Goal: Task Accomplishment & Management: Manage account settings

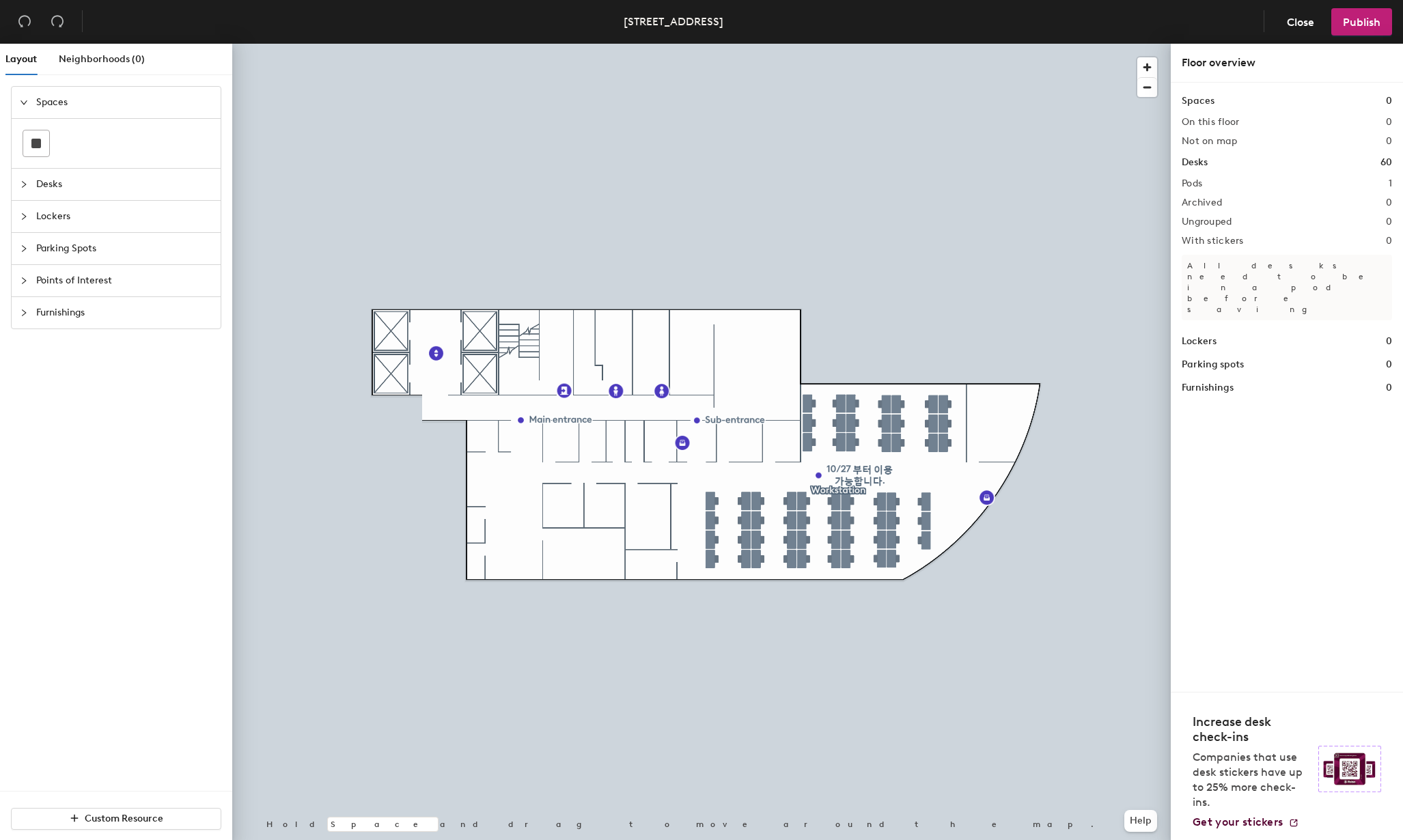
click at [709, 44] on div at bounding box center [702, 44] width 939 height 0
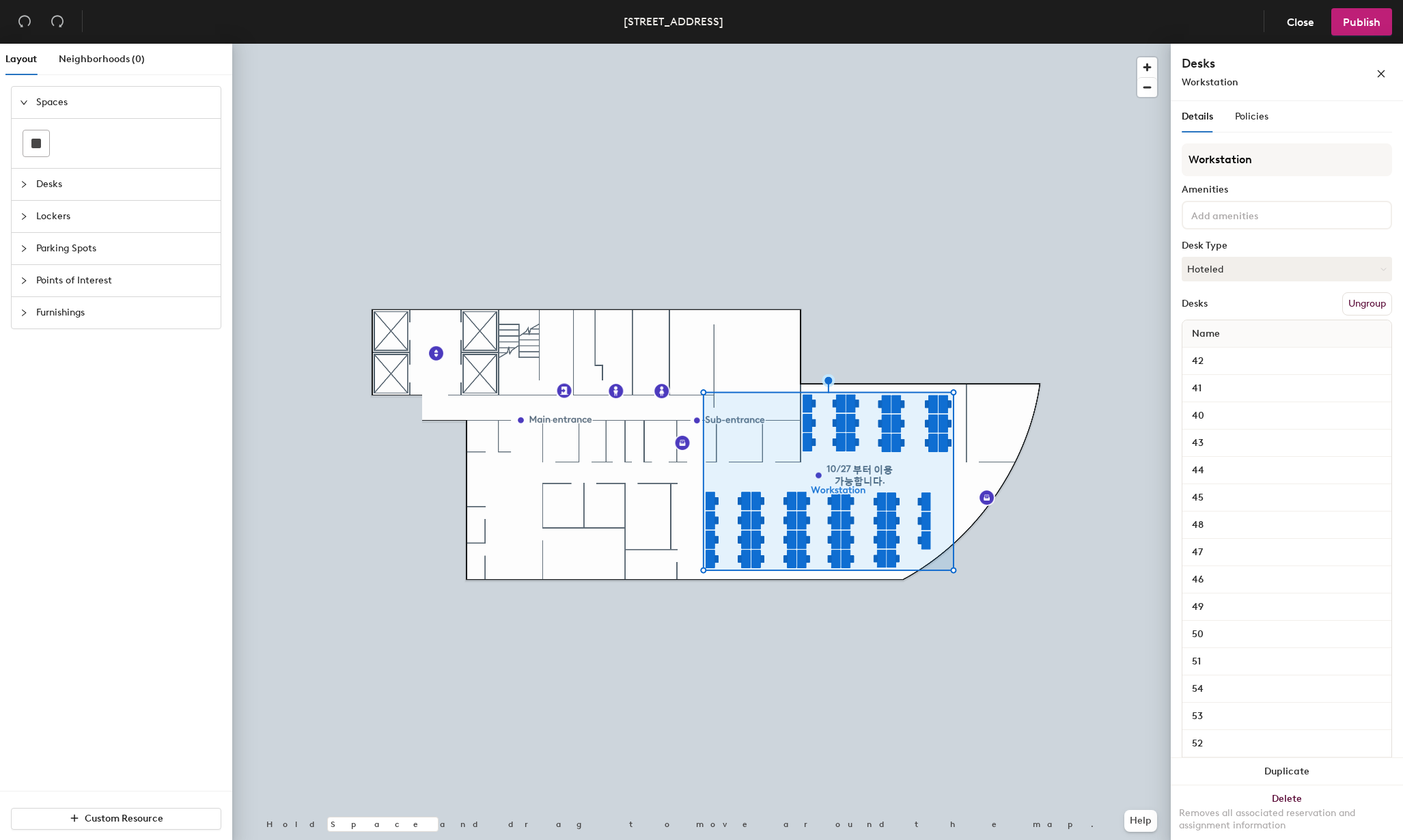
click at [619, 44] on div at bounding box center [702, 44] width 939 height 0
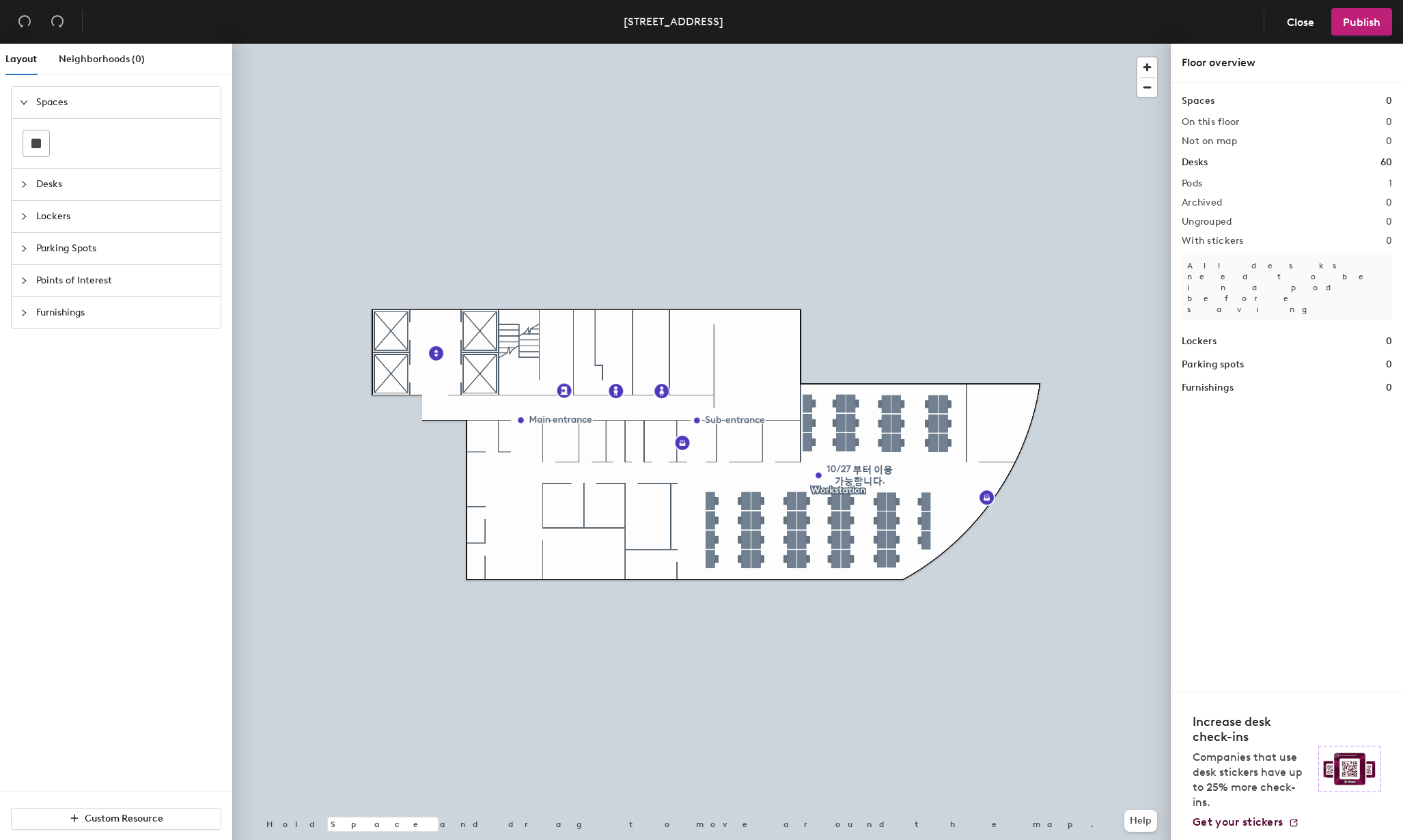
click at [51, 182] on span "Desks" at bounding box center [124, 184] width 176 height 31
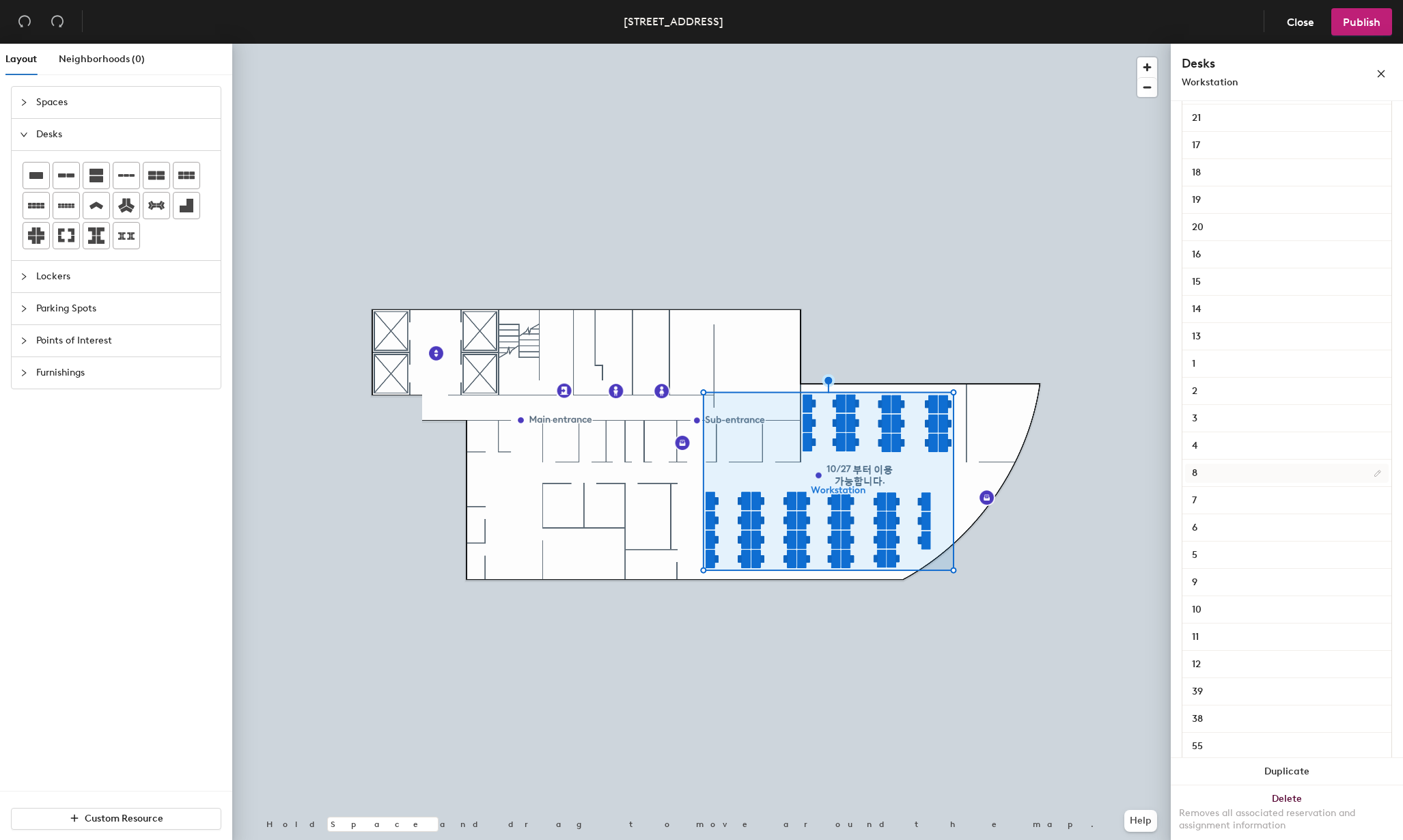
scroll to position [1249, 0]
click at [1213, 229] on input "1" at bounding box center [1287, 232] width 204 height 19
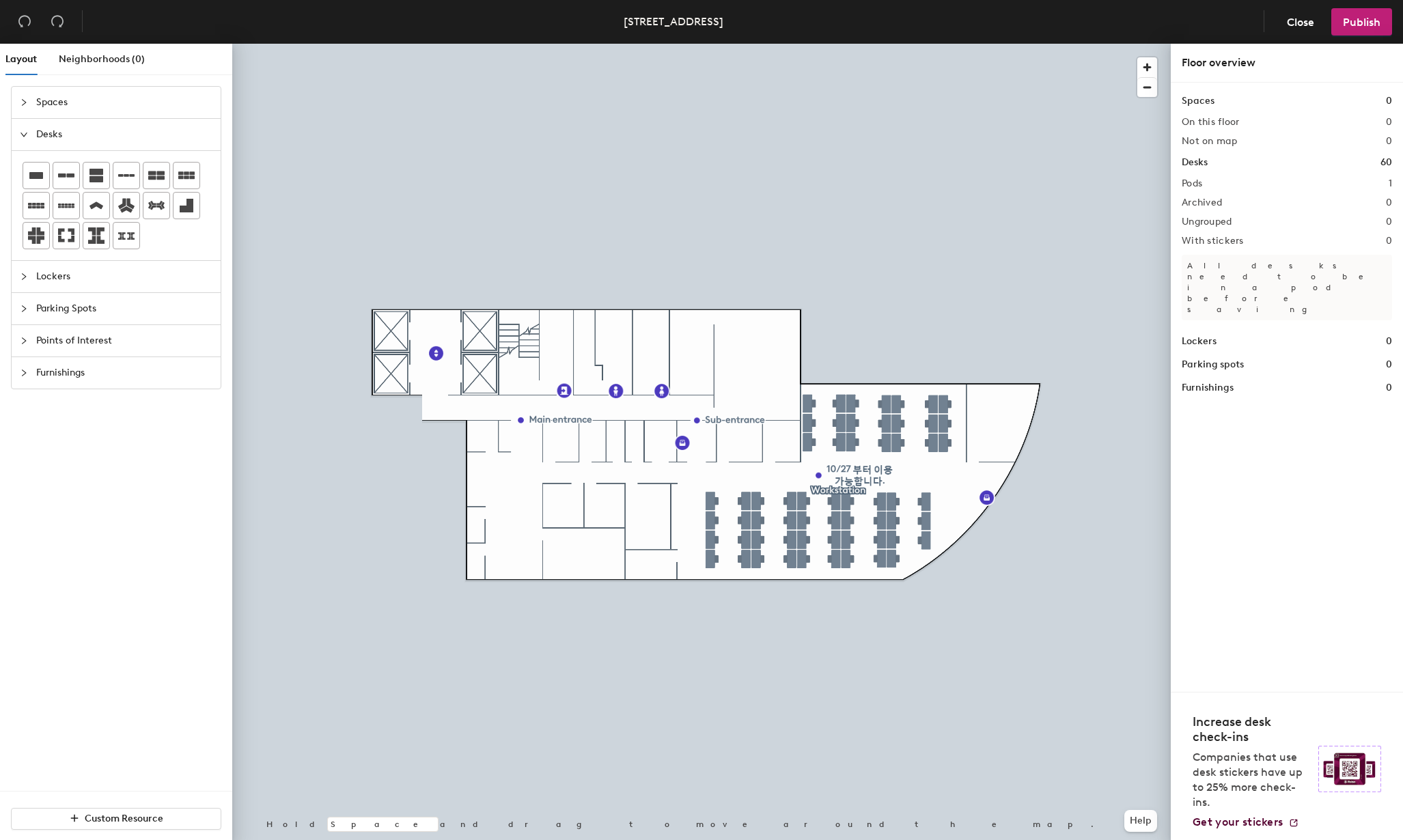
click at [37, 524] on div "Spaces Desks Lockers Parking Spots Points of Interest Furnishings" at bounding box center [116, 438] width 232 height 705
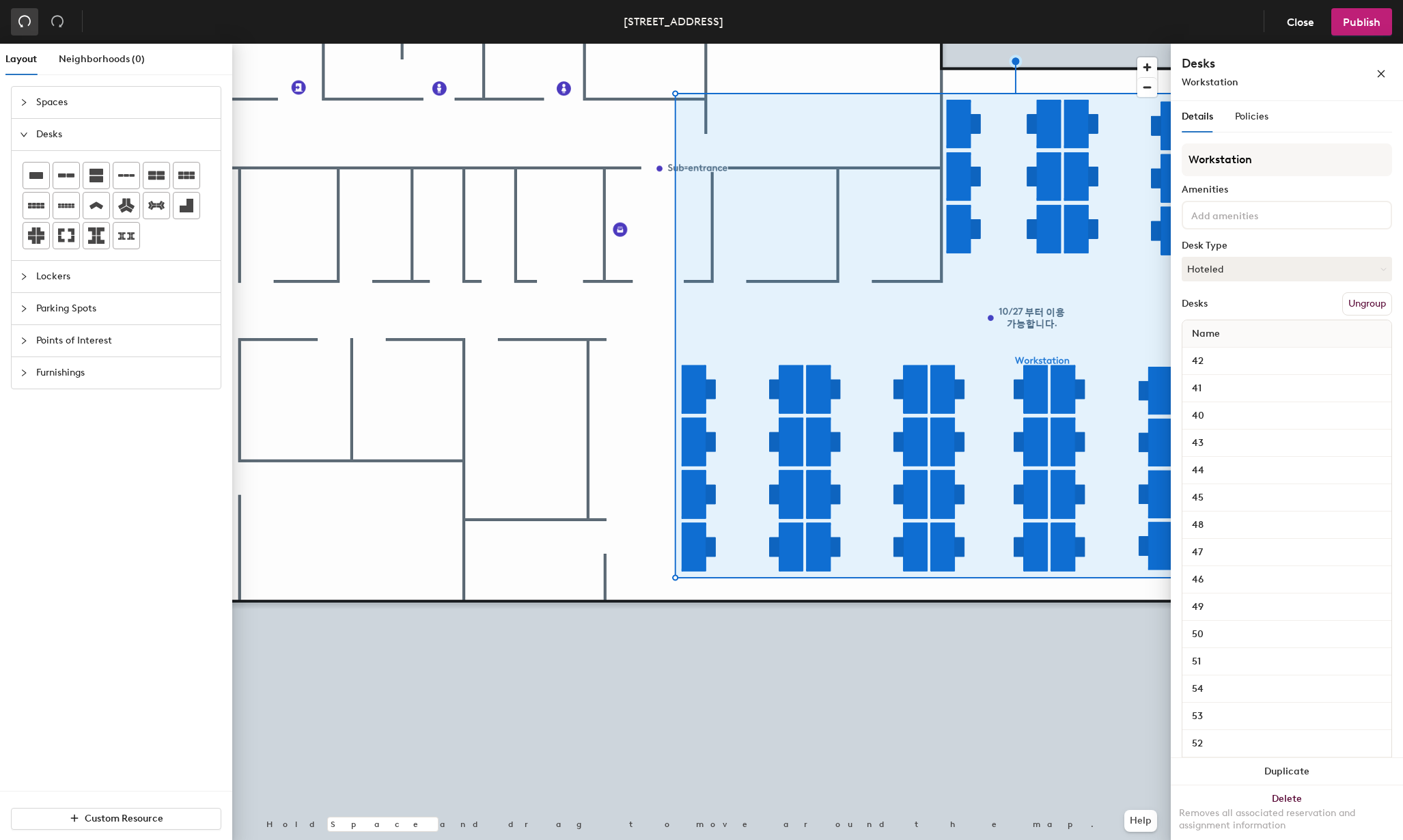
click at [19, 21] on icon "undo" at bounding box center [25, 21] width 14 height 14
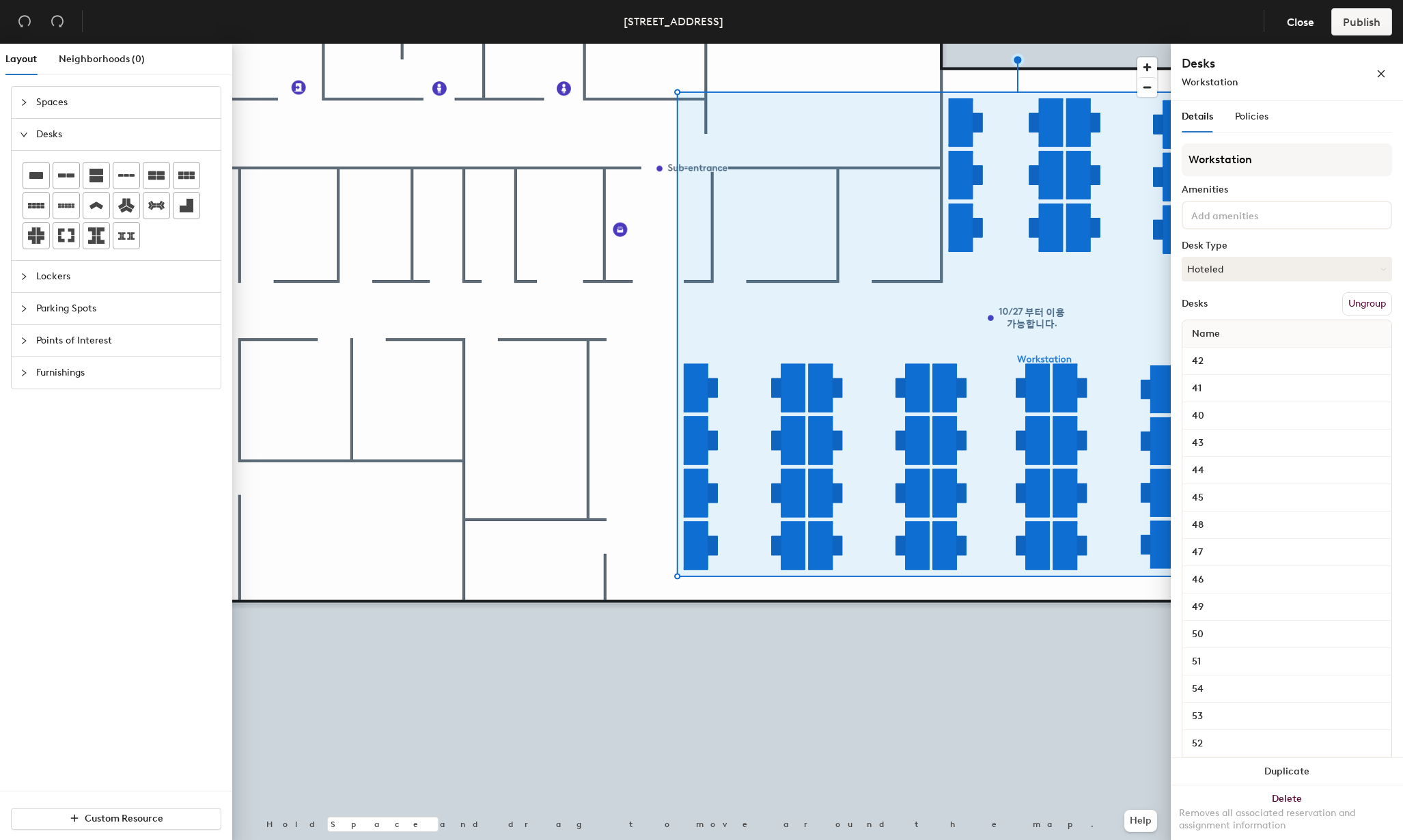
click at [997, 44] on div at bounding box center [702, 44] width 939 height 0
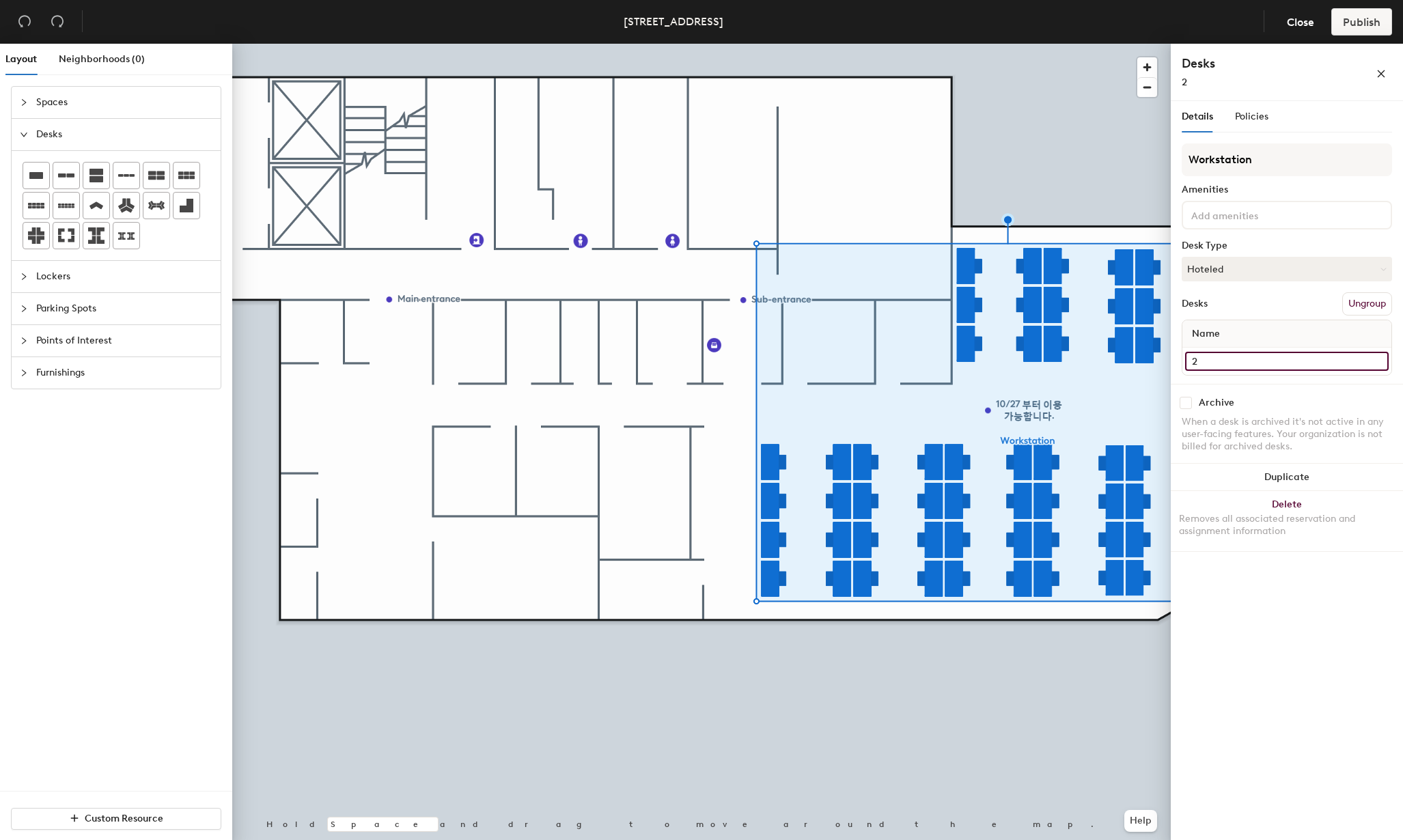
click at [1213, 367] on input "2" at bounding box center [1287, 361] width 204 height 19
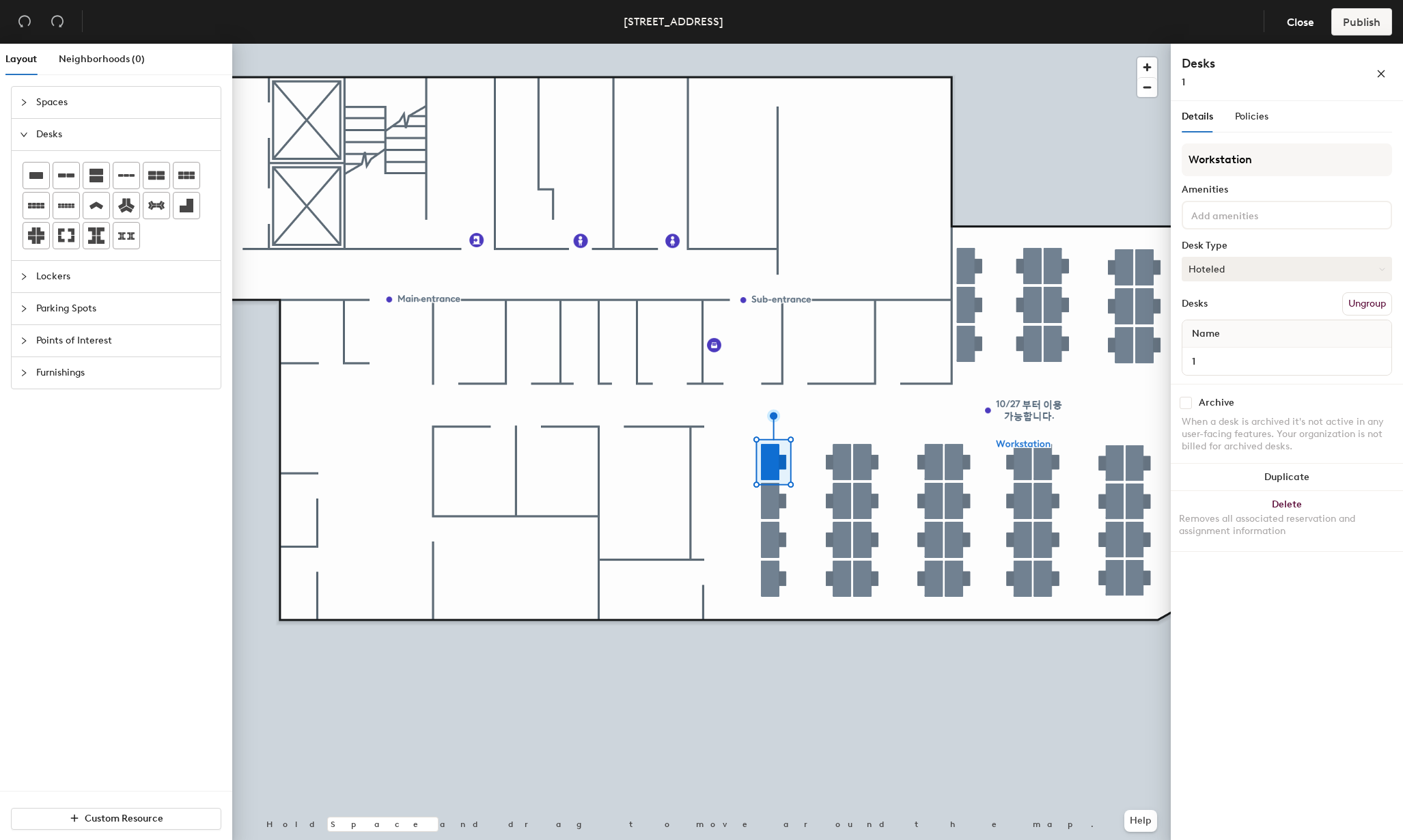
click at [1318, 263] on button "Hoteled" at bounding box center [1287, 269] width 211 height 25
click at [834, 44] on div at bounding box center [702, 44] width 939 height 0
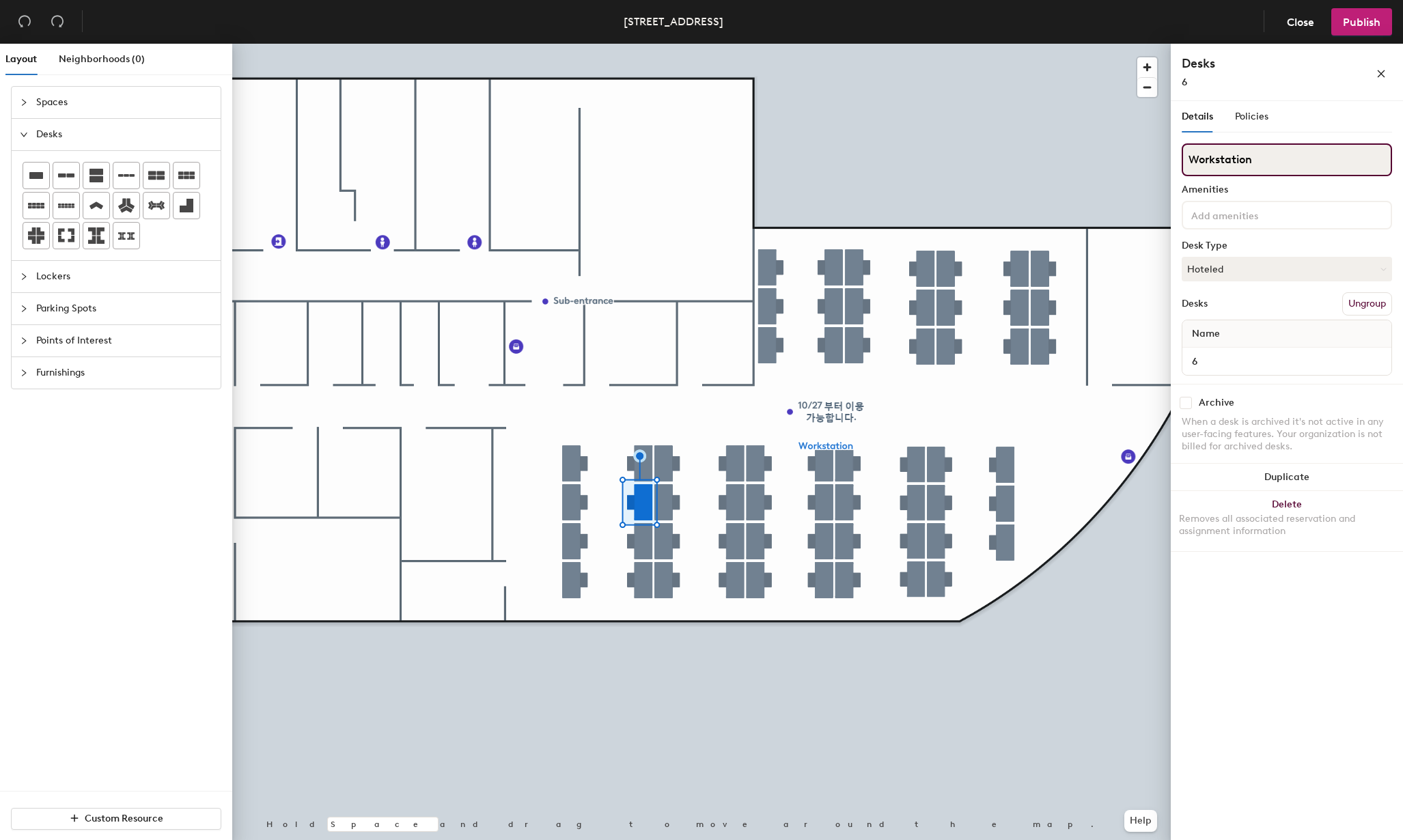
drag, startPoint x: 1276, startPoint y: 155, endPoint x: 1274, endPoint y: 168, distance: 13.2
click at [1275, 165] on input "Workstation" at bounding box center [1287, 160] width 211 height 33
click at [1254, 123] on div "Policies" at bounding box center [1252, 116] width 34 height 15
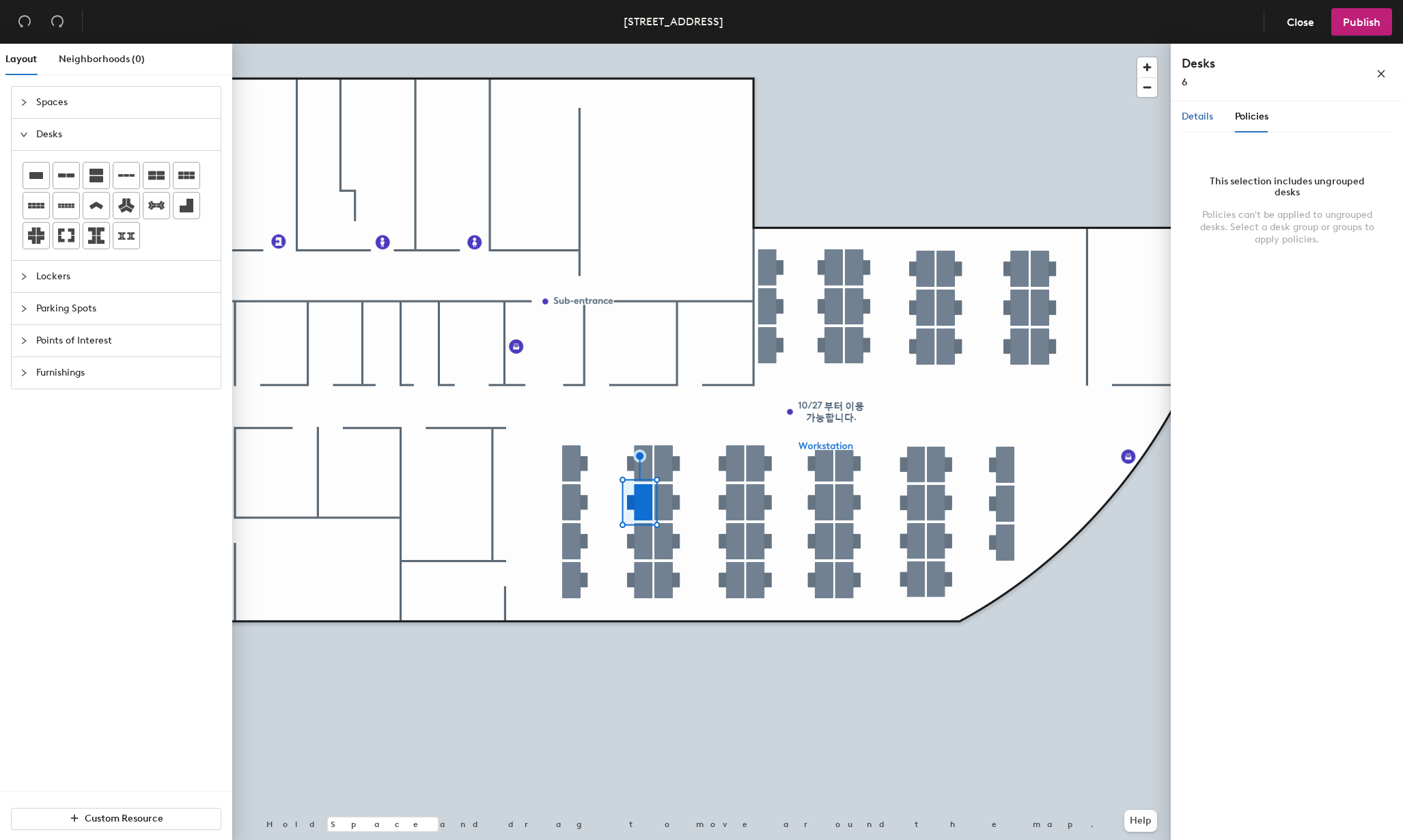
click at [1192, 112] on span "Details" at bounding box center [1197, 116] width 31 height 12
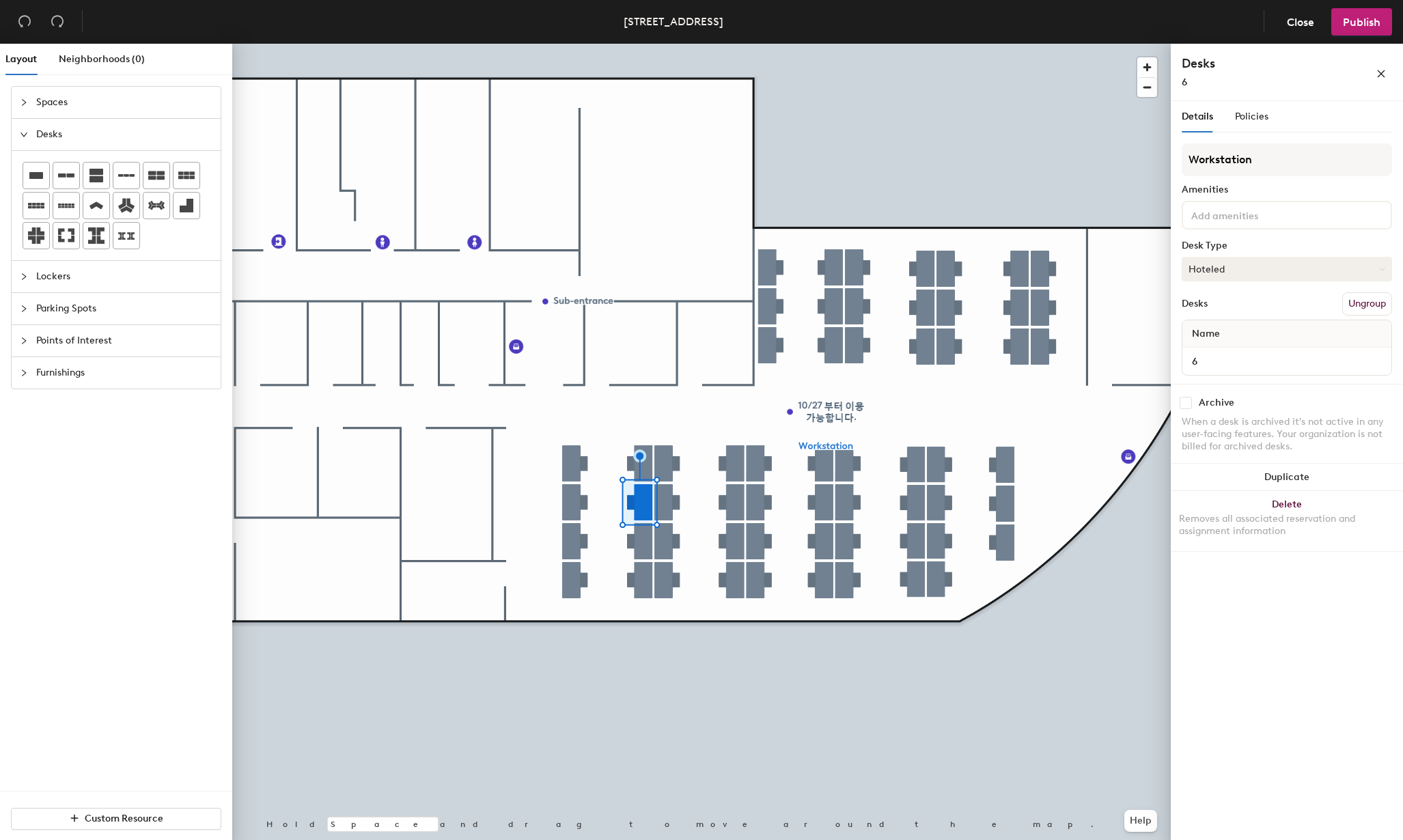
click at [1277, 265] on button "Hoteled" at bounding box center [1287, 269] width 211 height 25
click at [1256, 267] on button "Hoteled" at bounding box center [1287, 269] width 211 height 25
click at [1347, 271] on button "Hoteled" at bounding box center [1287, 269] width 211 height 25
click at [1263, 113] on span "Policies" at bounding box center [1252, 116] width 34 height 12
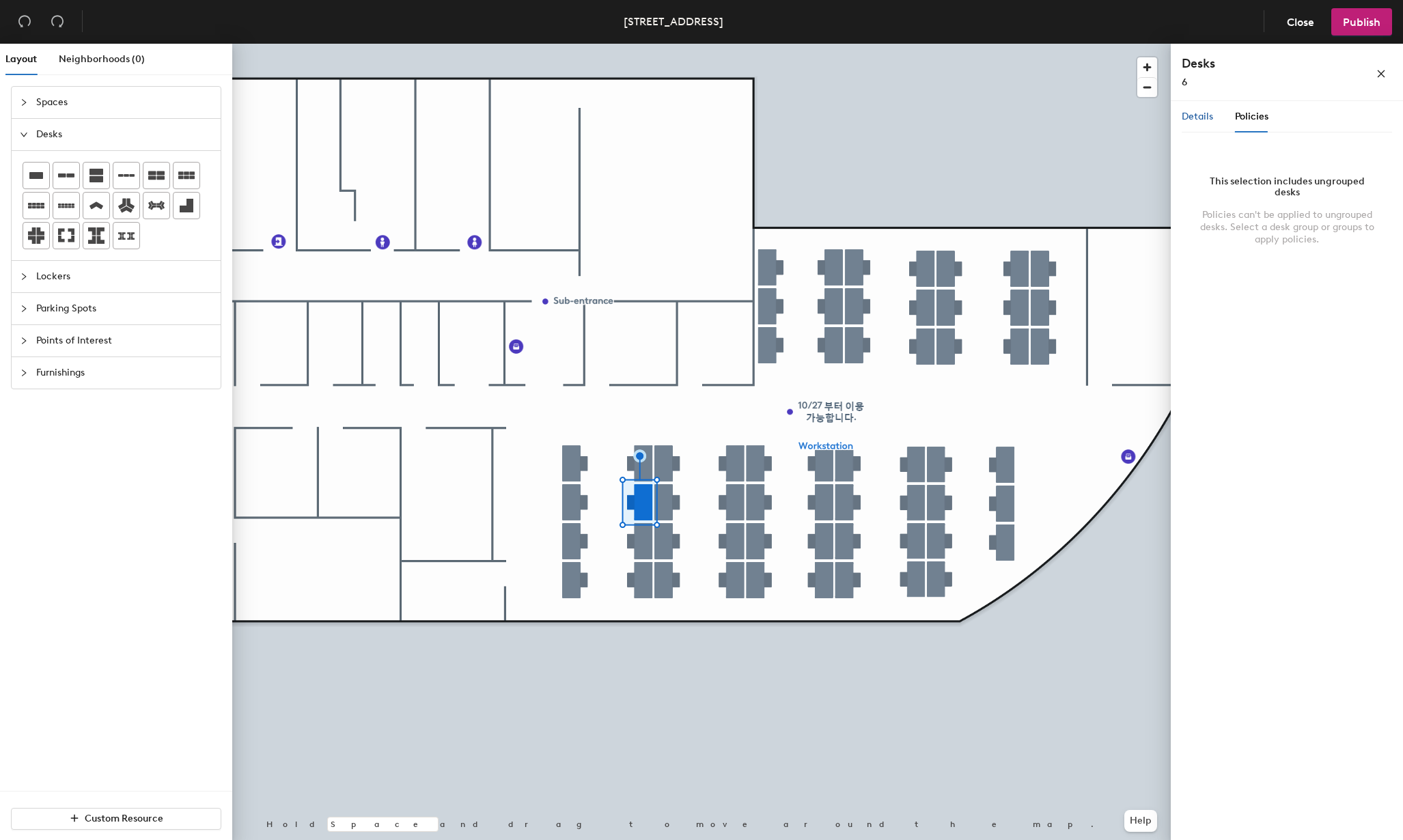
click at [1202, 115] on span "Details" at bounding box center [1197, 116] width 31 height 12
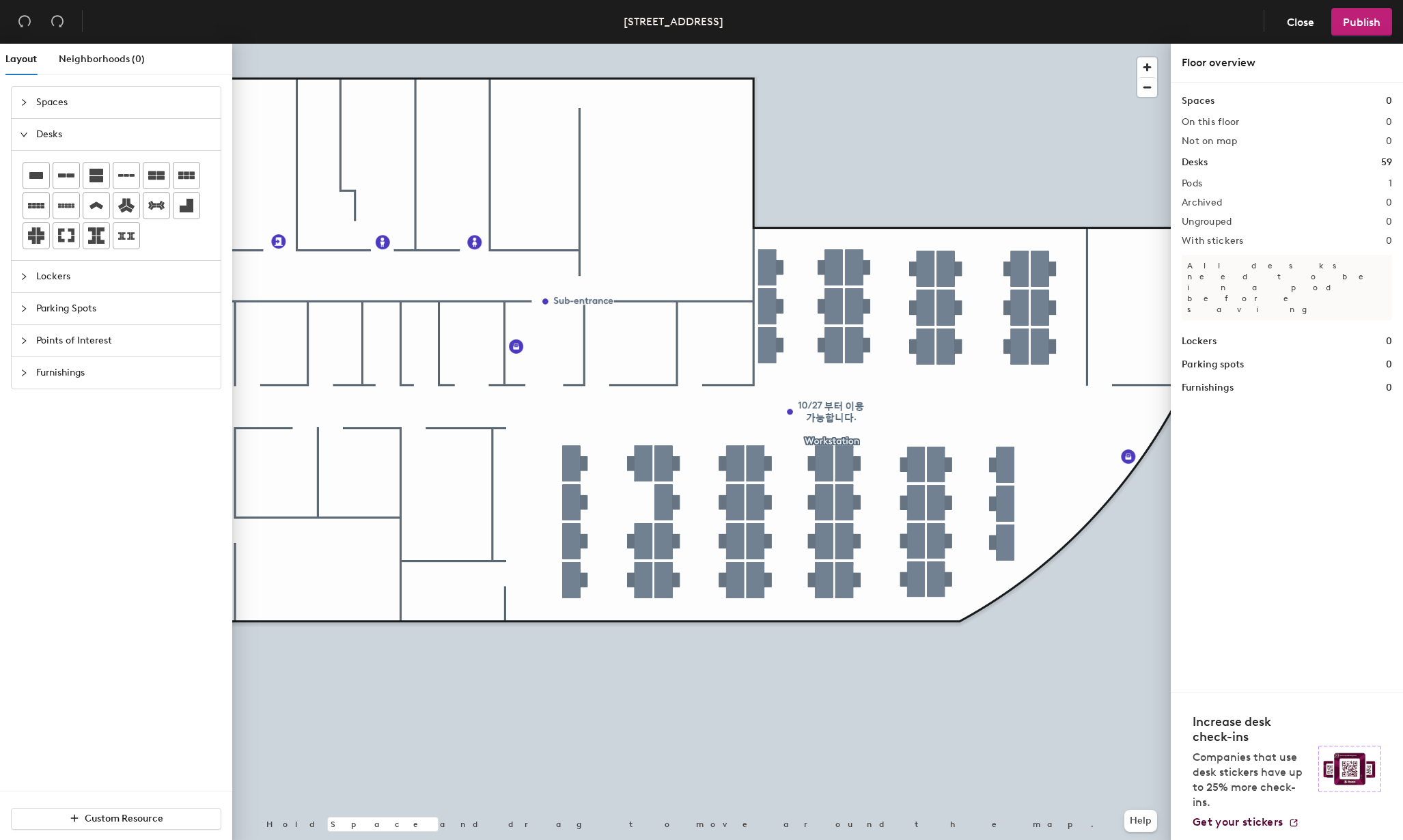
click at [578, 44] on div at bounding box center [702, 44] width 939 height 0
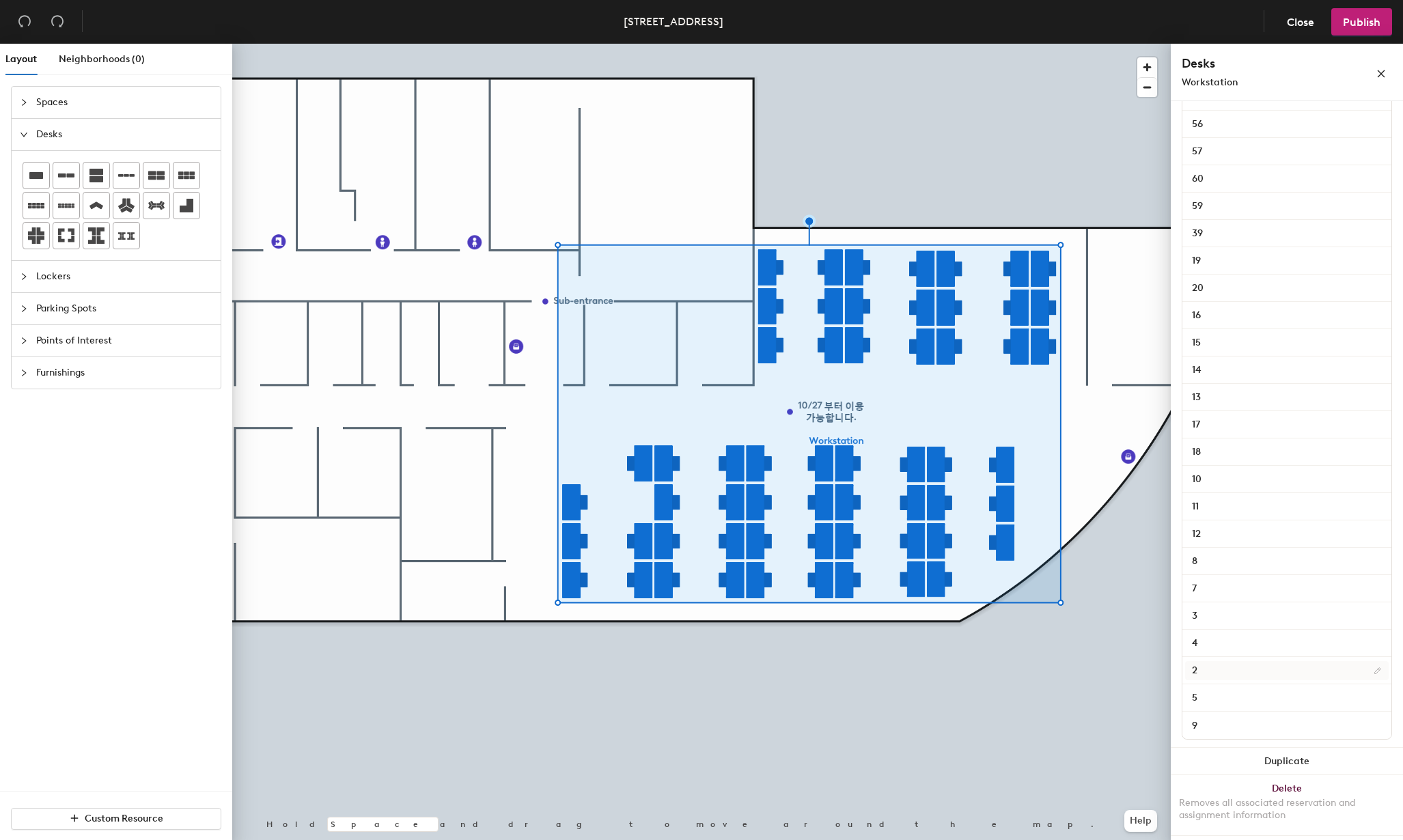
scroll to position [1194, 0]
click at [1368, 725] on input "9" at bounding box center [1287, 725] width 204 height 19
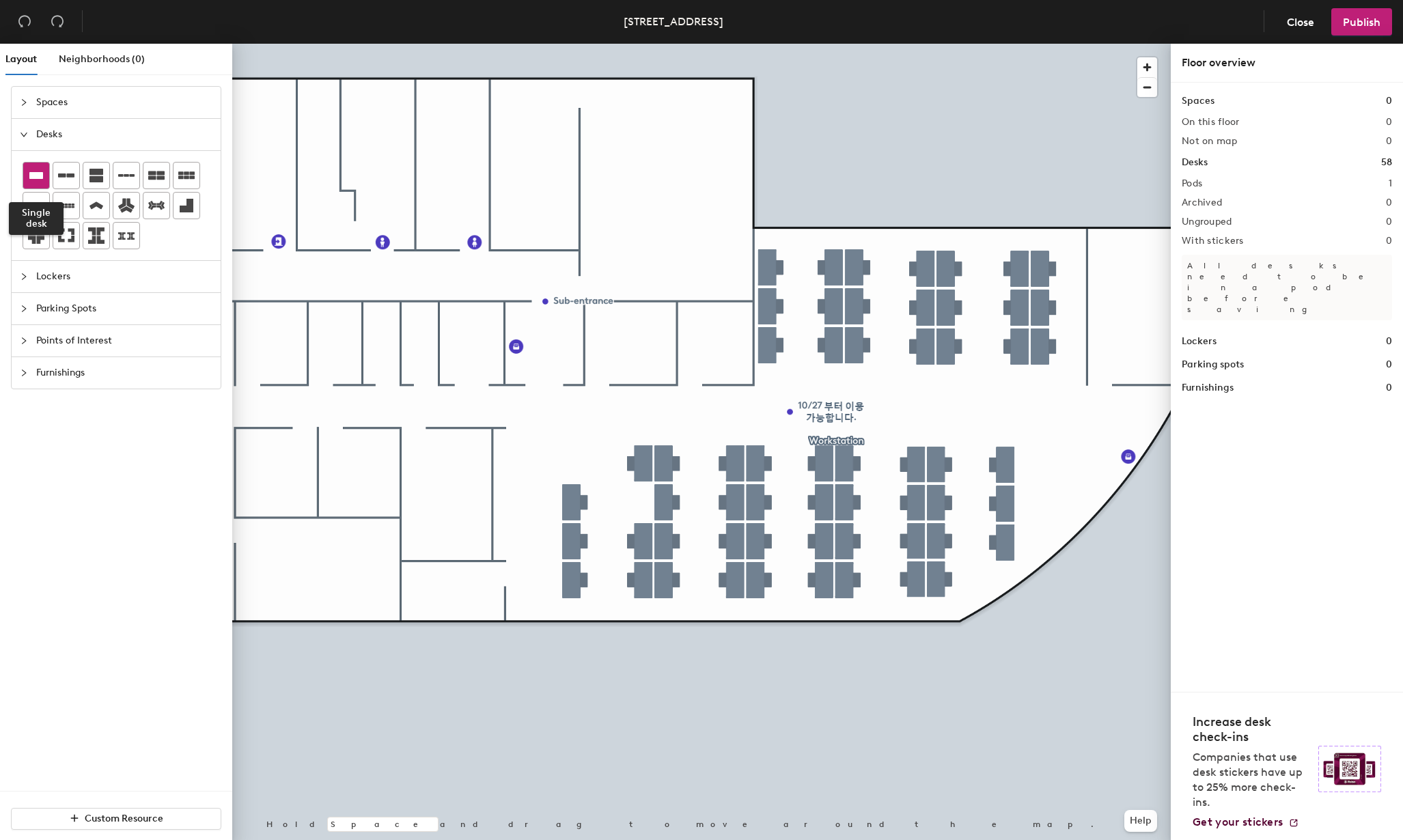
click at [41, 179] on icon at bounding box center [37, 175] width 14 height 7
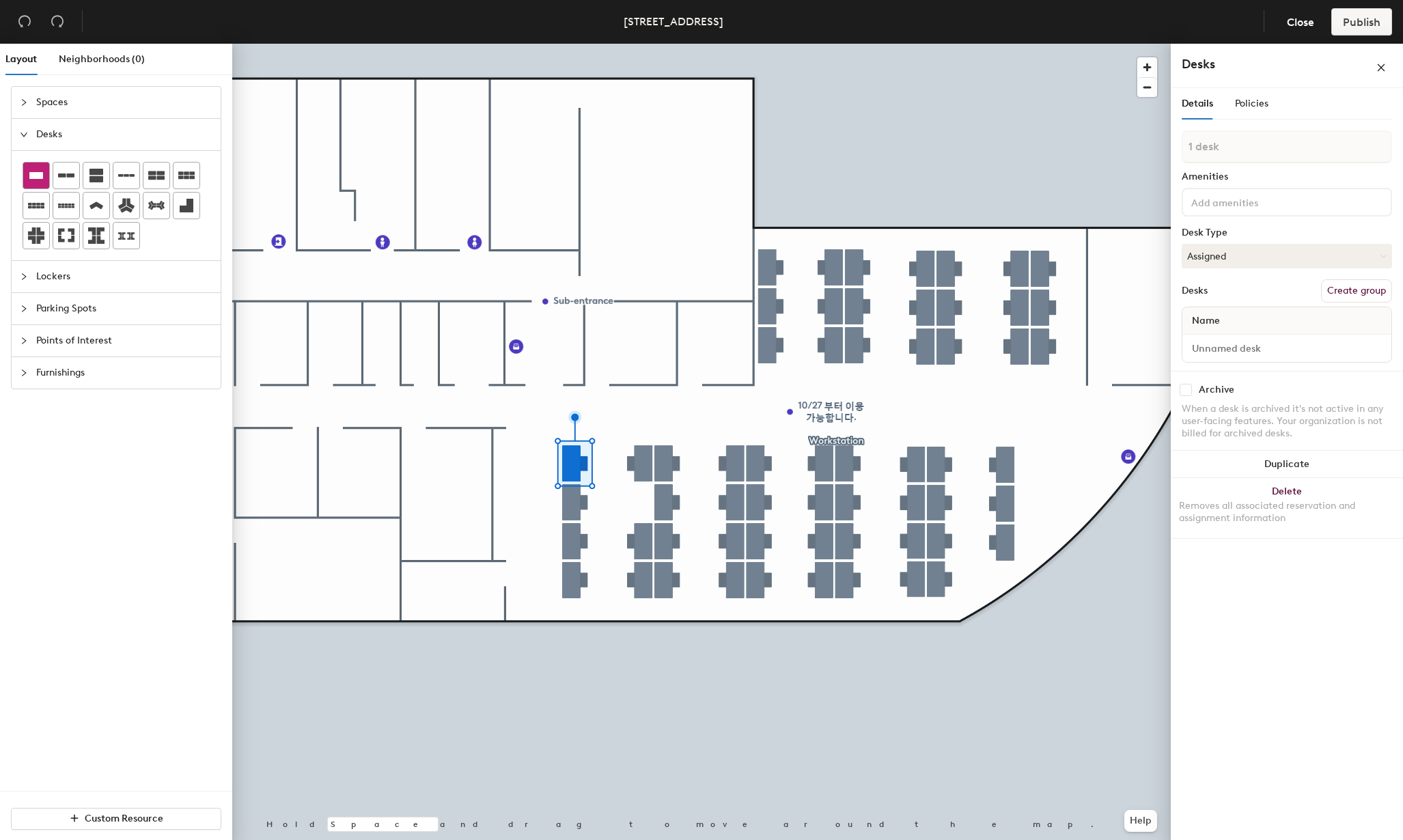
click at [41, 182] on icon at bounding box center [36, 175] width 16 height 16
type input "2 desks"
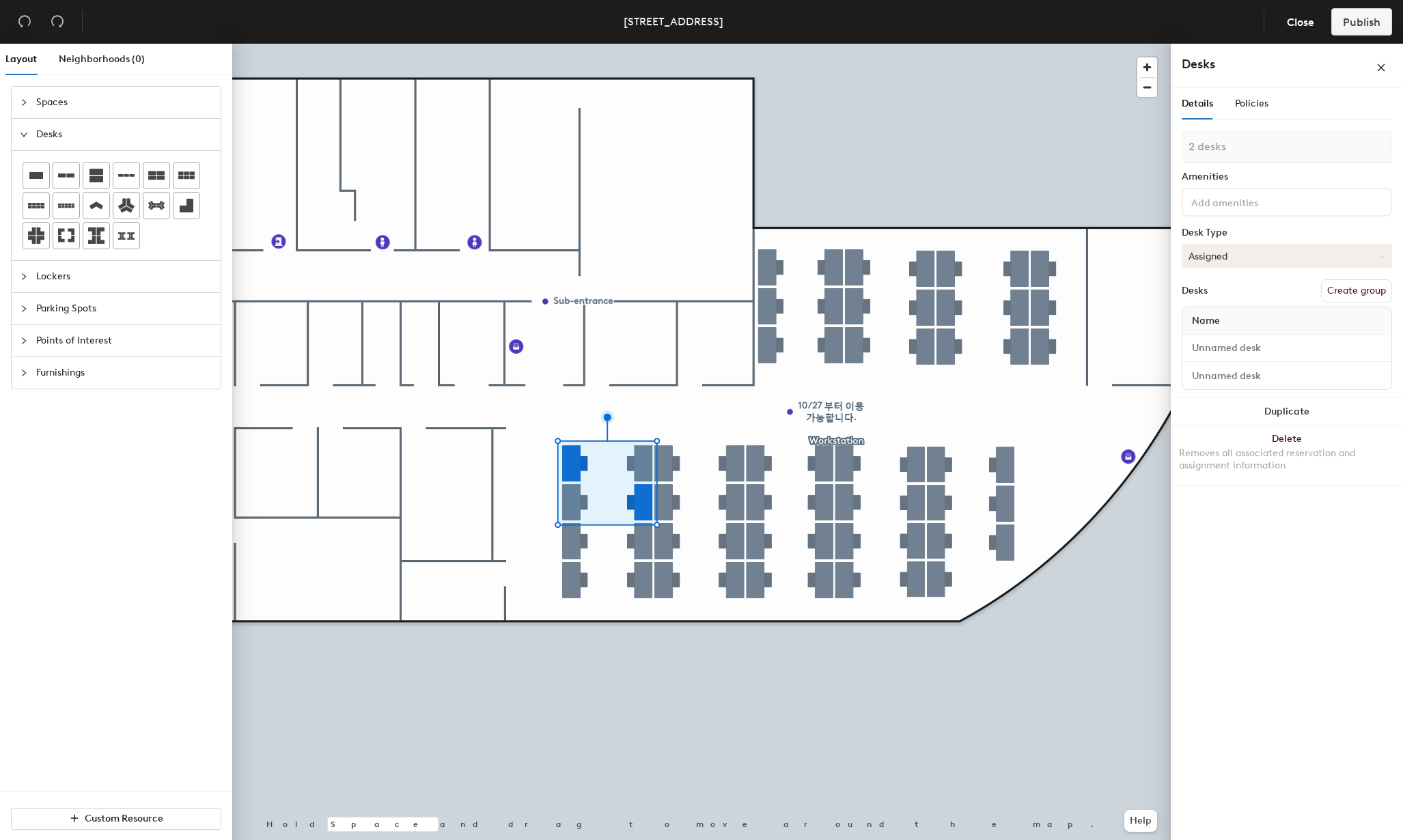
click at [1238, 250] on button "Assigned" at bounding box center [1287, 257] width 211 height 25
click at [1236, 251] on button "Assigned" at bounding box center [1287, 257] width 211 height 25
click at [1254, 104] on span "Policies" at bounding box center [1252, 103] width 34 height 12
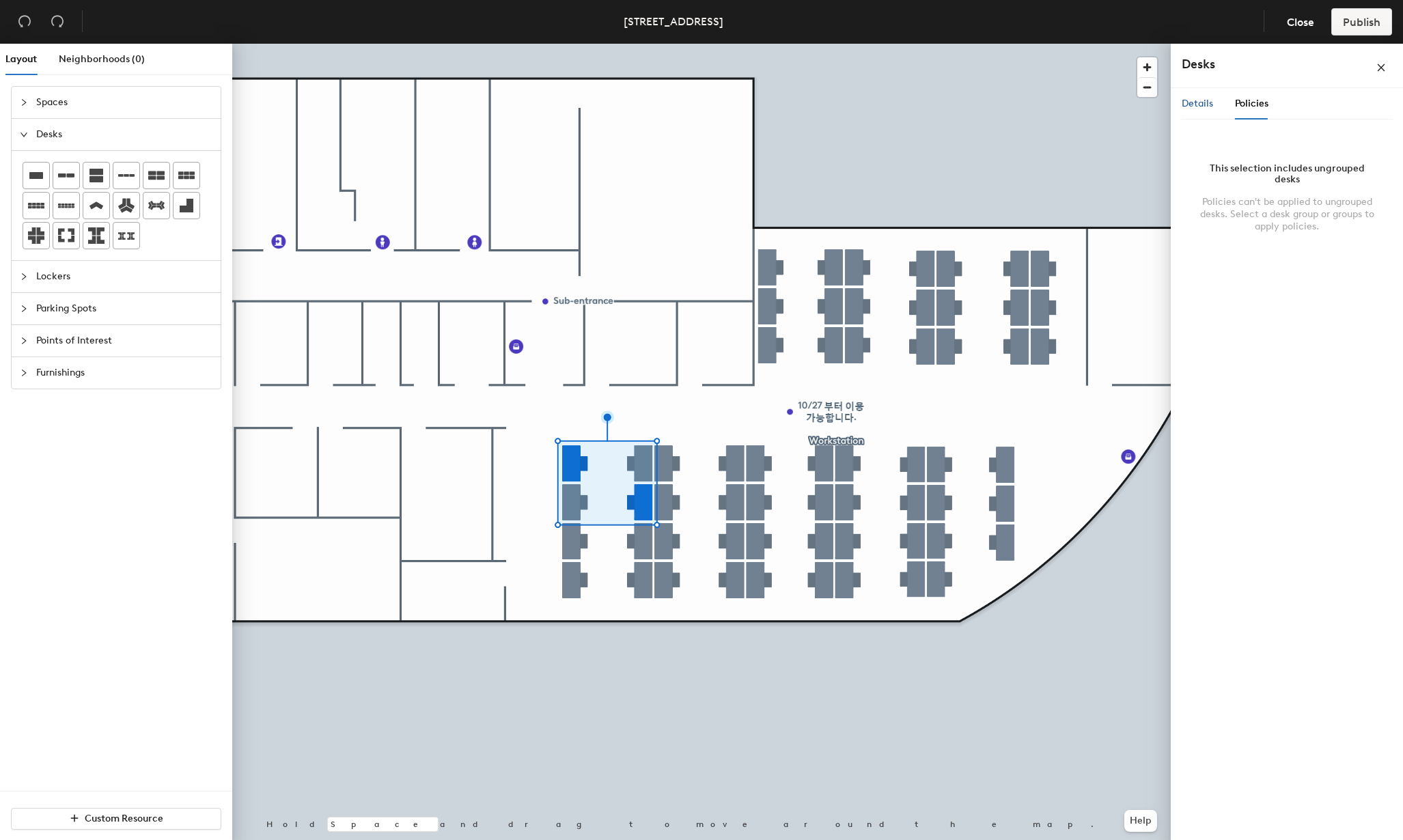
click at [1206, 103] on span "Details" at bounding box center [1197, 103] width 31 height 12
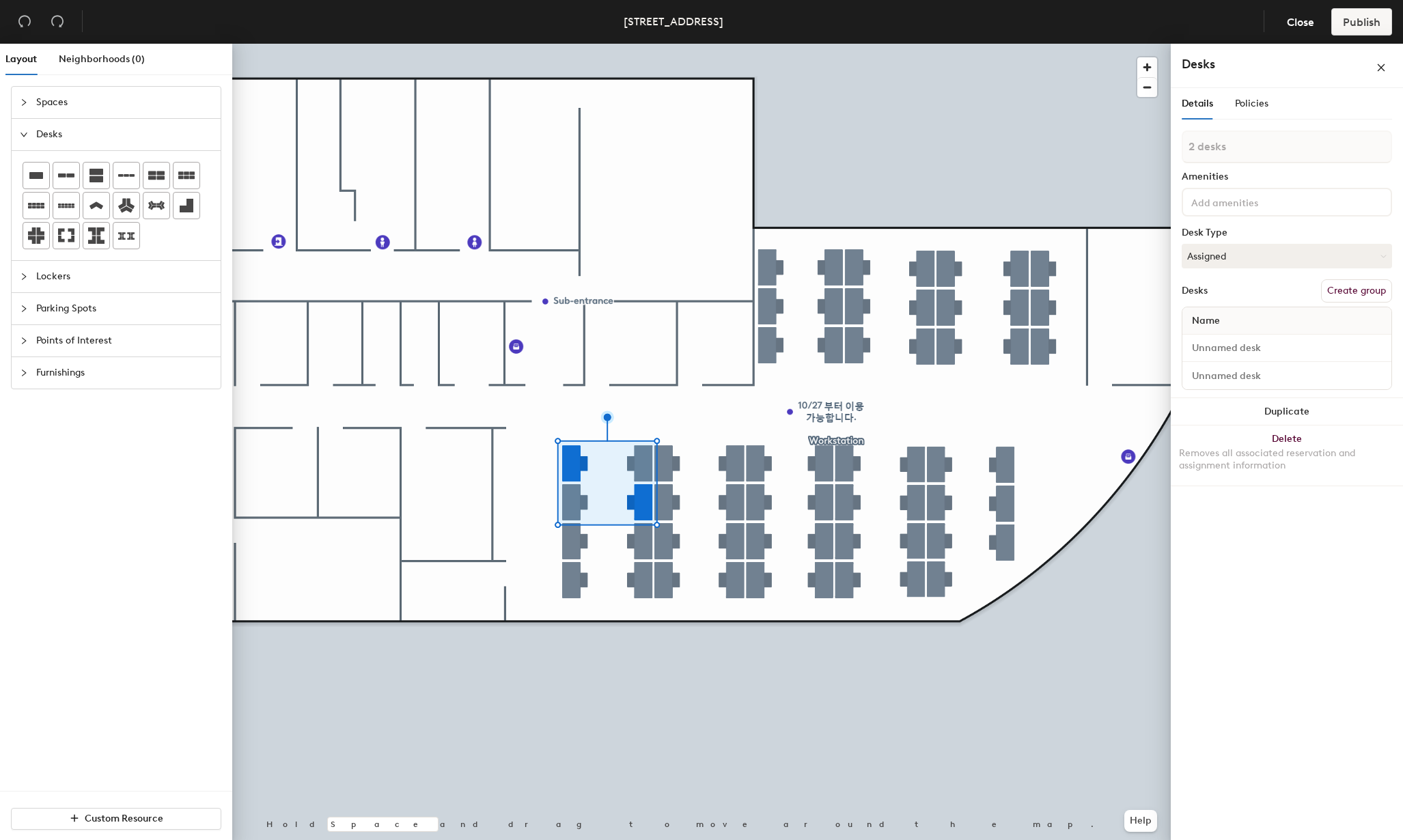
click at [1358, 292] on button "Create group" at bounding box center [1356, 291] width 71 height 23
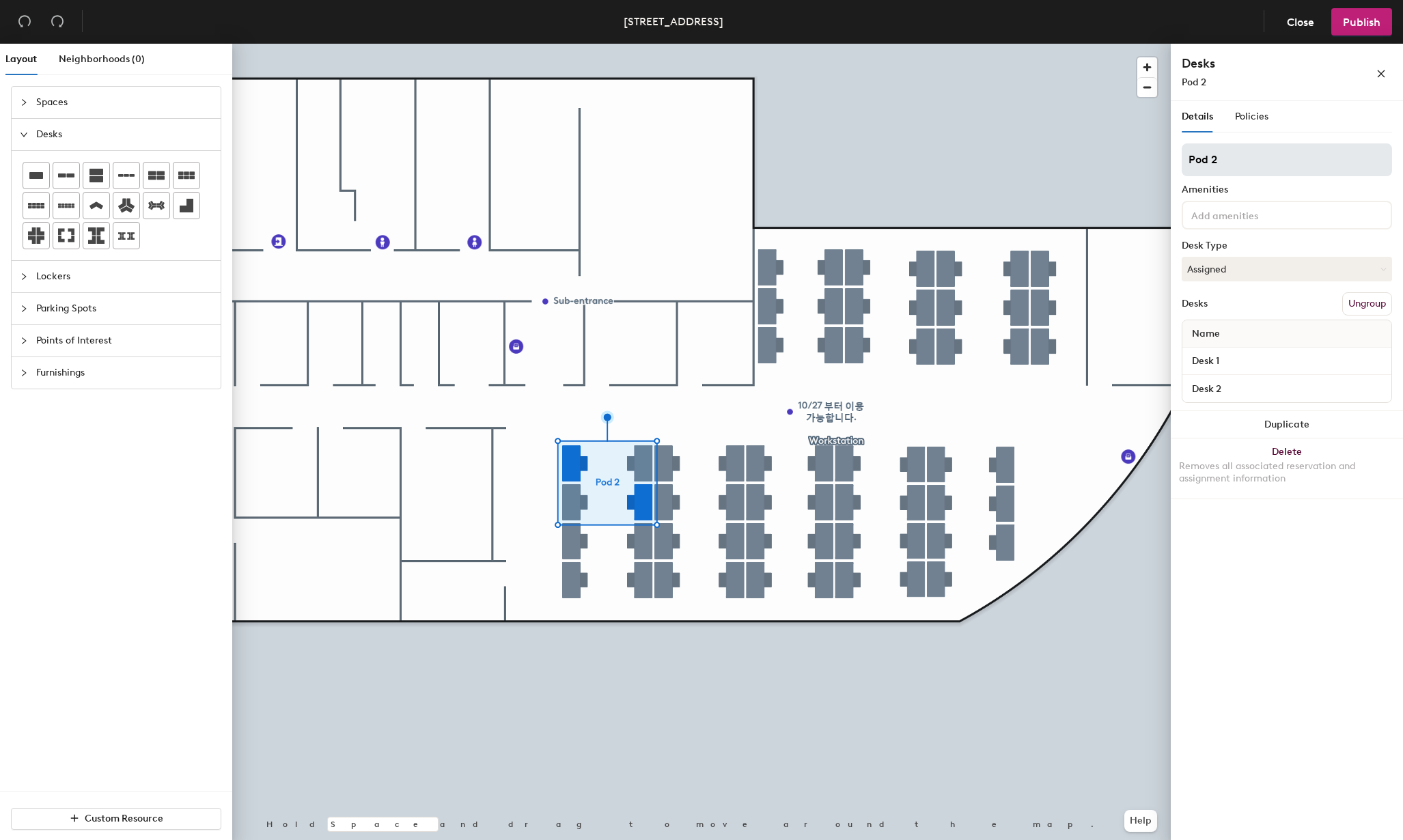
click at [980, 139] on div "Layout Neighborhoods (0) Spaces Desks Lockers Parking Spots Points of Interest …" at bounding box center [701, 445] width 1403 height 802
type input "Public PC zone"
click at [1091, 158] on div "Layout Neighborhoods (0) Spaces Desks Lockers Parking Spots Points of Interest …" at bounding box center [701, 445] width 1403 height 802
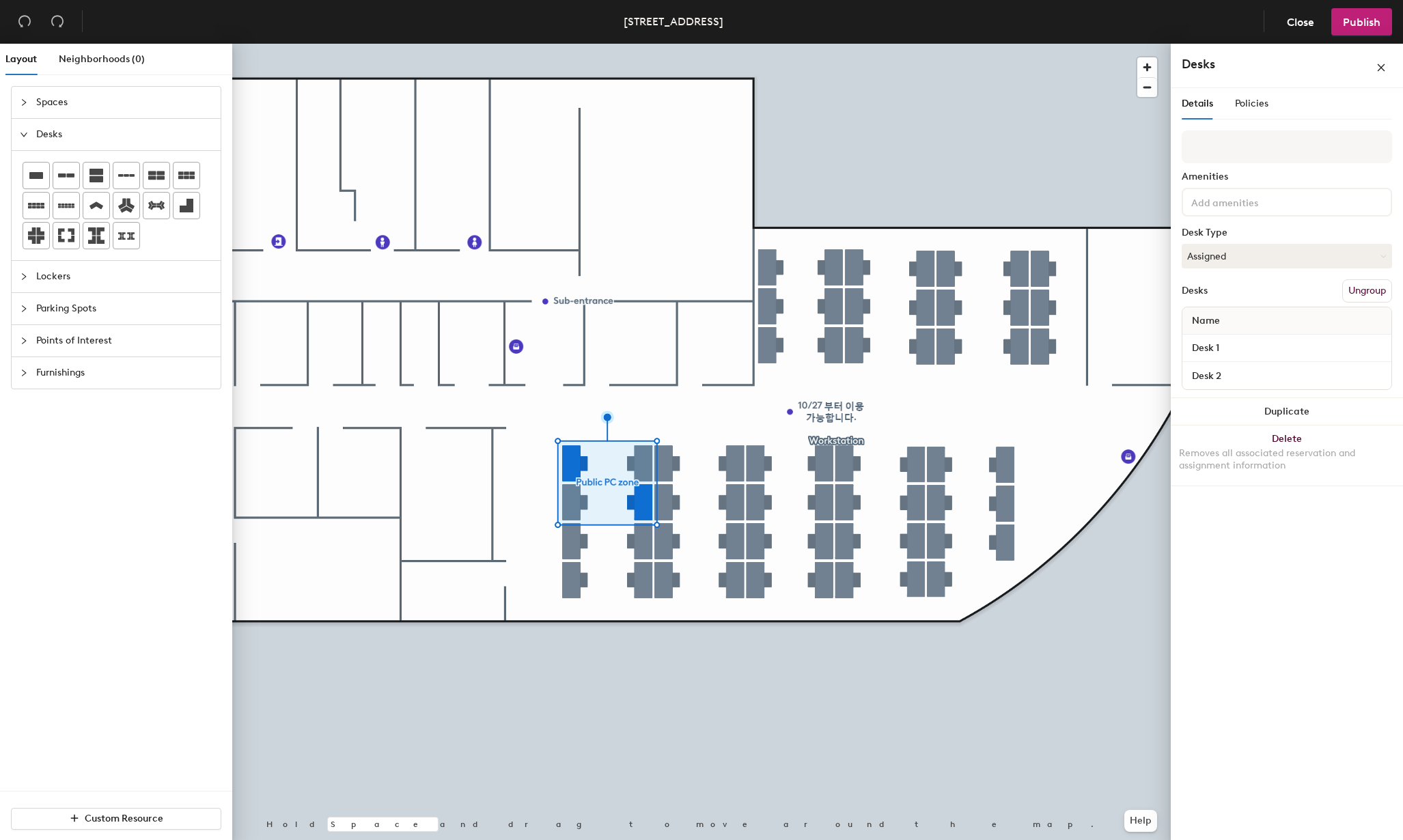
click at [1335, 168] on div "Amenities Desk Type Assigned Desks Ungroup Name Desk 1 Desk 2" at bounding box center [1287, 264] width 211 height 268
click at [1222, 349] on input "Desk 1" at bounding box center [1287, 348] width 204 height 19
type input "B"
click at [1145, 345] on div "Layout Neighborhoods (0) Spaces Desks Lockers Parking Spots Points of Interest …" at bounding box center [701, 445] width 1403 height 802
type input "Public PC 1"
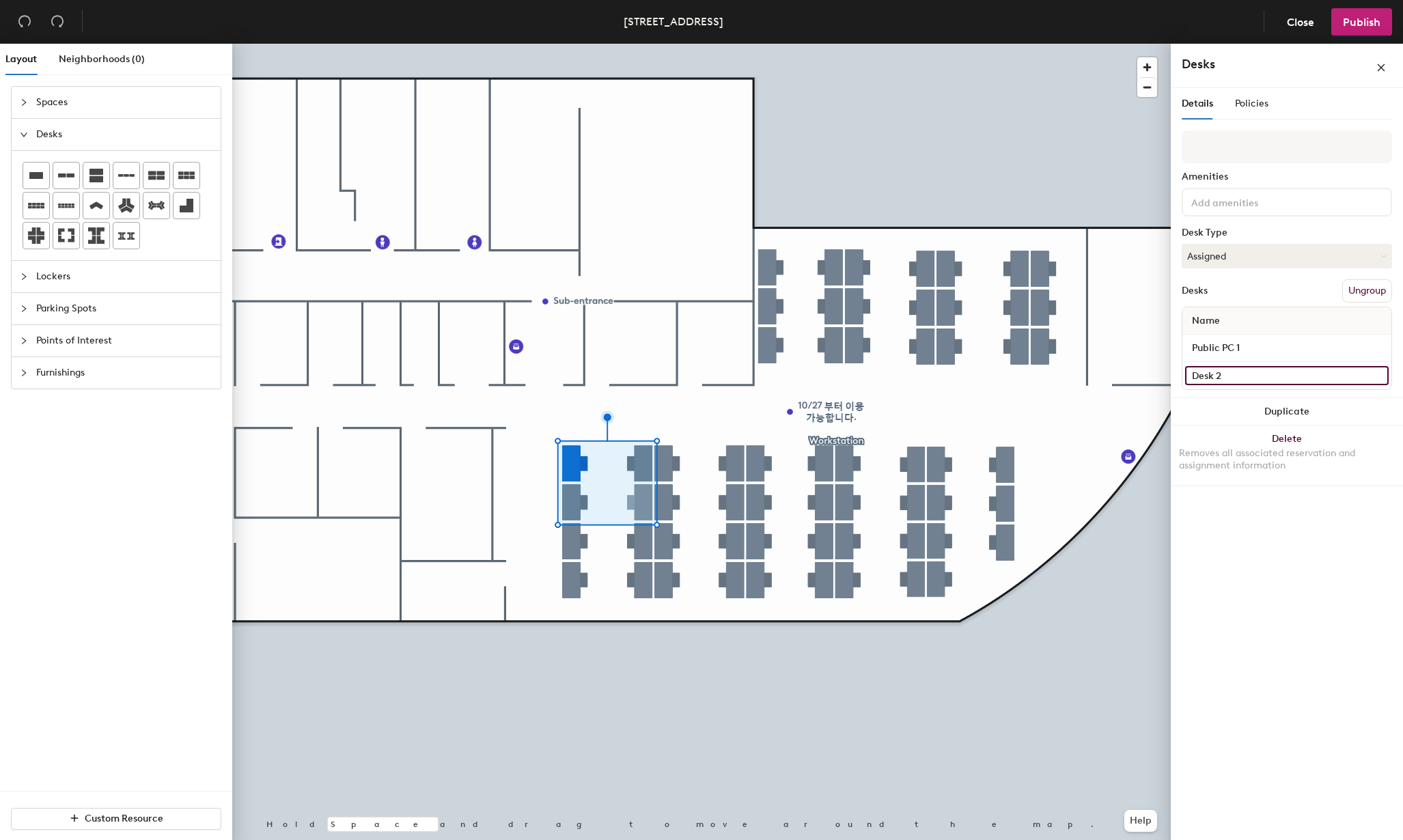
click at [1231, 374] on input "Desk 2" at bounding box center [1287, 376] width 204 height 19
paste input "Public PC 1"
type input "Public PC 2"
click at [1255, 98] on span "Policies" at bounding box center [1252, 103] width 34 height 12
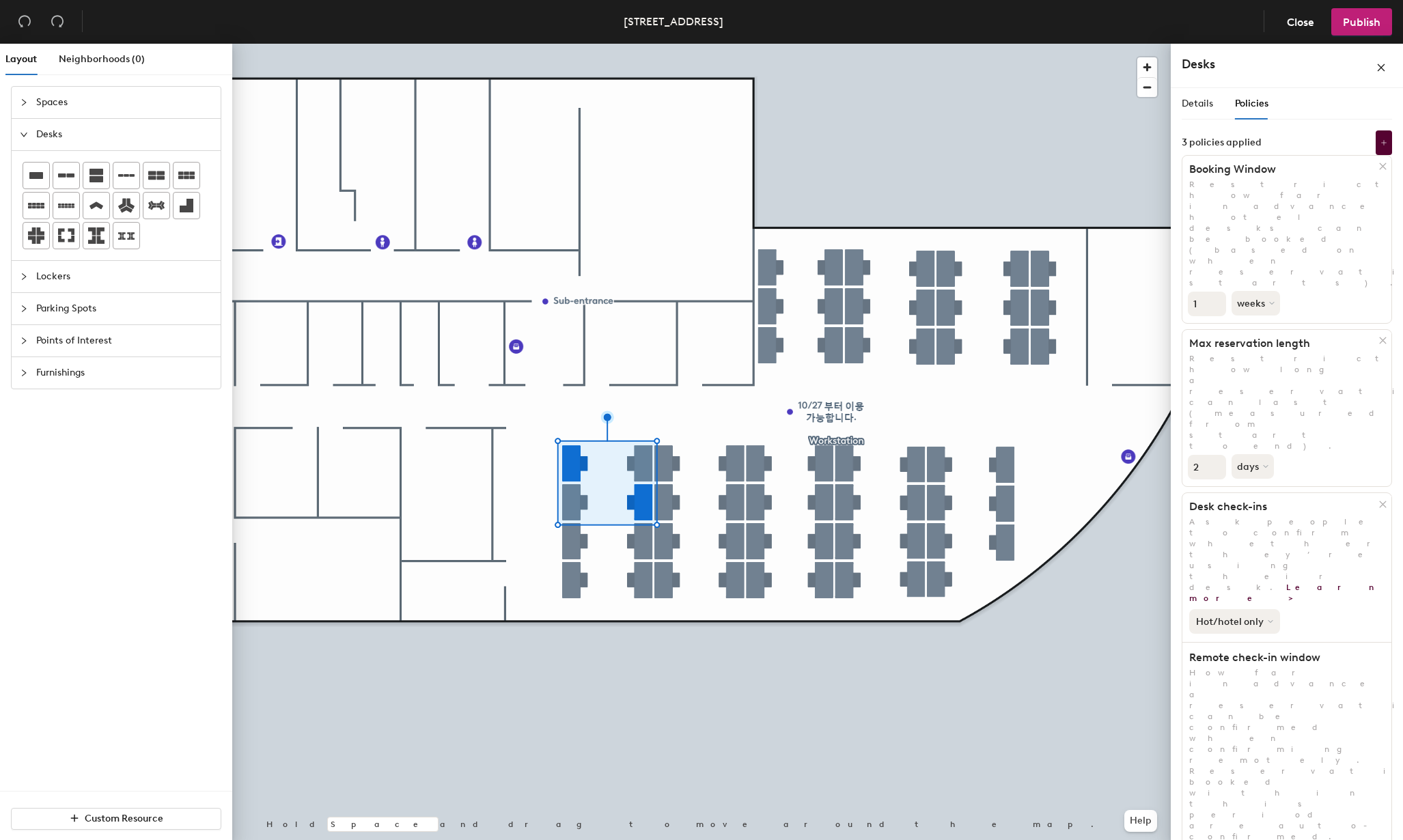
click at [1271, 609] on button "Hot/hotel only" at bounding box center [1235, 622] width 91 height 25
click at [1249, 609] on button "Hot/hotel only" at bounding box center [1235, 622] width 91 height 25
click at [1252, 643] on div "All desk types" at bounding box center [1232, 650] width 84 height 16
click at [1257, 609] on button "All desk types" at bounding box center [1232, 622] width 86 height 25
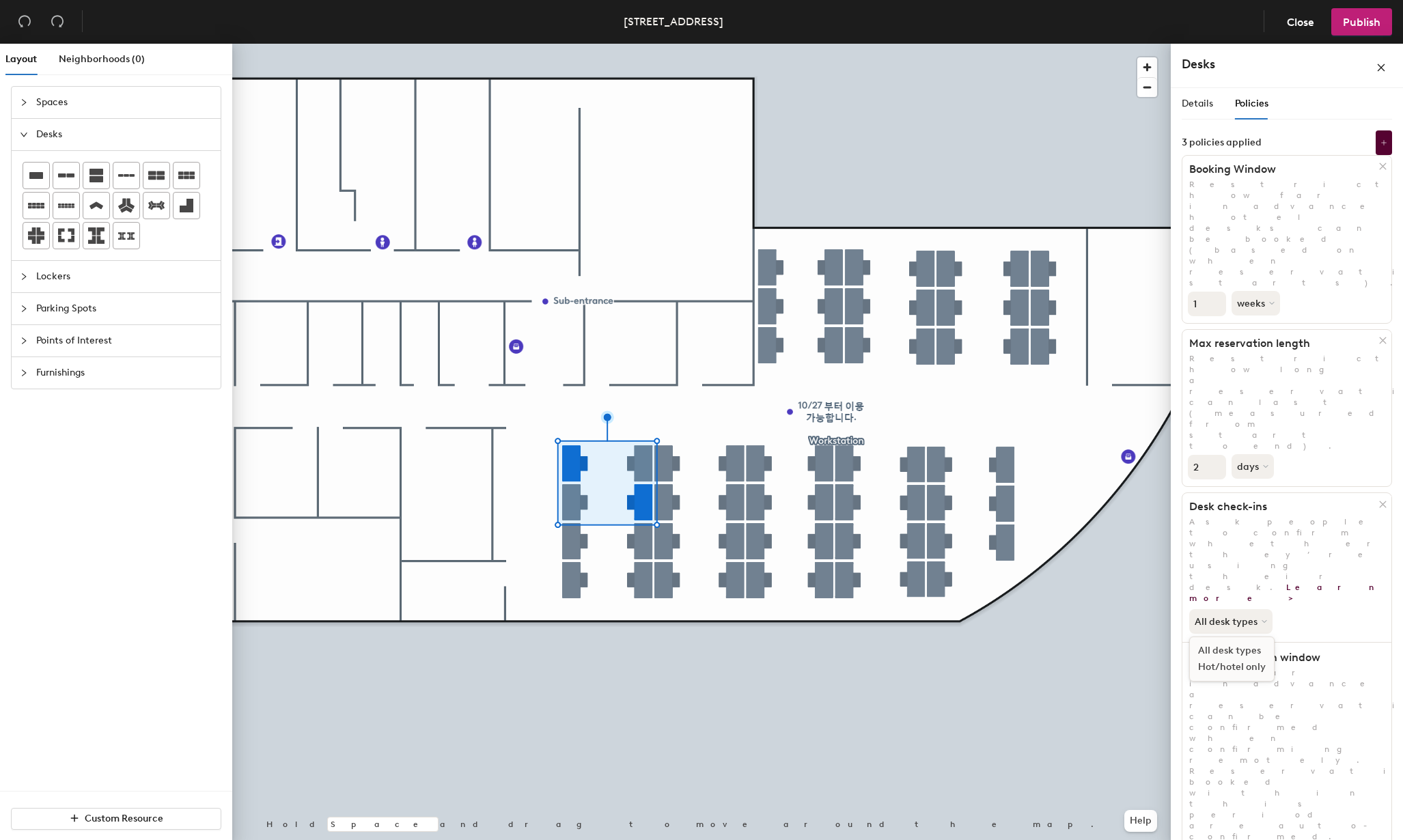
click at [1257, 659] on div "Hot/hotel only" at bounding box center [1232, 667] width 84 height 16
click at [1260, 291] on button "weeks" at bounding box center [1257, 303] width 51 height 25
click at [1339, 516] on p "Ask people to confirm whether they’re using their desk. Learn more >" at bounding box center [1287, 560] width 209 height 87
click at [1188, 103] on span "Details" at bounding box center [1197, 103] width 31 height 12
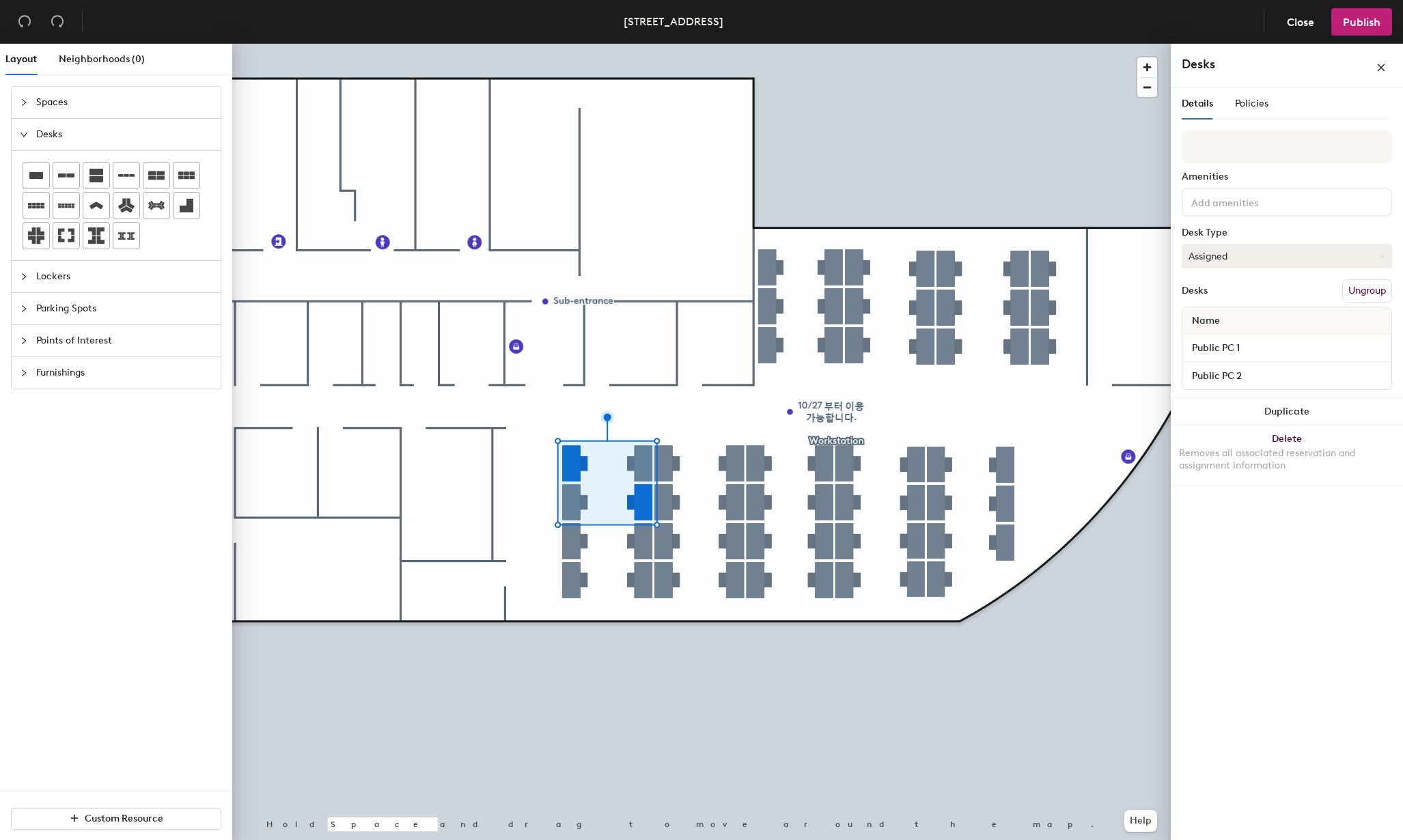
click at [1274, 250] on button "Assigned" at bounding box center [1287, 257] width 211 height 25
click at [1211, 317] on div "Hot" at bounding box center [1250, 319] width 136 height 20
click at [1210, 255] on button "Hot" at bounding box center [1287, 257] width 211 height 25
click at [1209, 340] on div "Hoteled" at bounding box center [1250, 339] width 136 height 20
click at [1243, 104] on span "Policies" at bounding box center [1252, 103] width 34 height 12
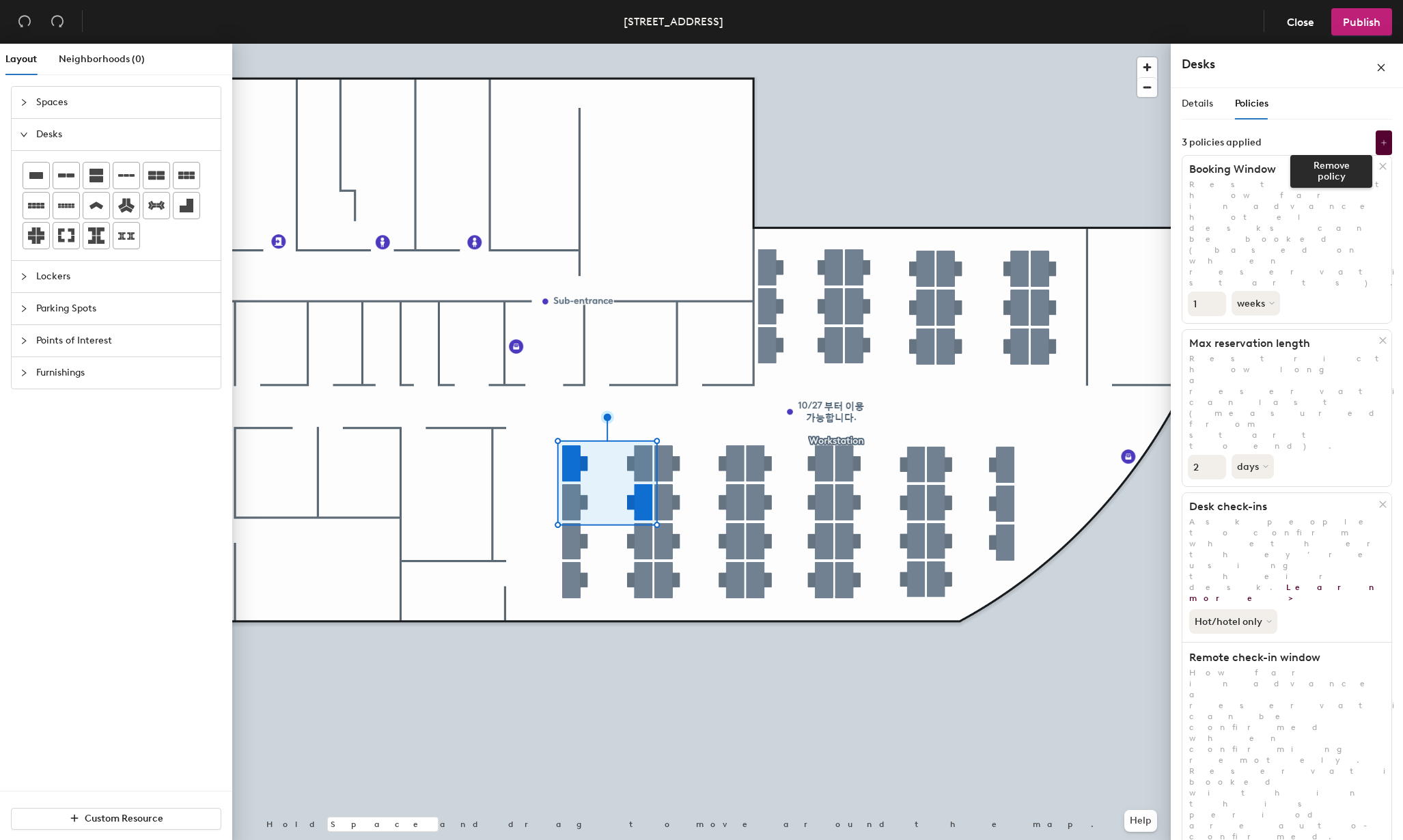
click at [1382, 168] on icon at bounding box center [1383, 166] width 10 height 10
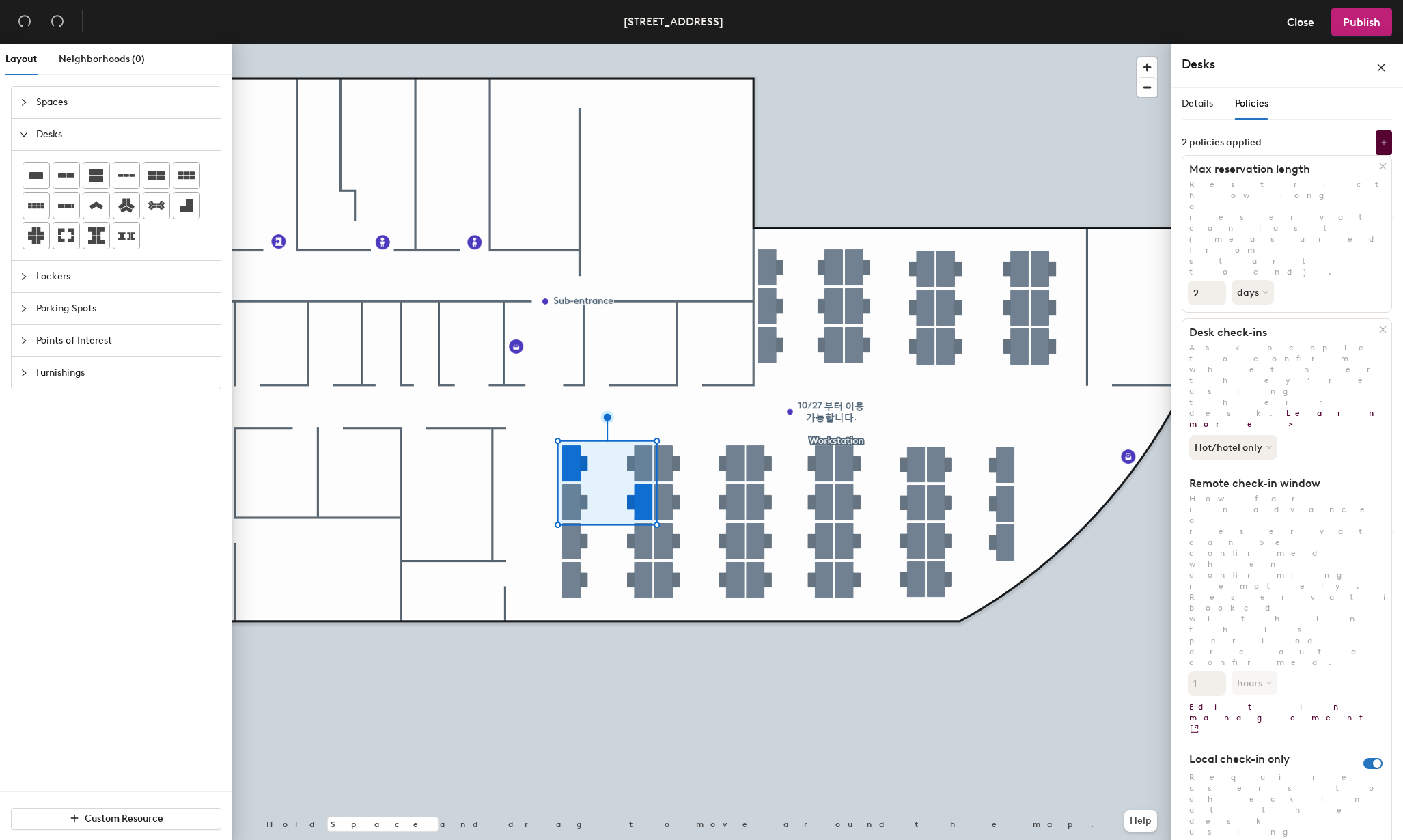
click at [1382, 168] on icon at bounding box center [1383, 166] width 10 height 10
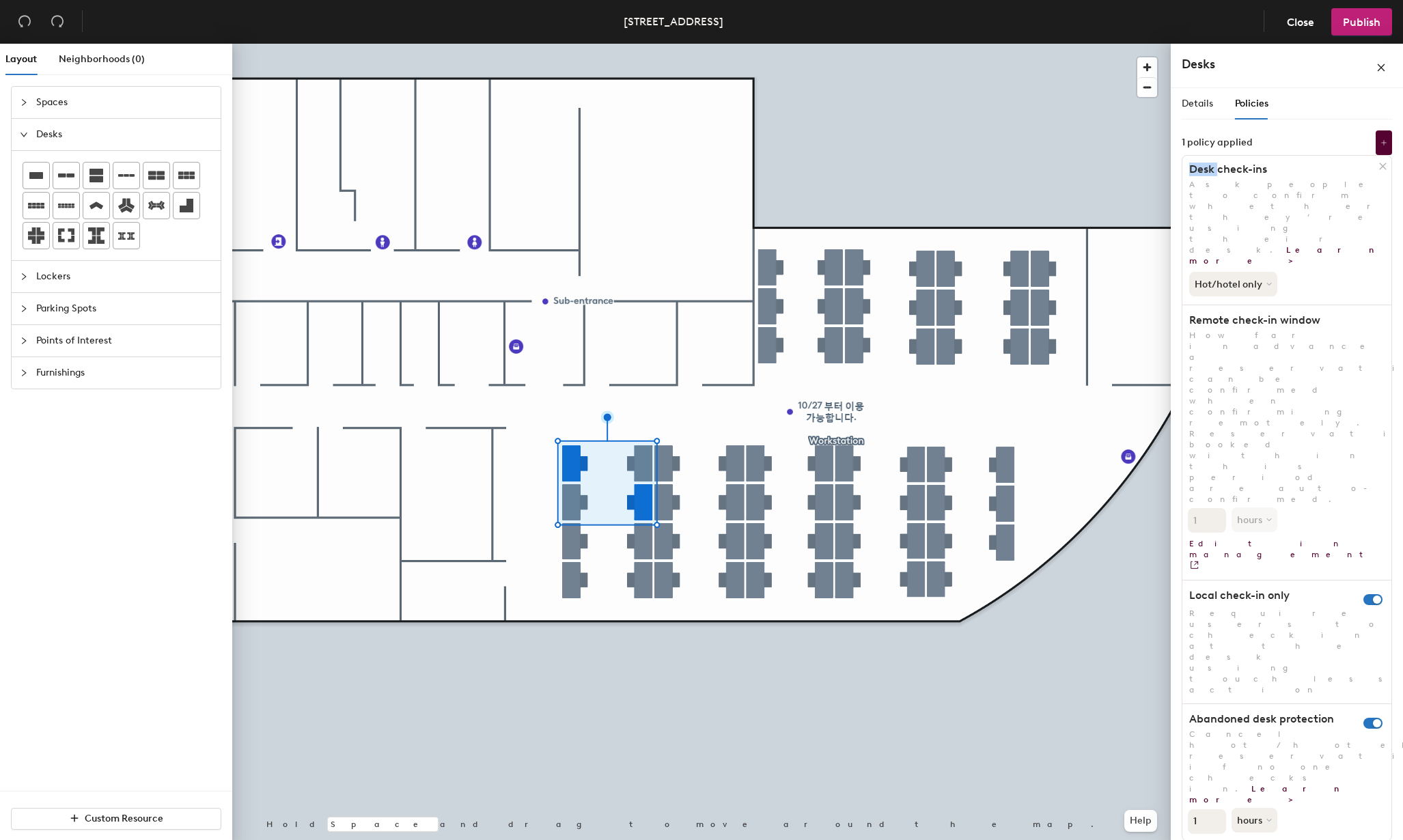
click at [1382, 168] on icon at bounding box center [1383, 166] width 10 height 10
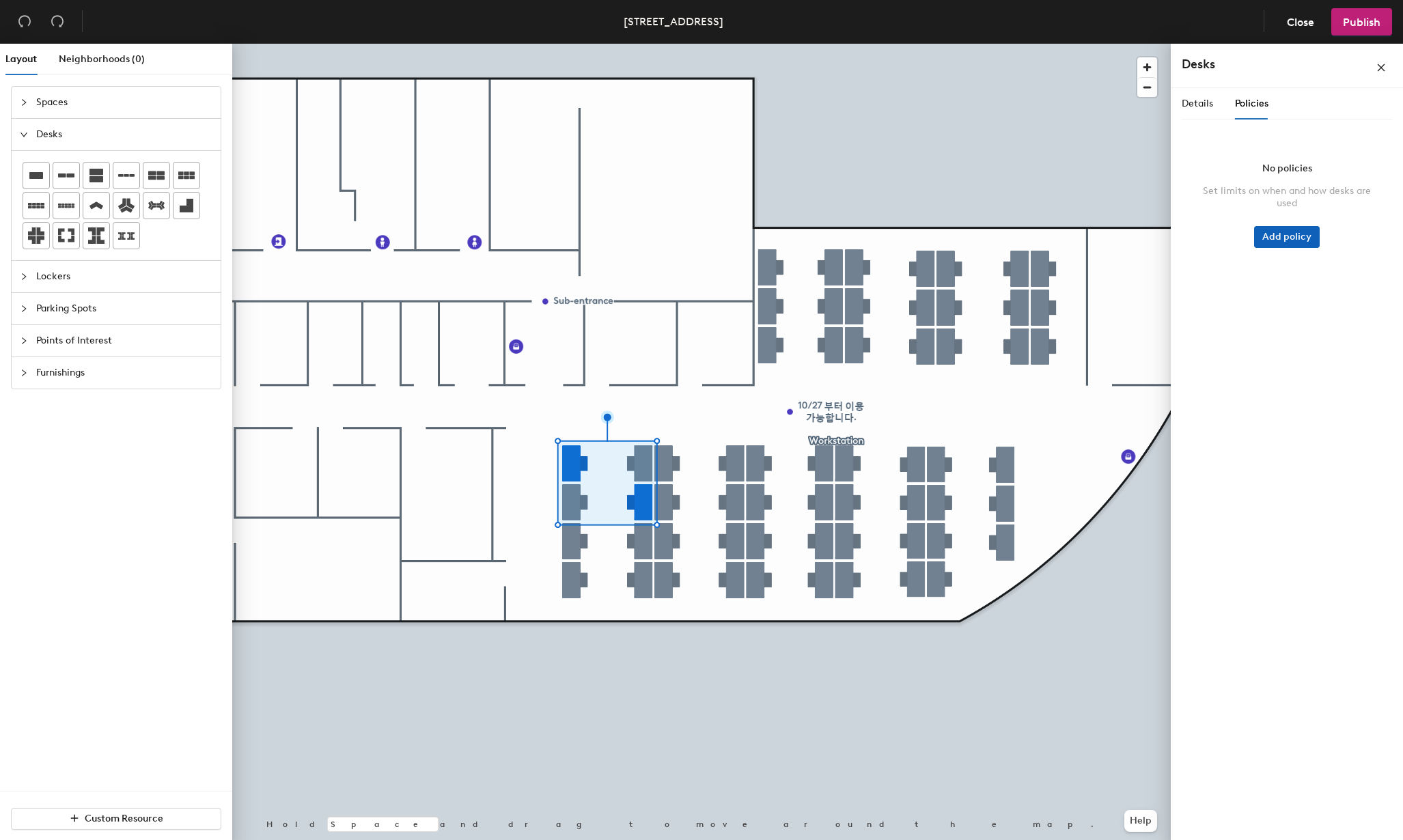
click at [1305, 239] on button "Add policy" at bounding box center [1287, 237] width 66 height 22
click at [1205, 212] on div "No policies Set limits on when and how desks are used Add policy" at bounding box center [1287, 208] width 211 height 102
click at [724, 44] on div at bounding box center [702, 44] width 939 height 0
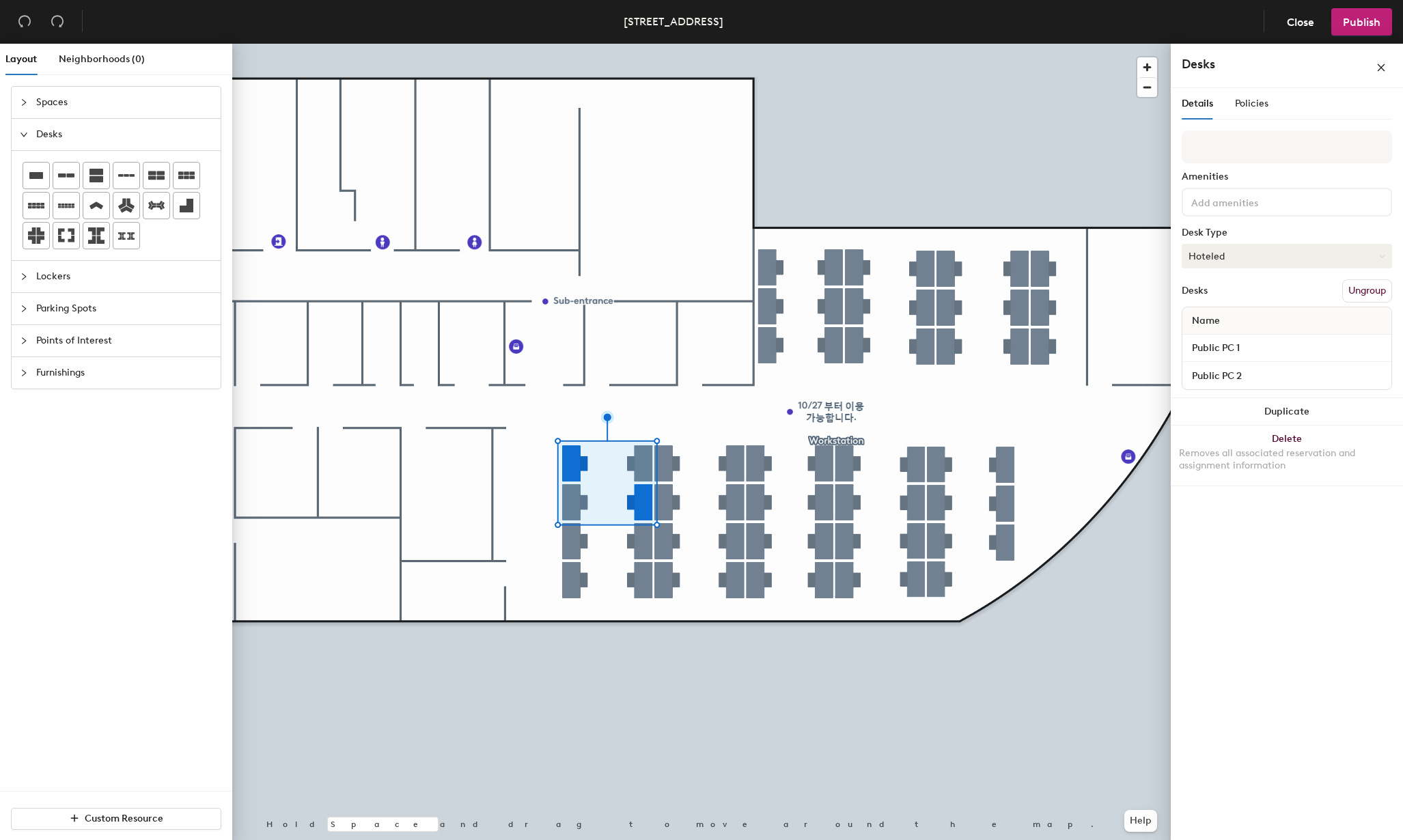
click at [1231, 257] on button "Hoteled" at bounding box center [1287, 257] width 211 height 25
click at [1217, 303] on div "Assigned" at bounding box center [1250, 299] width 136 height 20
click at [1208, 261] on button "Assigned" at bounding box center [1287, 257] width 211 height 25
click at [1284, 581] on div "Details Policies Amenities Desk Type Assigned Assigned Hot Hoteled Desks Ungrou…" at bounding box center [1287, 466] width 232 height 757
click at [1241, 108] on span "Policies" at bounding box center [1252, 103] width 34 height 12
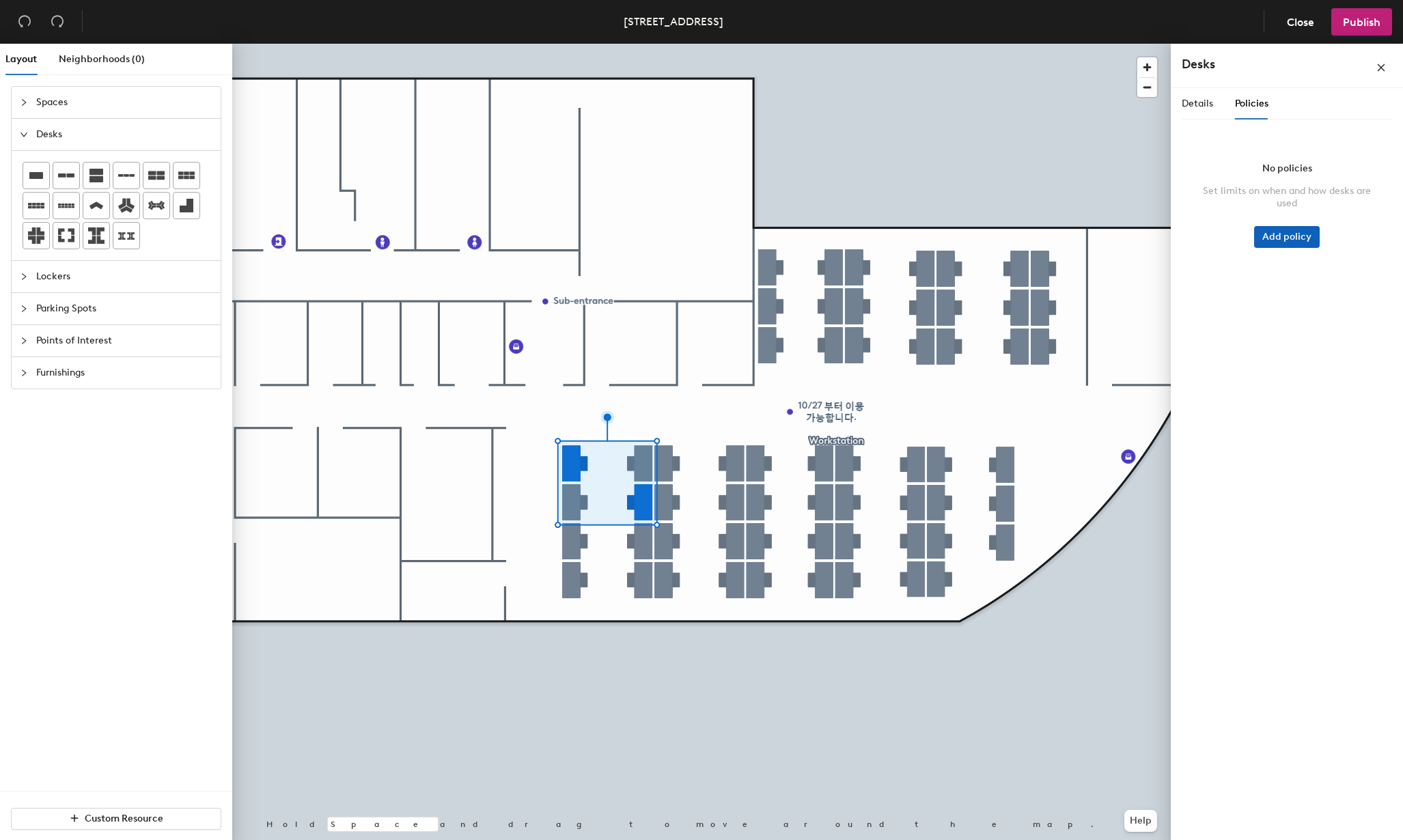
click at [1307, 241] on button "Add policy" at bounding box center [1287, 237] width 66 height 22
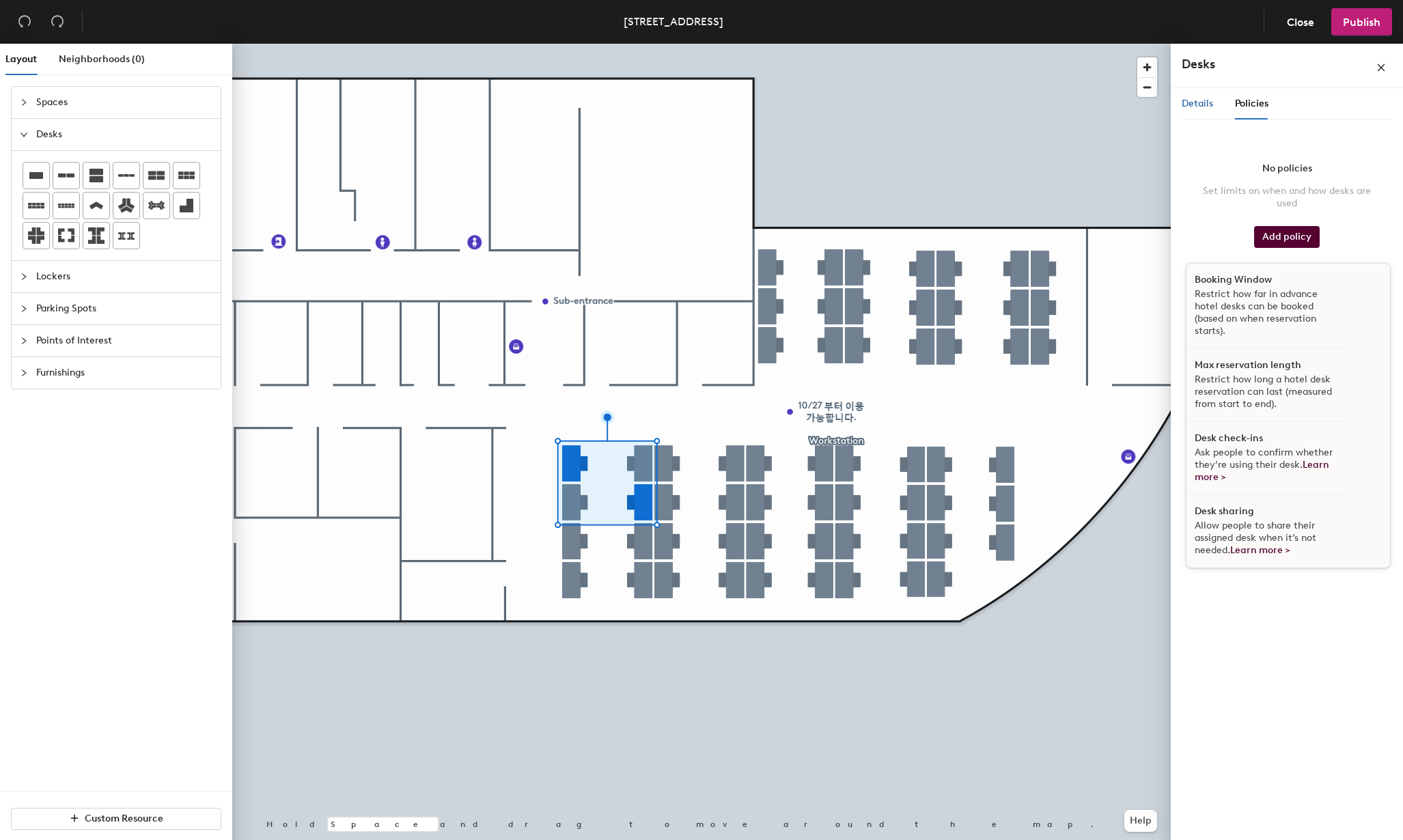
click at [1208, 101] on span "Details" at bounding box center [1197, 103] width 31 height 12
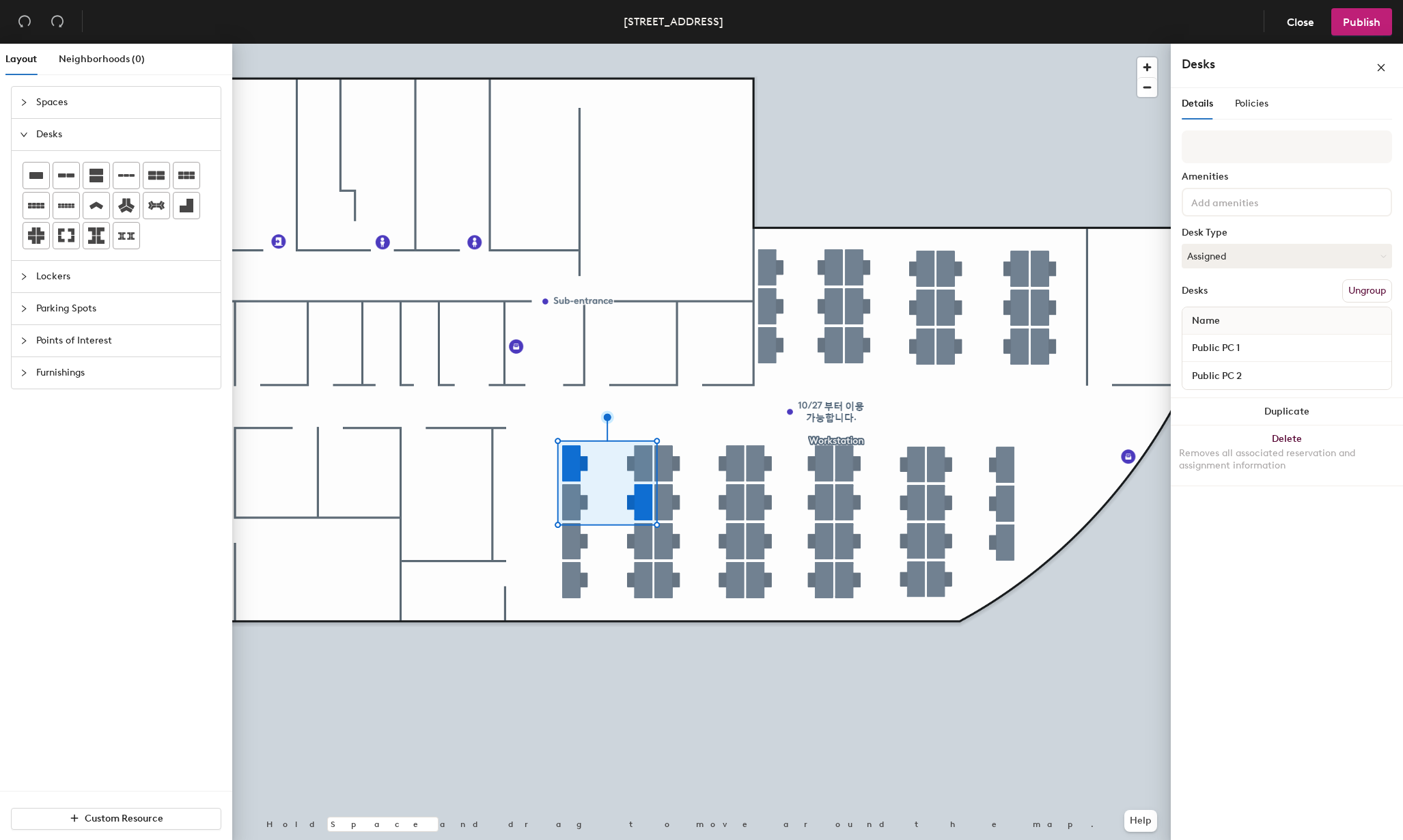
click at [34, 94] on div "Spaces" at bounding box center [116, 102] width 209 height 31
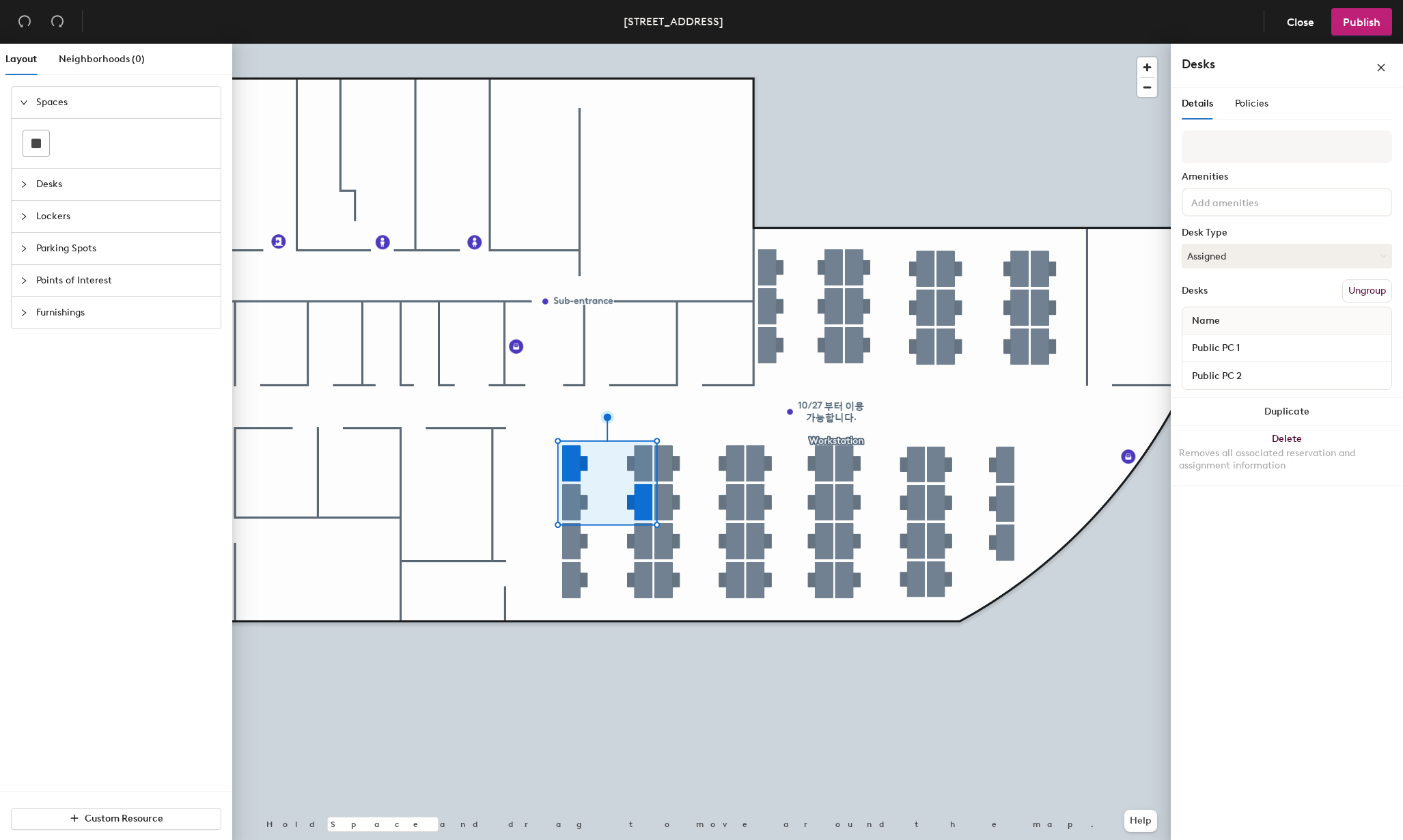
click at [24, 105] on icon "expanded" at bounding box center [23, 102] width 7 height 4
click at [22, 133] on icon "collapsed" at bounding box center [23, 134] width 9 height 9
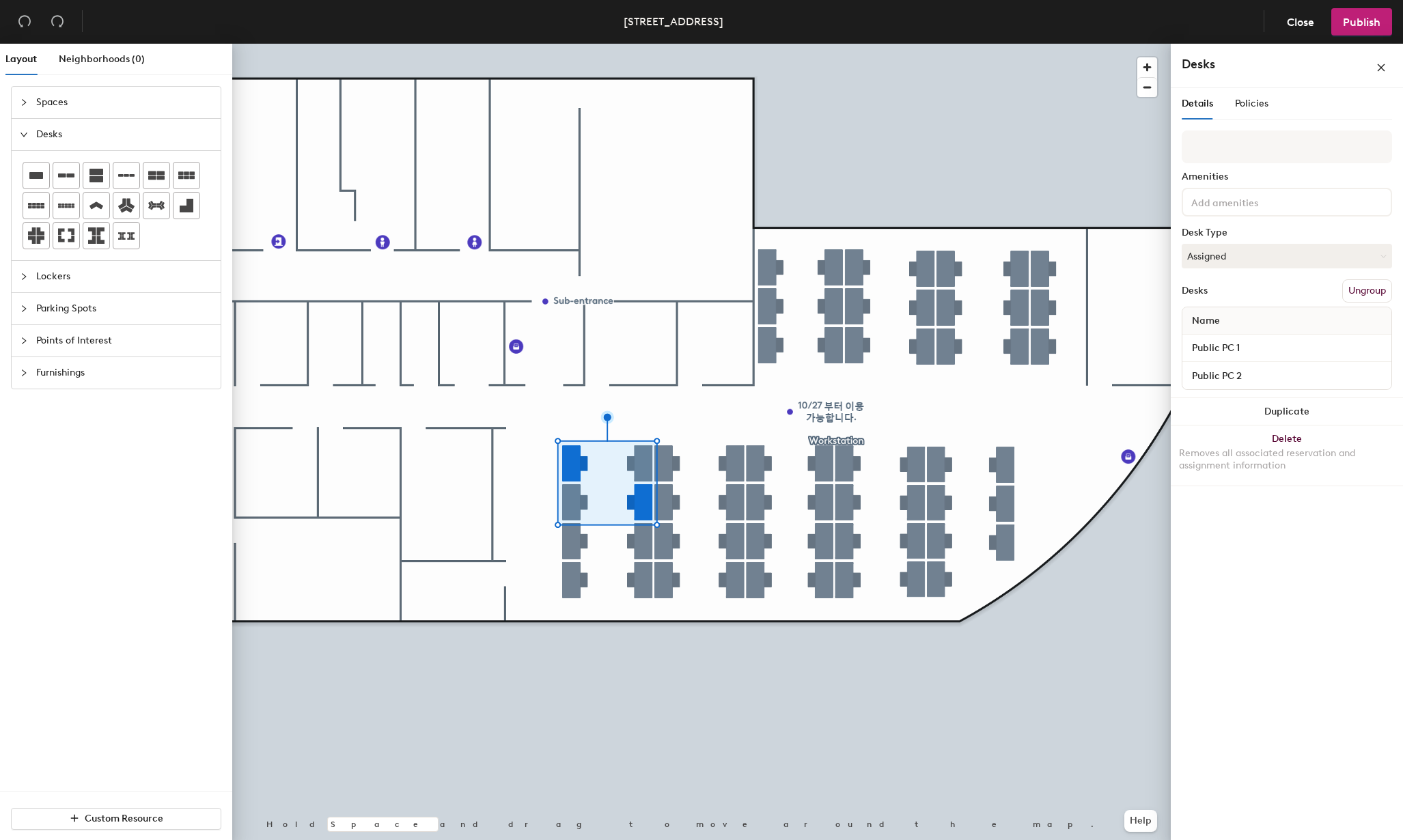
click at [40, 339] on span "Points of Interest" at bounding box center [124, 341] width 176 height 31
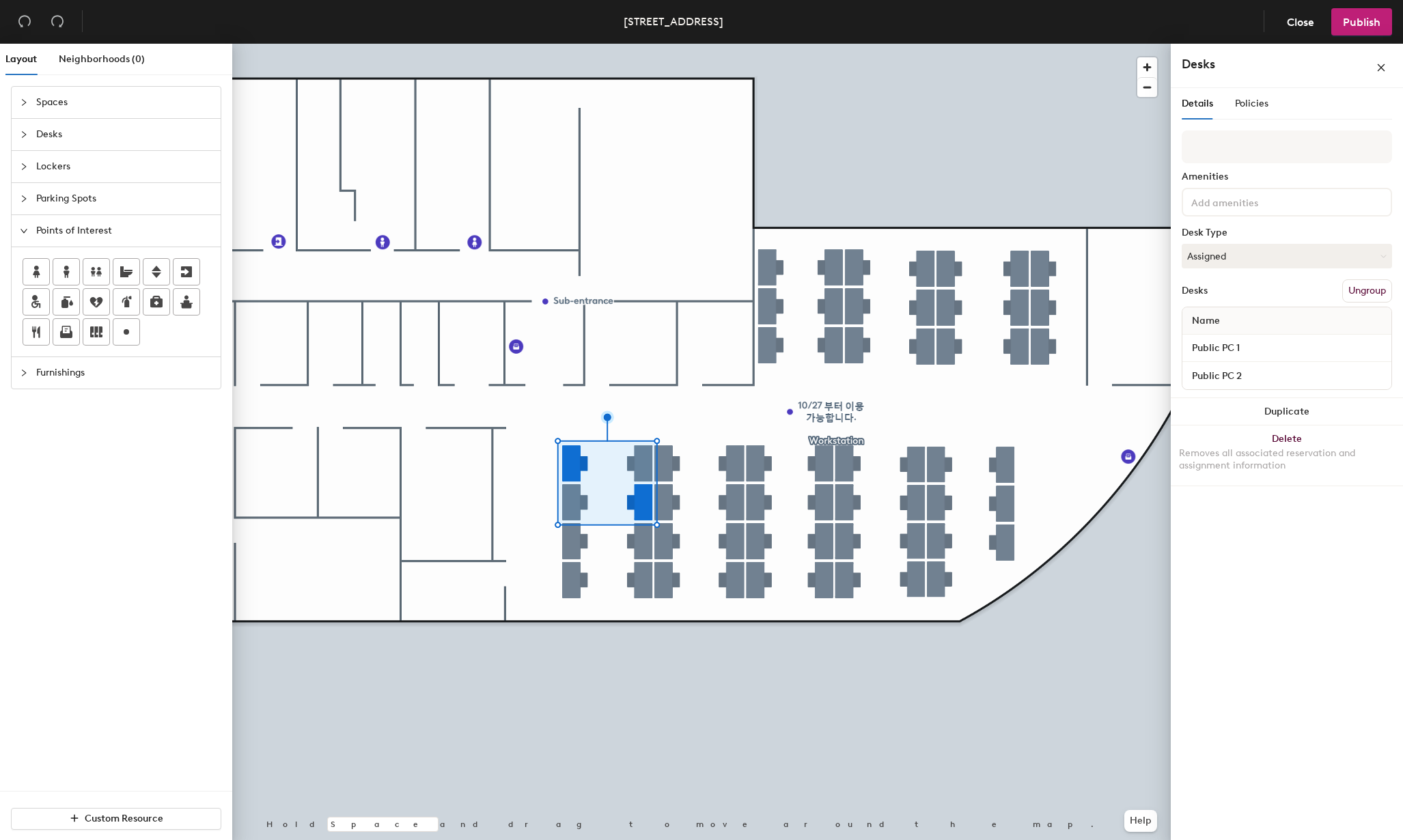
click at [25, 237] on div at bounding box center [27, 230] width 16 height 15
click at [1143, 817] on button "Help" at bounding box center [1141, 821] width 33 height 22
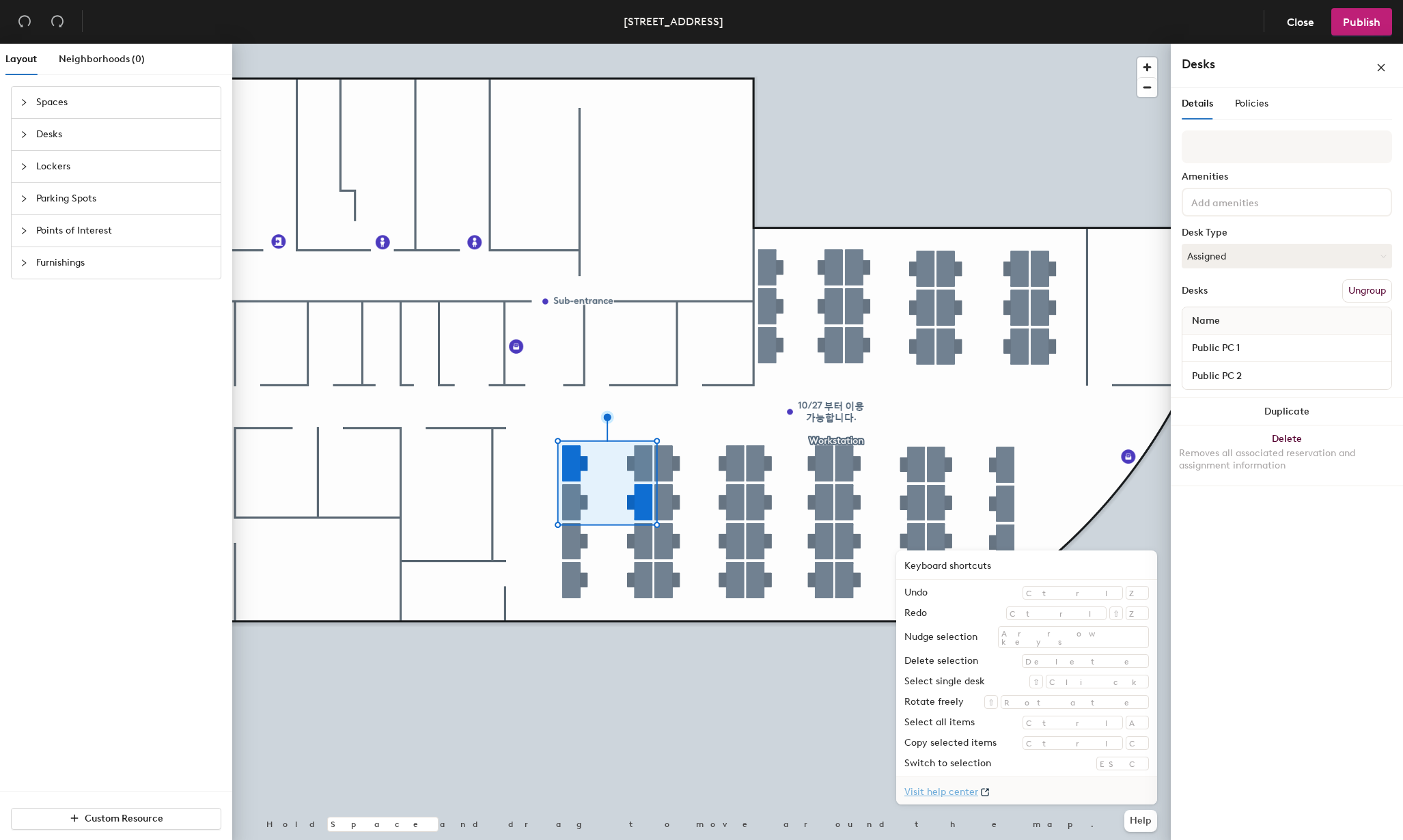
click at [1016, 792] on link "Visit help center" at bounding box center [1026, 791] width 261 height 27
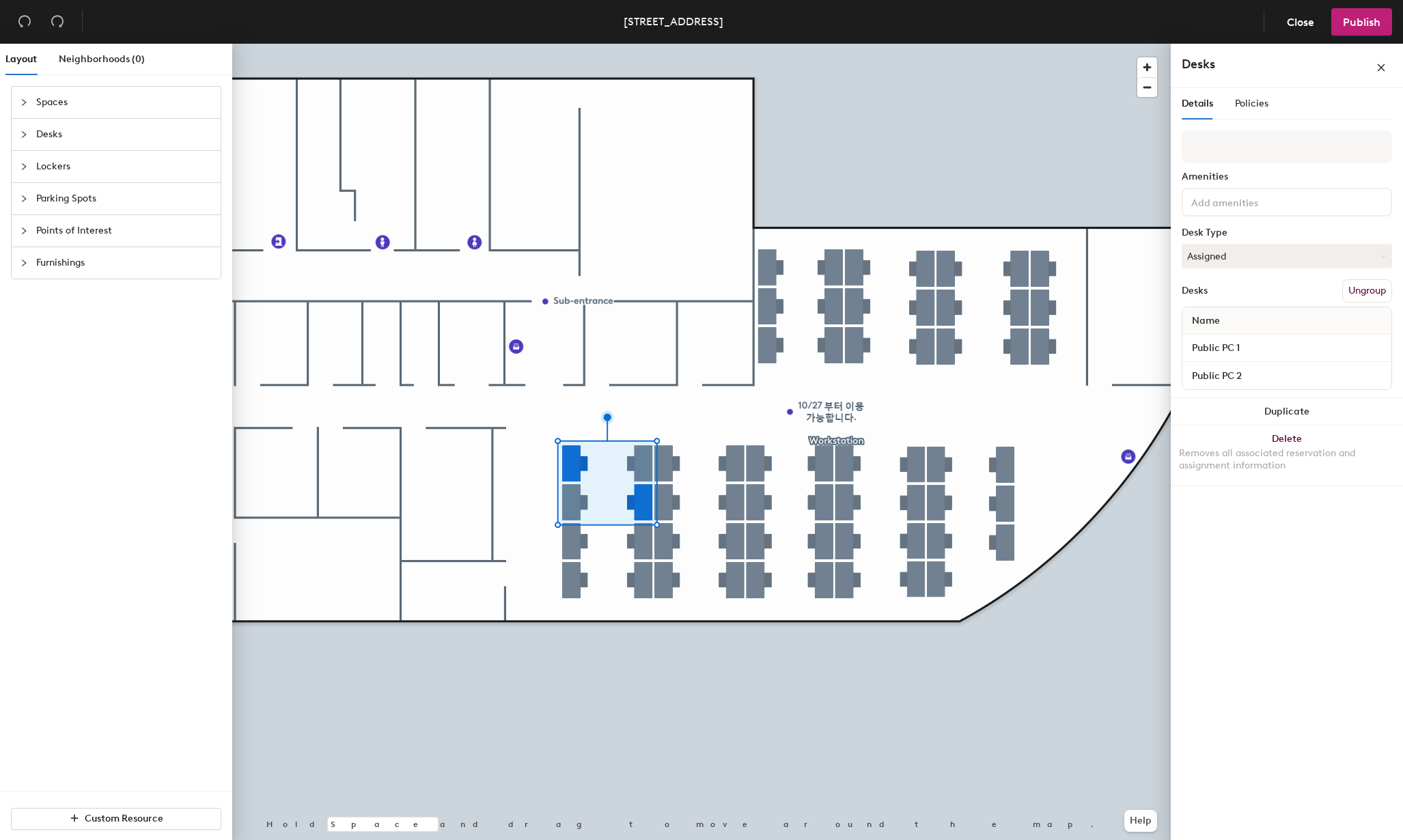
click at [19, 140] on div "Desks" at bounding box center [116, 134] width 209 height 31
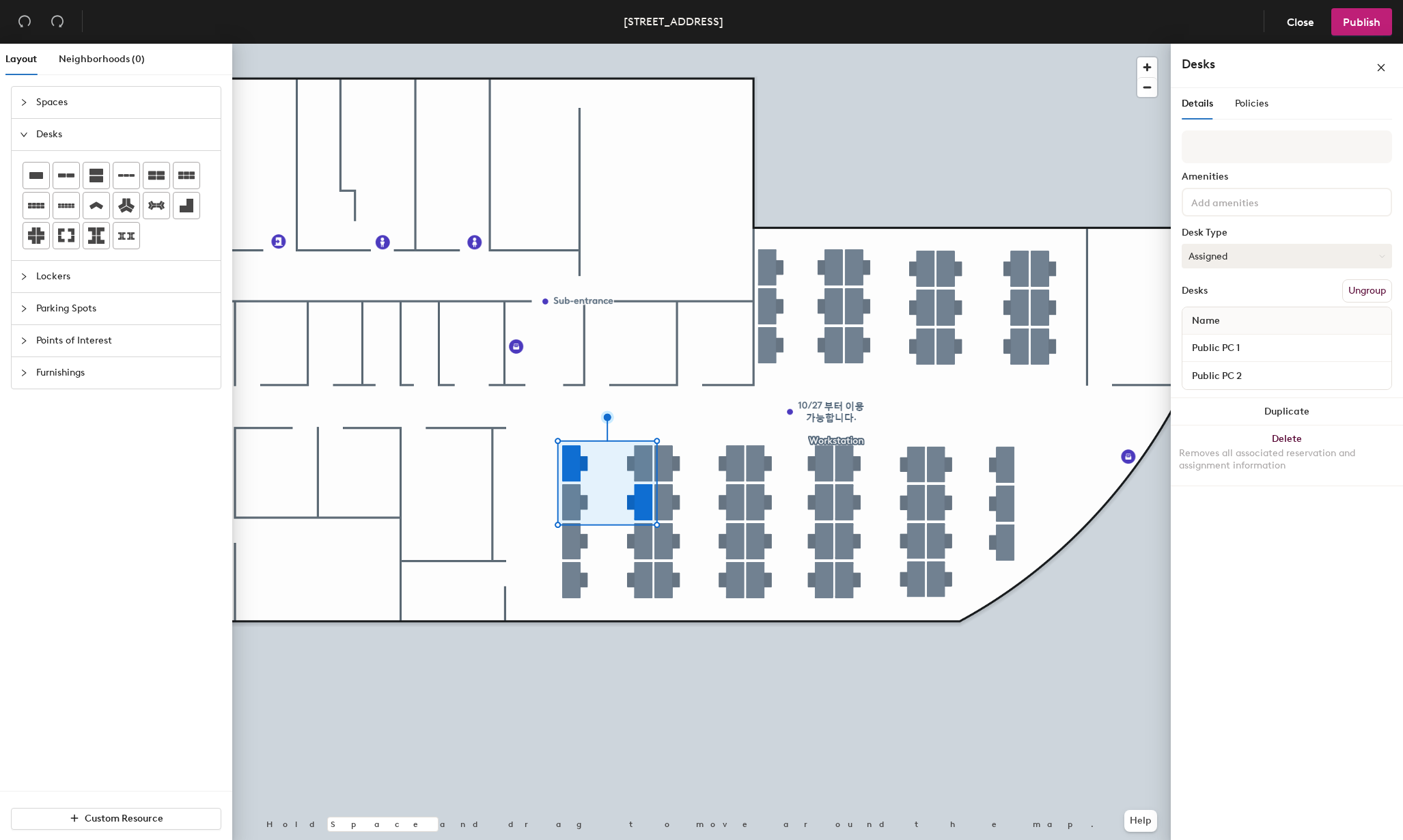
click at [1314, 251] on button "Assigned" at bounding box center [1287, 257] width 211 height 25
click at [1231, 257] on button "Assigned" at bounding box center [1287, 257] width 211 height 25
click at [1241, 260] on button "Assigned" at bounding box center [1287, 257] width 211 height 25
click at [1217, 314] on div "Hot" at bounding box center [1250, 319] width 136 height 20
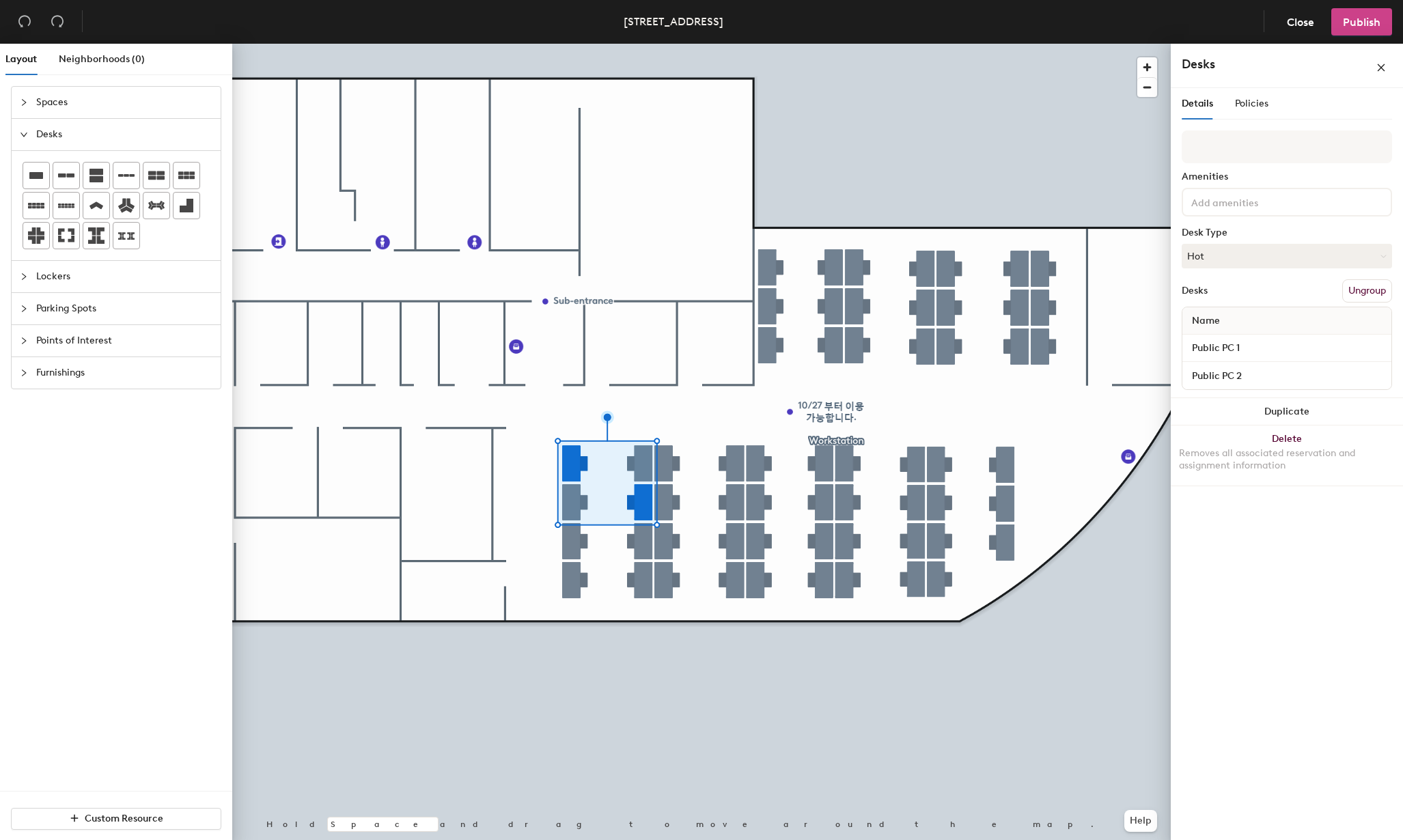
click at [1352, 24] on span "Publish" at bounding box center [1362, 22] width 37 height 13
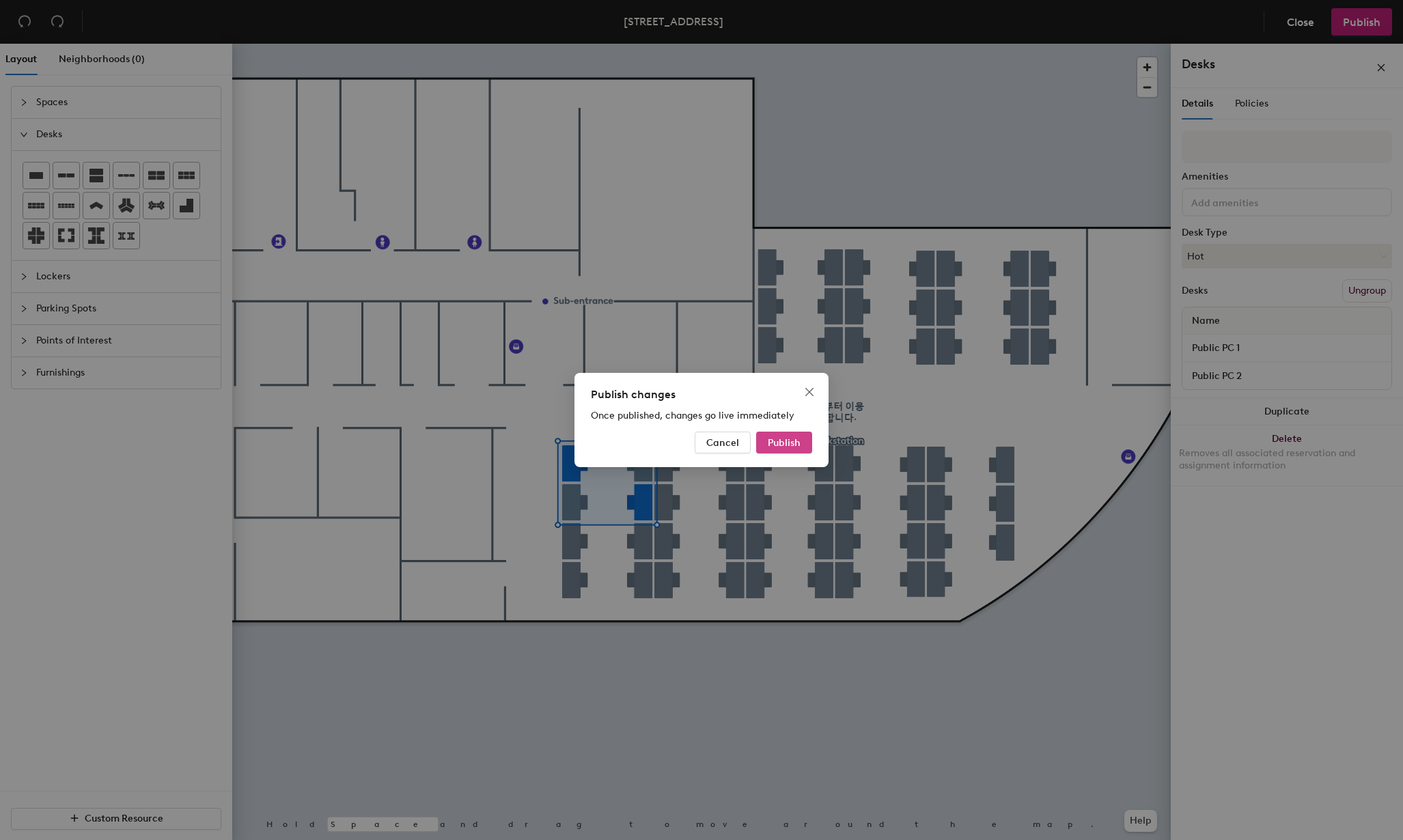
click at [783, 446] on span "Publish" at bounding box center [785, 443] width 33 height 12
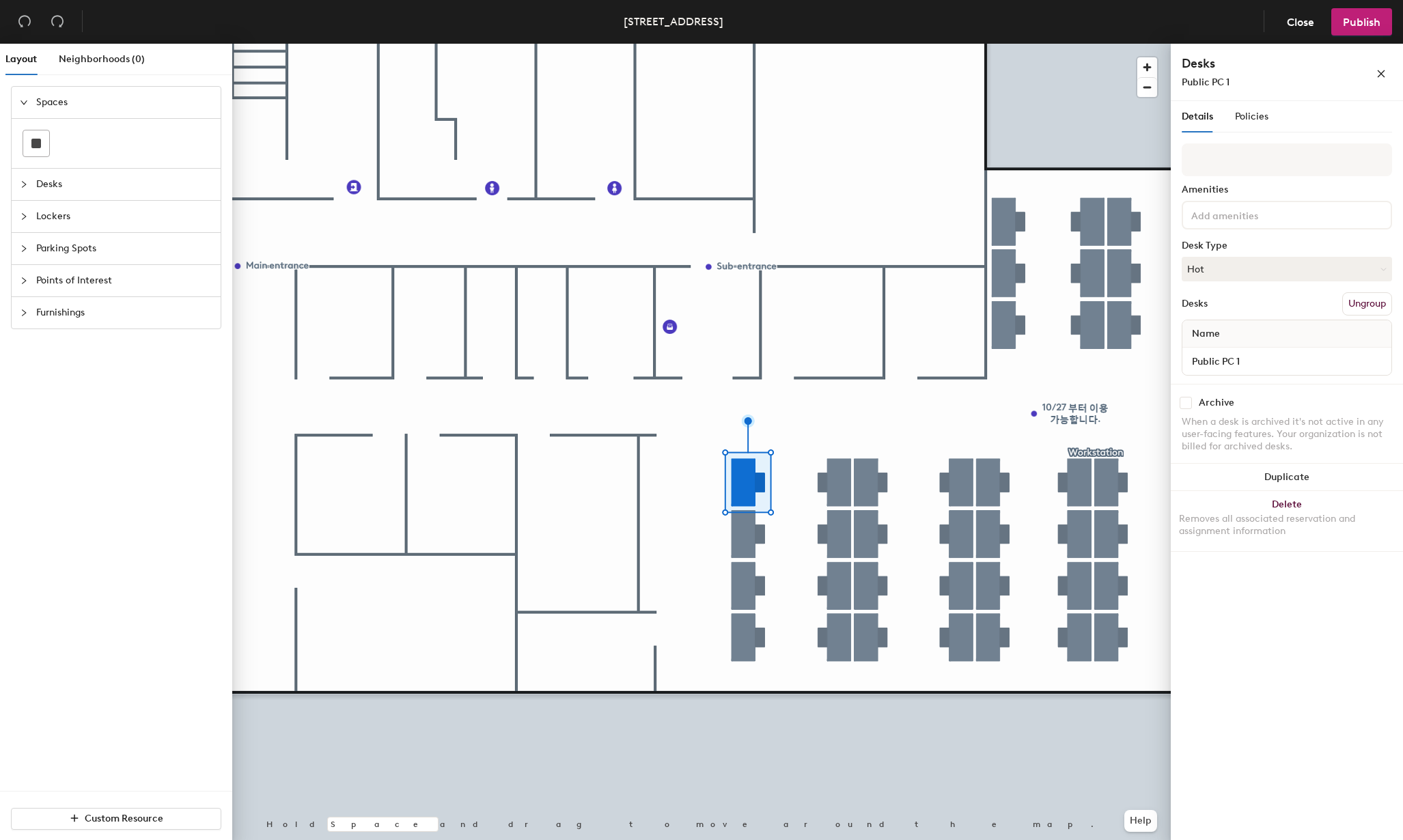
click at [1189, 405] on input "checkbox" at bounding box center [1186, 403] width 12 height 12
checkbox input "true"
drag, startPoint x: 1189, startPoint y: 404, endPoint x: 1181, endPoint y: 415, distance: 13.6
click at [1187, 403] on input "checkbox" at bounding box center [1186, 403] width 12 height 12
checkbox input "true"
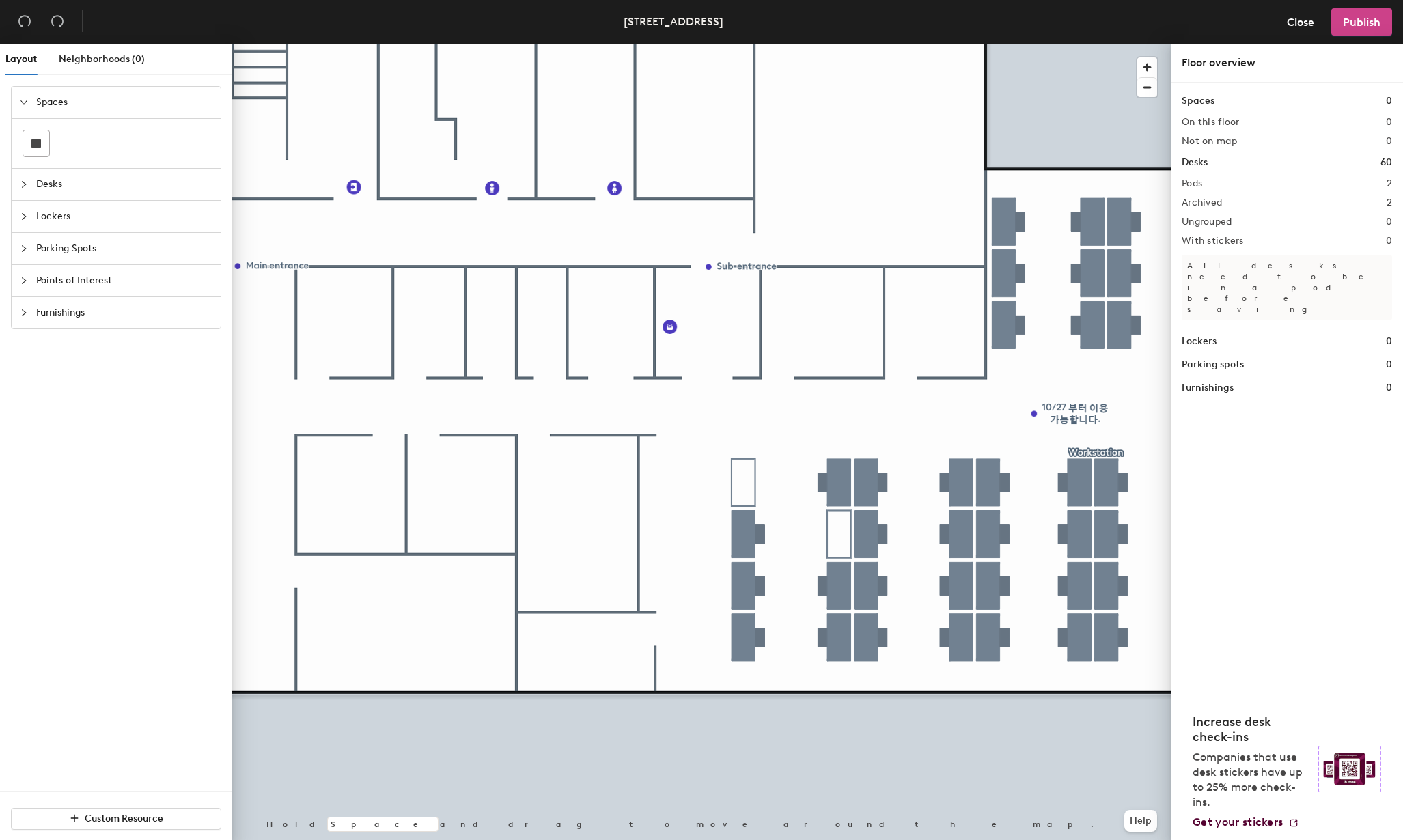
click at [1364, 28] on span "Publish" at bounding box center [1362, 22] width 37 height 13
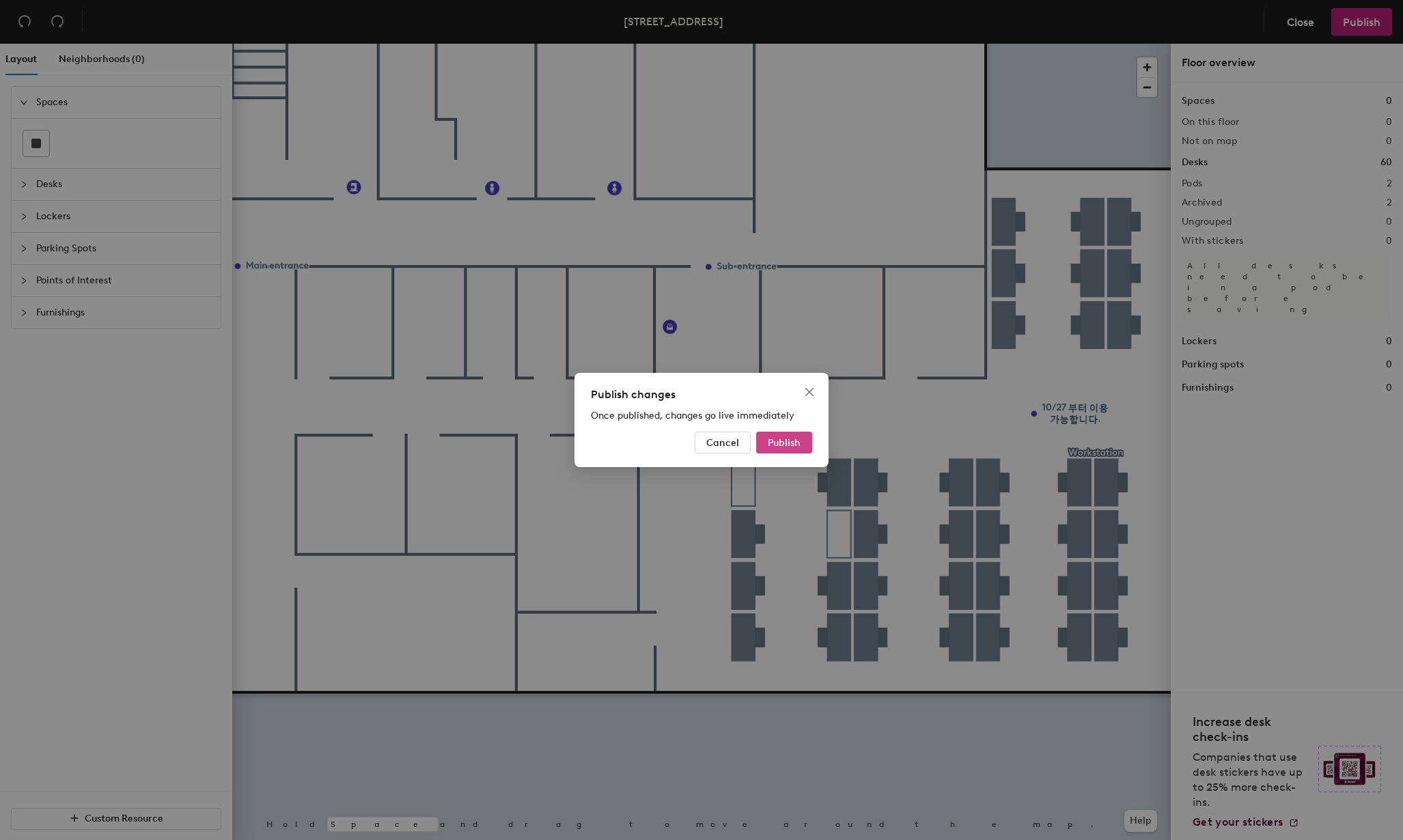
click at [796, 452] on button "Publish" at bounding box center [785, 443] width 56 height 22
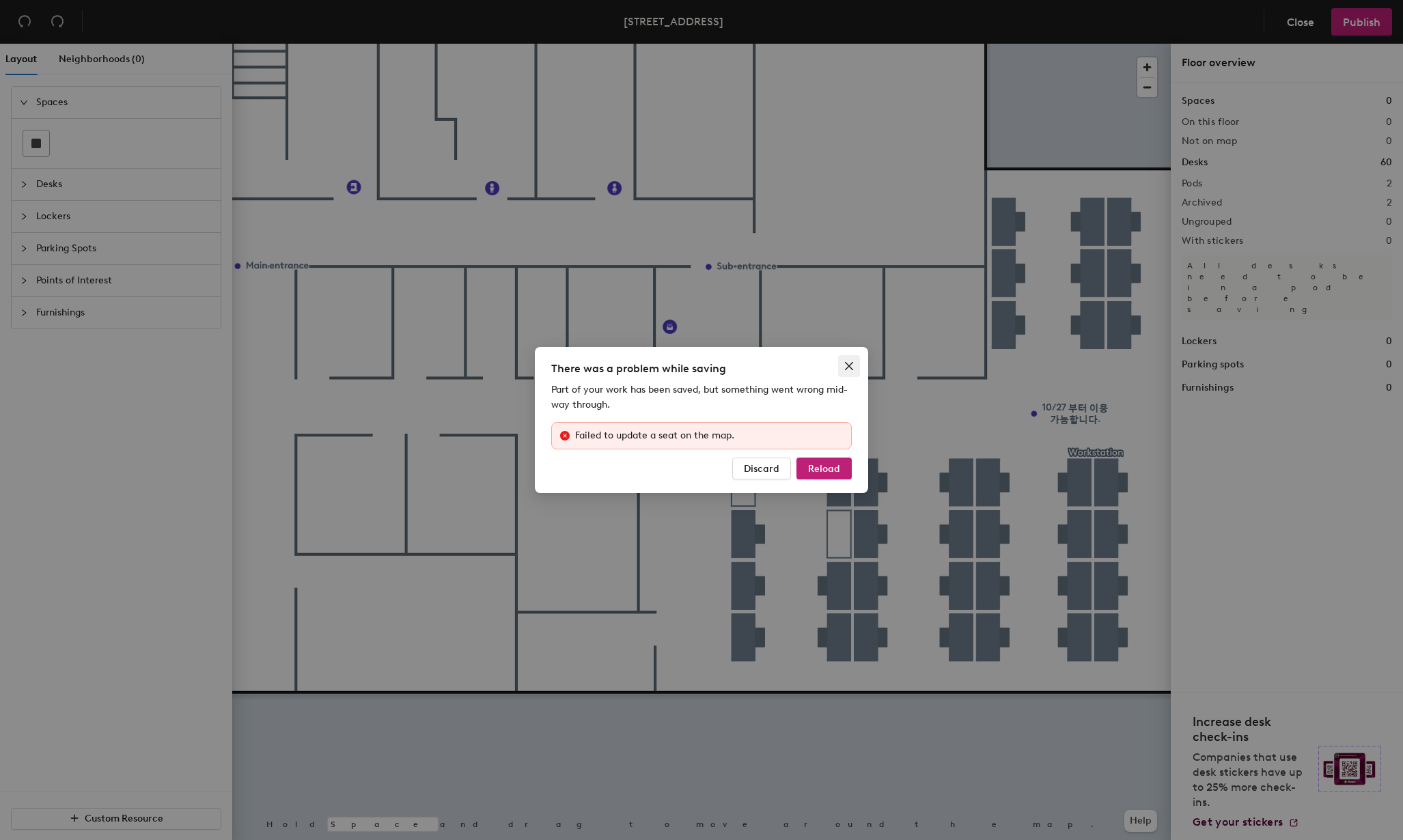
click at [849, 366] on icon "close" at bounding box center [849, 366] width 9 height 9
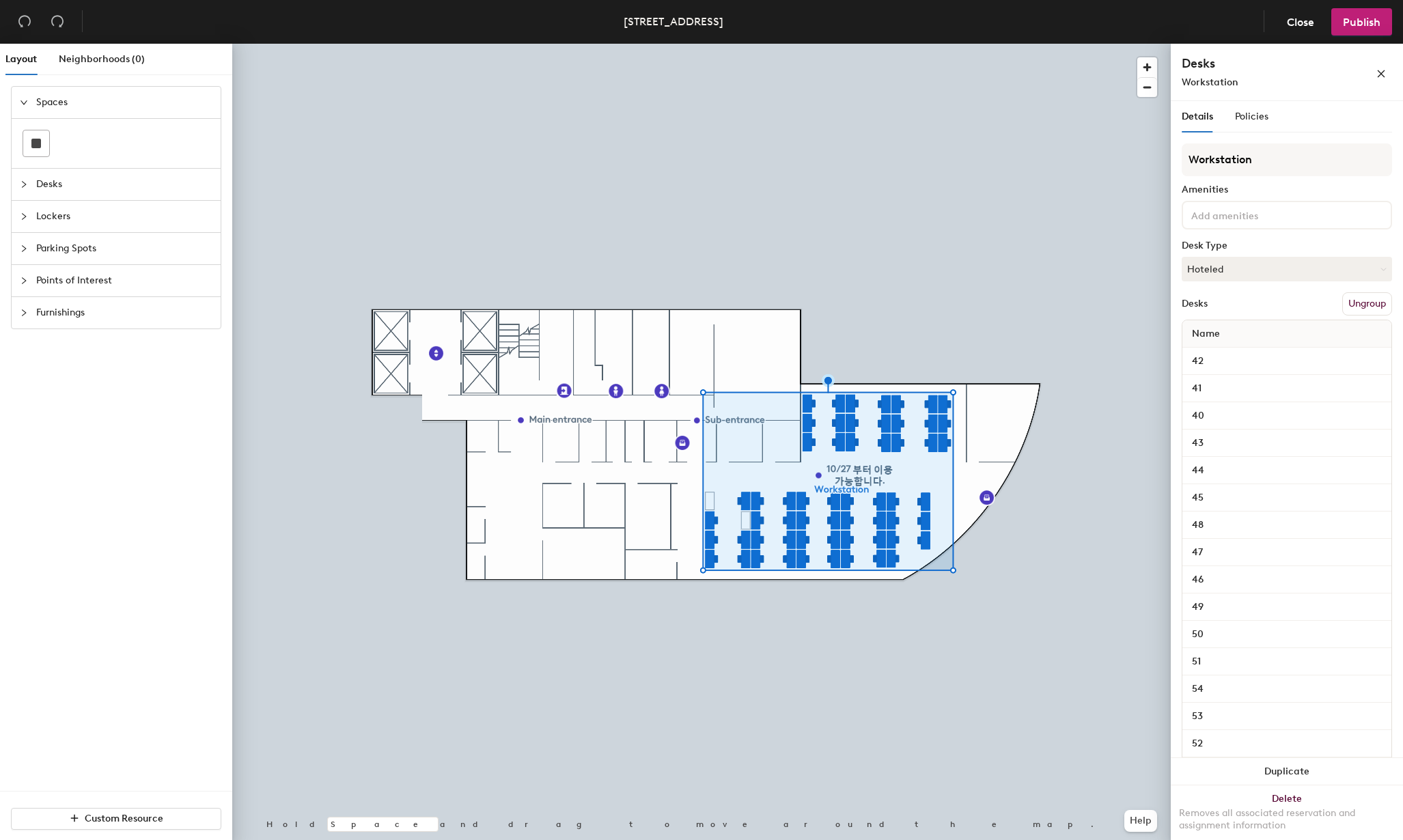
click at [35, 193] on div "Desks" at bounding box center [116, 184] width 209 height 31
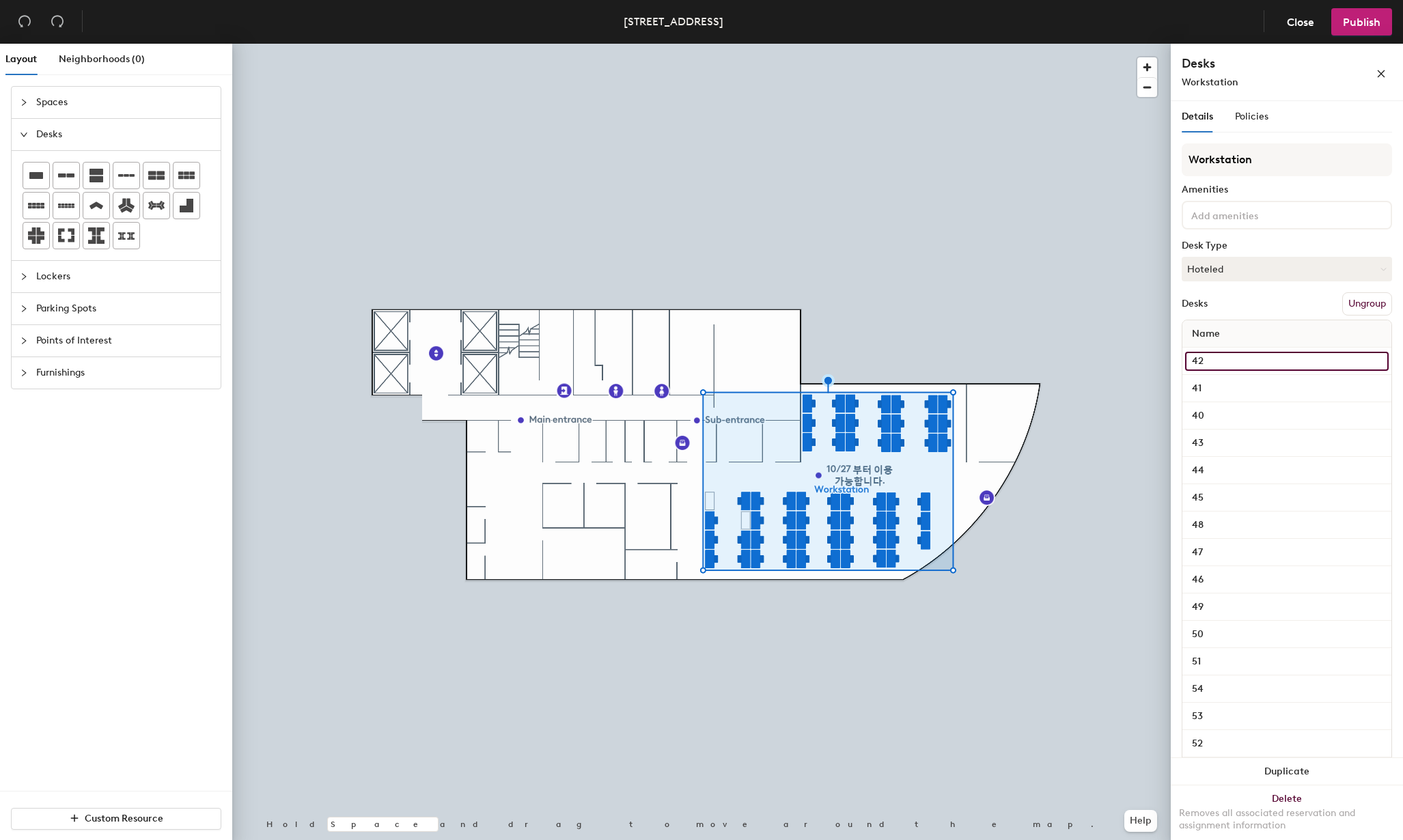
click at [1366, 362] on input "42" at bounding box center [1287, 361] width 204 height 19
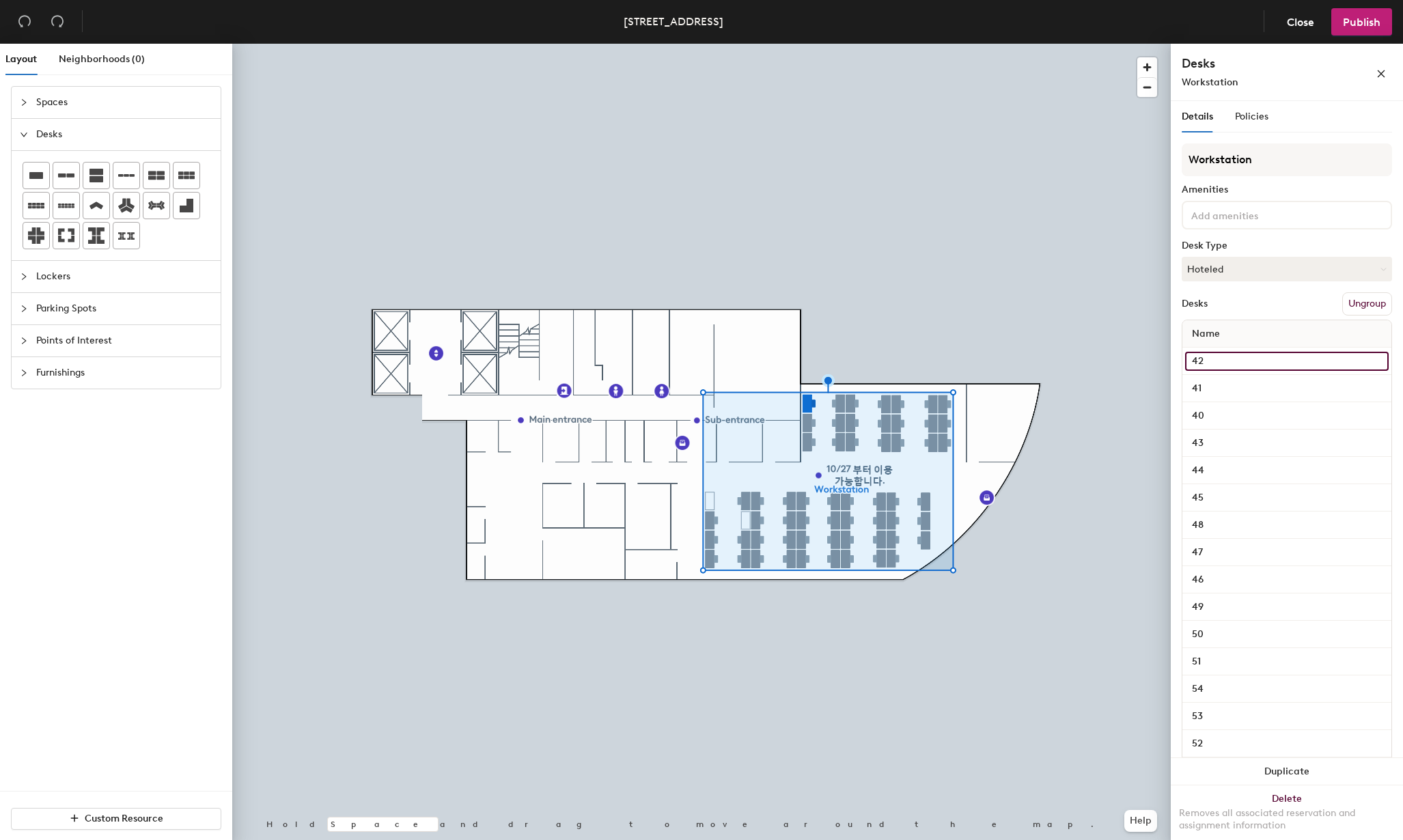
click at [1256, 363] on input "42" at bounding box center [1287, 361] width 204 height 19
type input "41"
click at [1250, 384] on input "41" at bounding box center [1287, 388] width 204 height 19
type input "40"
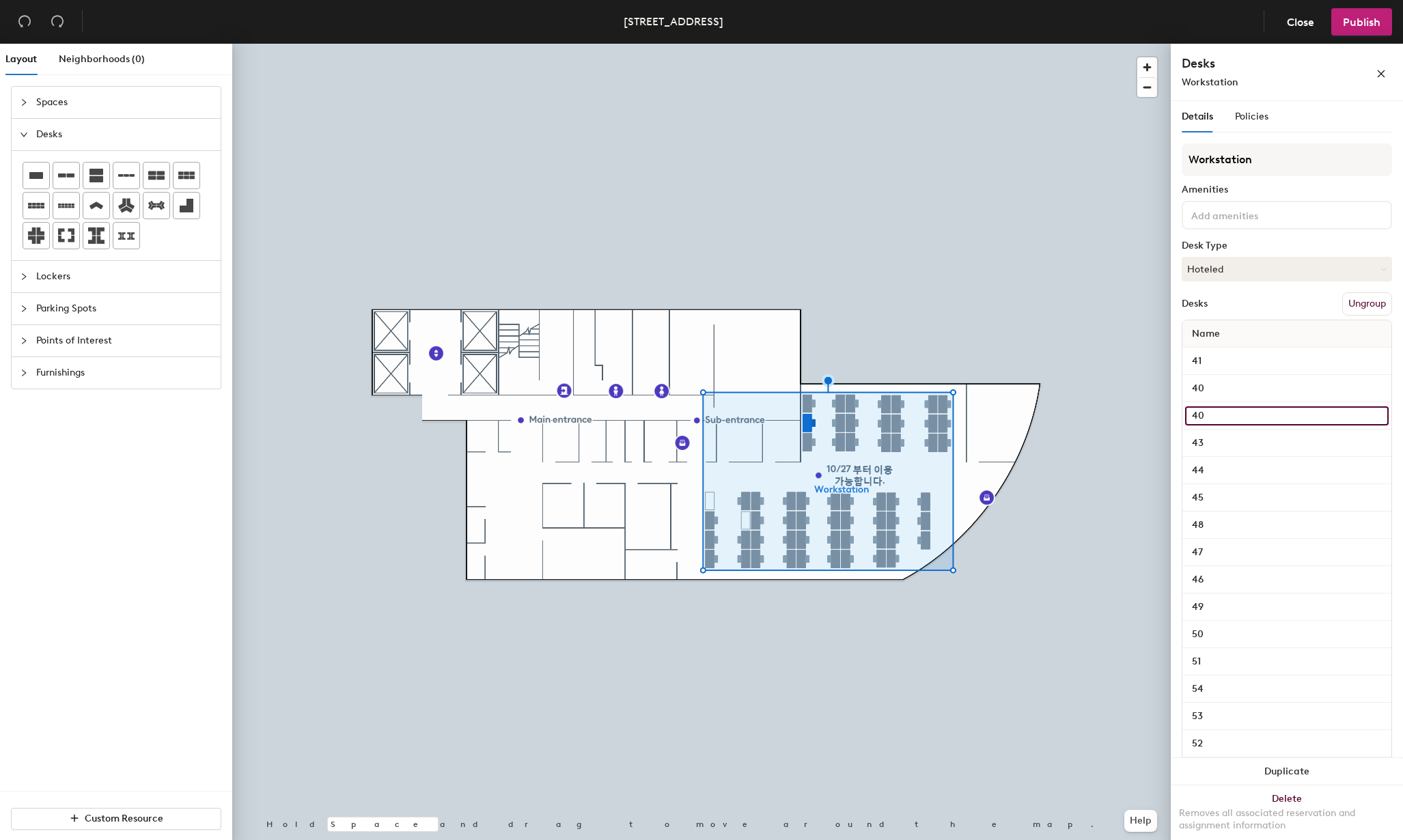
click at [1312, 406] on input "40" at bounding box center [1287, 416] width 204 height 19
type input "4"
click at [1227, 420] on input "39" at bounding box center [1287, 416] width 204 height 19
type input "39"
click at [1227, 440] on input "43" at bounding box center [1287, 443] width 204 height 19
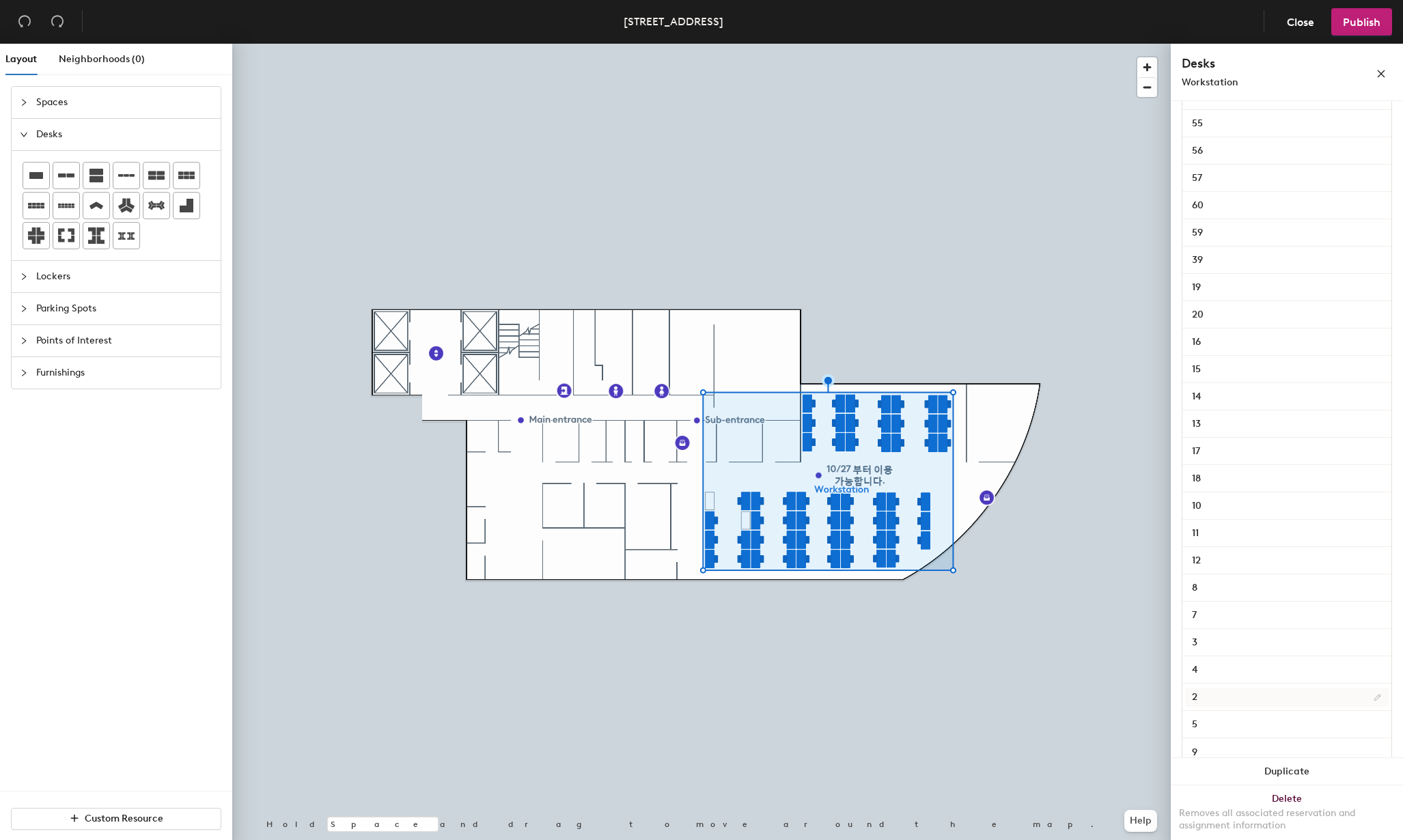
scroll to position [1194, 0]
click at [1362, 669] on input "2" at bounding box center [1287, 670] width 204 height 19
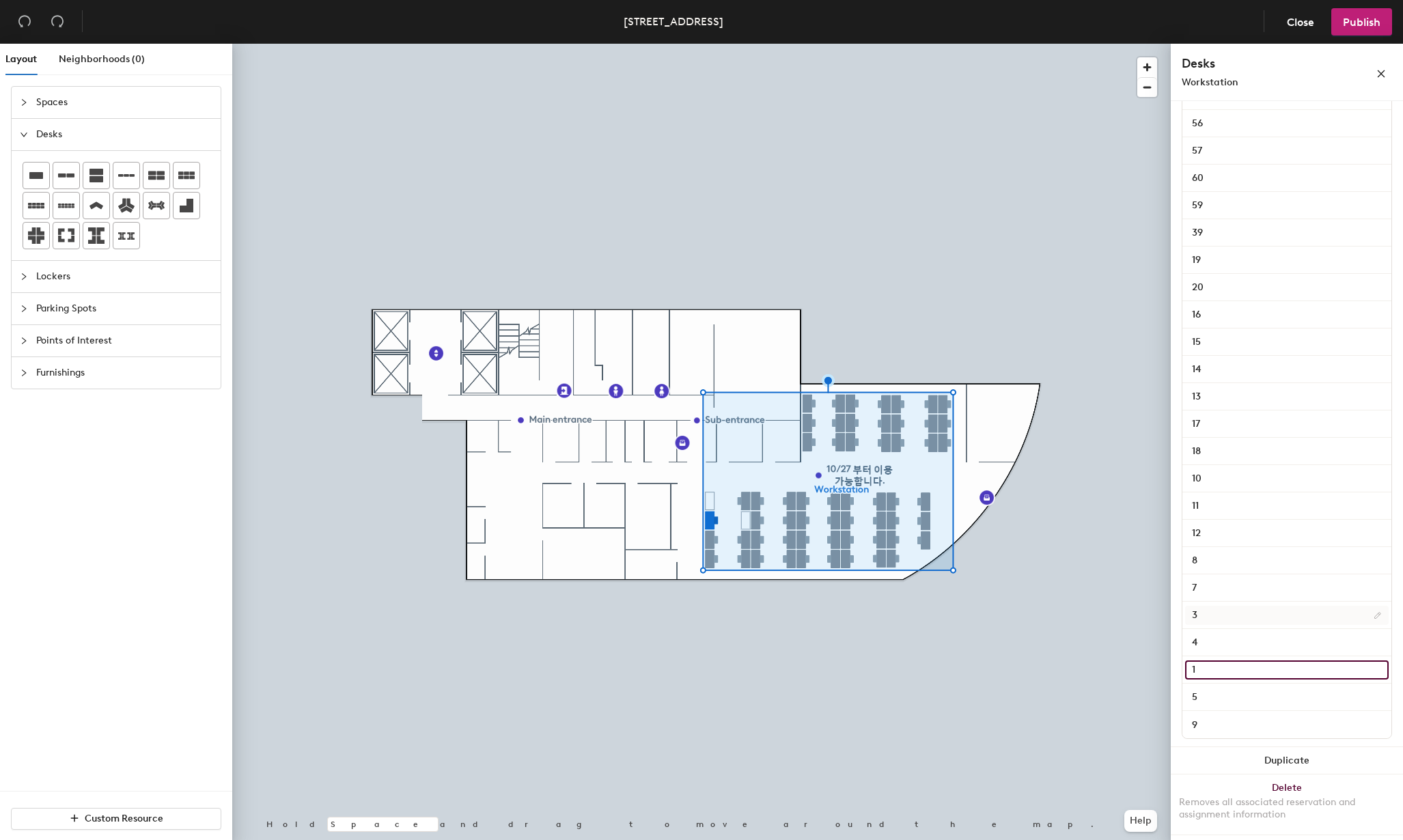
type input "1"
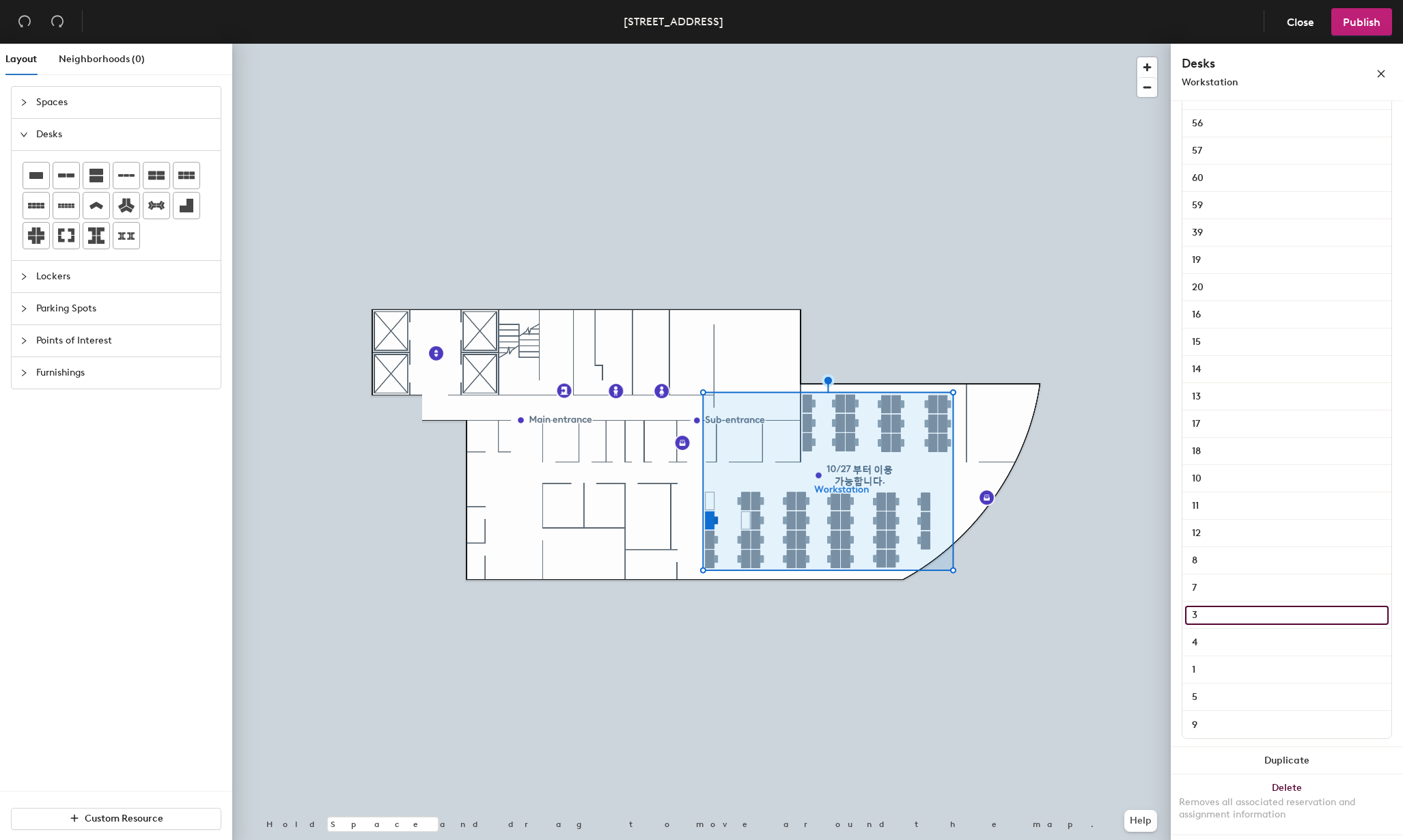
click at [1308, 624] on input "3" at bounding box center [1287, 615] width 204 height 19
type input "2"
click at [1289, 642] on input "4" at bounding box center [1287, 643] width 204 height 19
click at [1196, 642] on input "43" at bounding box center [1287, 643] width 204 height 19
type input "3"
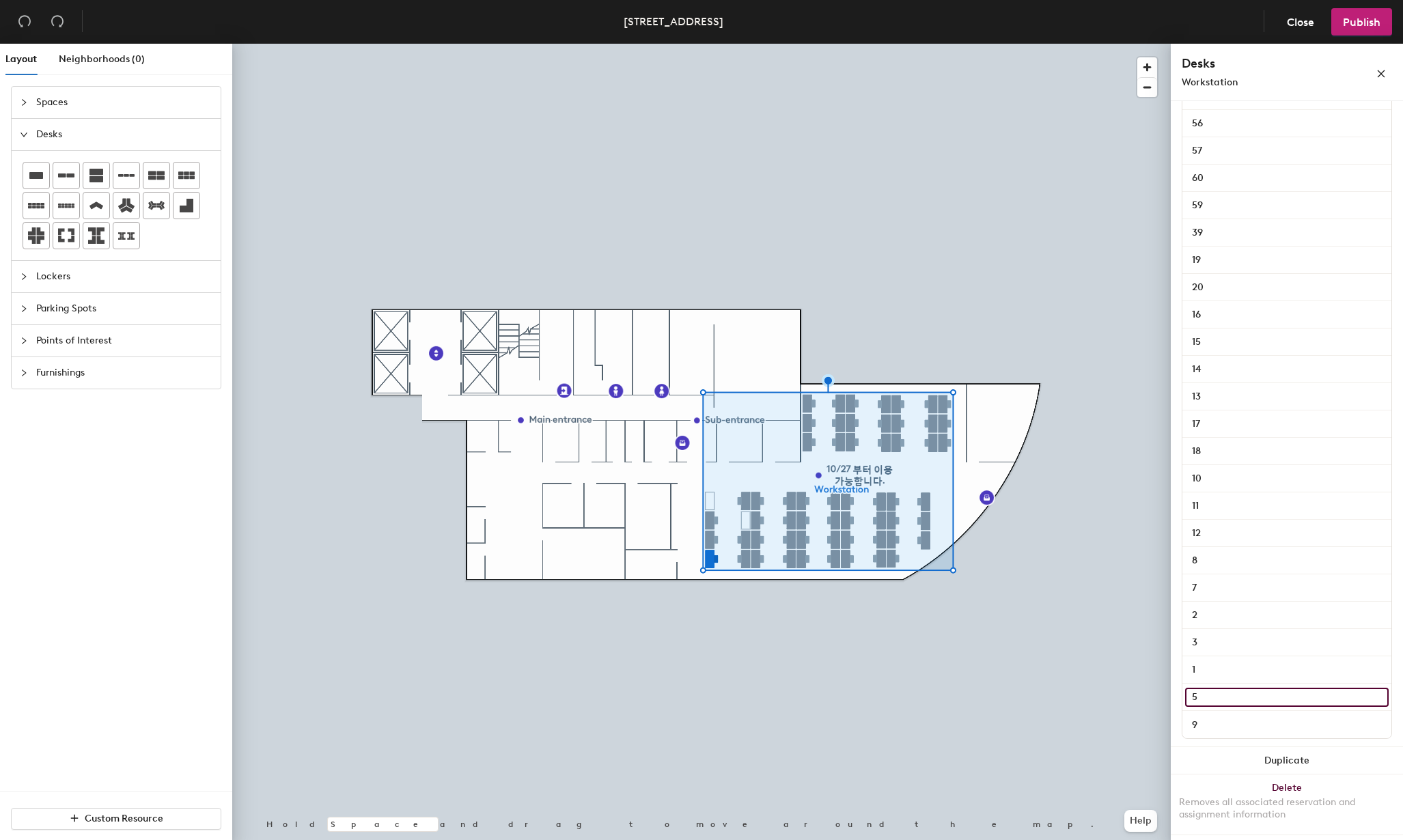
click at [1236, 700] on input "5" at bounding box center [1287, 697] width 204 height 19
type input "4"
click at [1255, 581] on input "7" at bounding box center [1287, 588] width 204 height 19
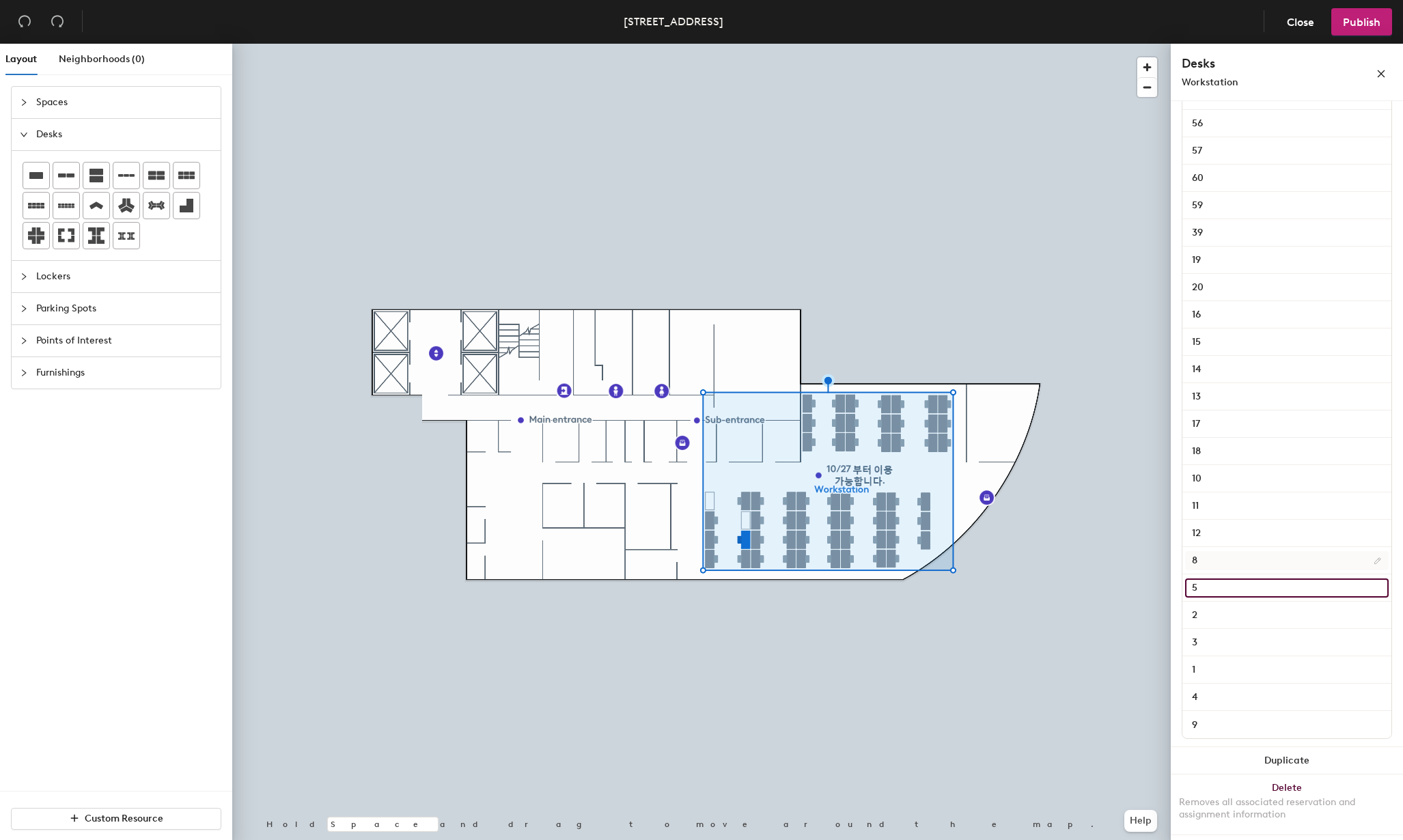
type input "5"
click at [1250, 563] on input "8" at bounding box center [1287, 561] width 204 height 19
type input "6"
click at [1240, 589] on input "5" at bounding box center [1287, 588] width 204 height 19
click at [1238, 559] on input "6" at bounding box center [1287, 561] width 204 height 19
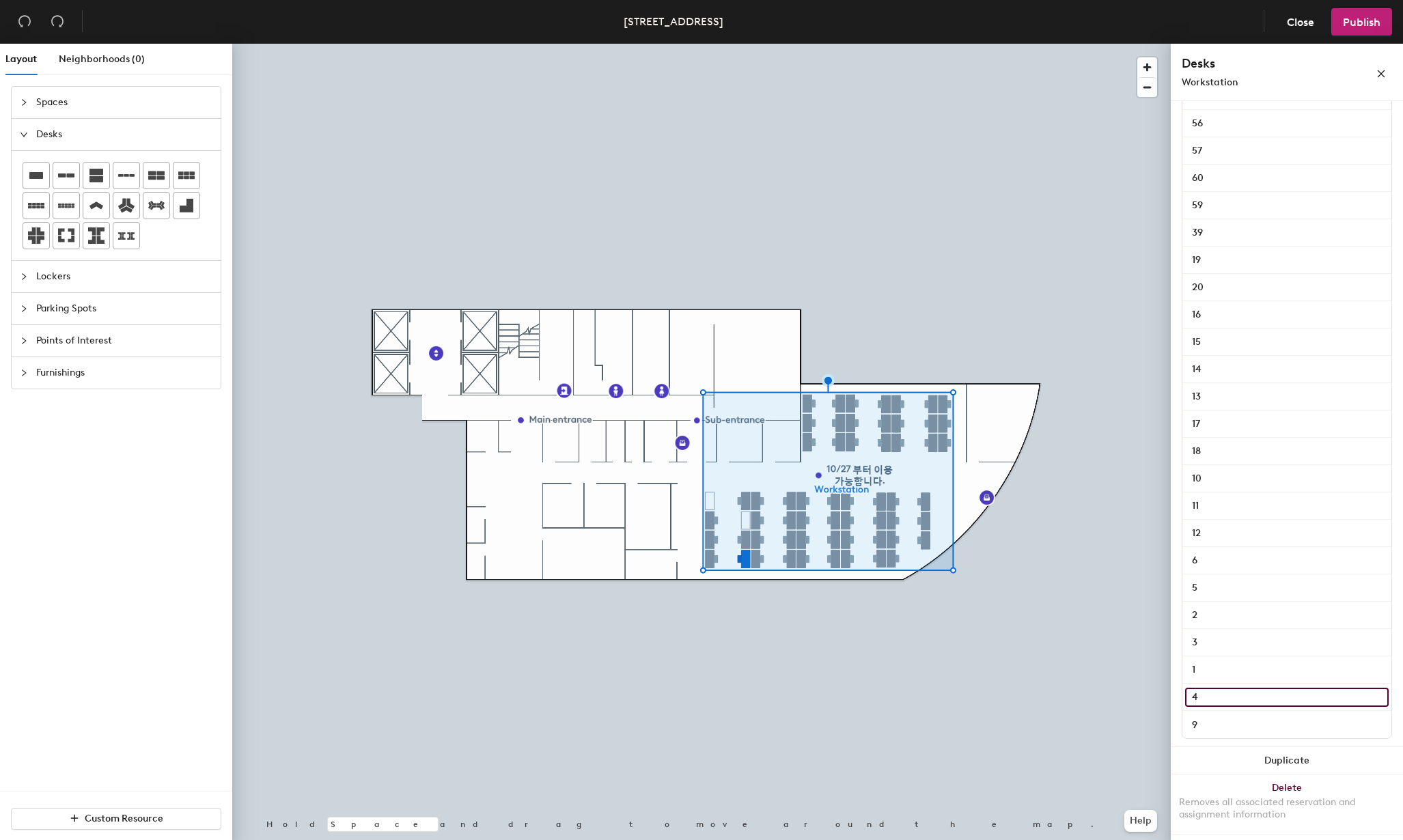
click at [1214, 702] on input "4" at bounding box center [1287, 697] width 204 height 19
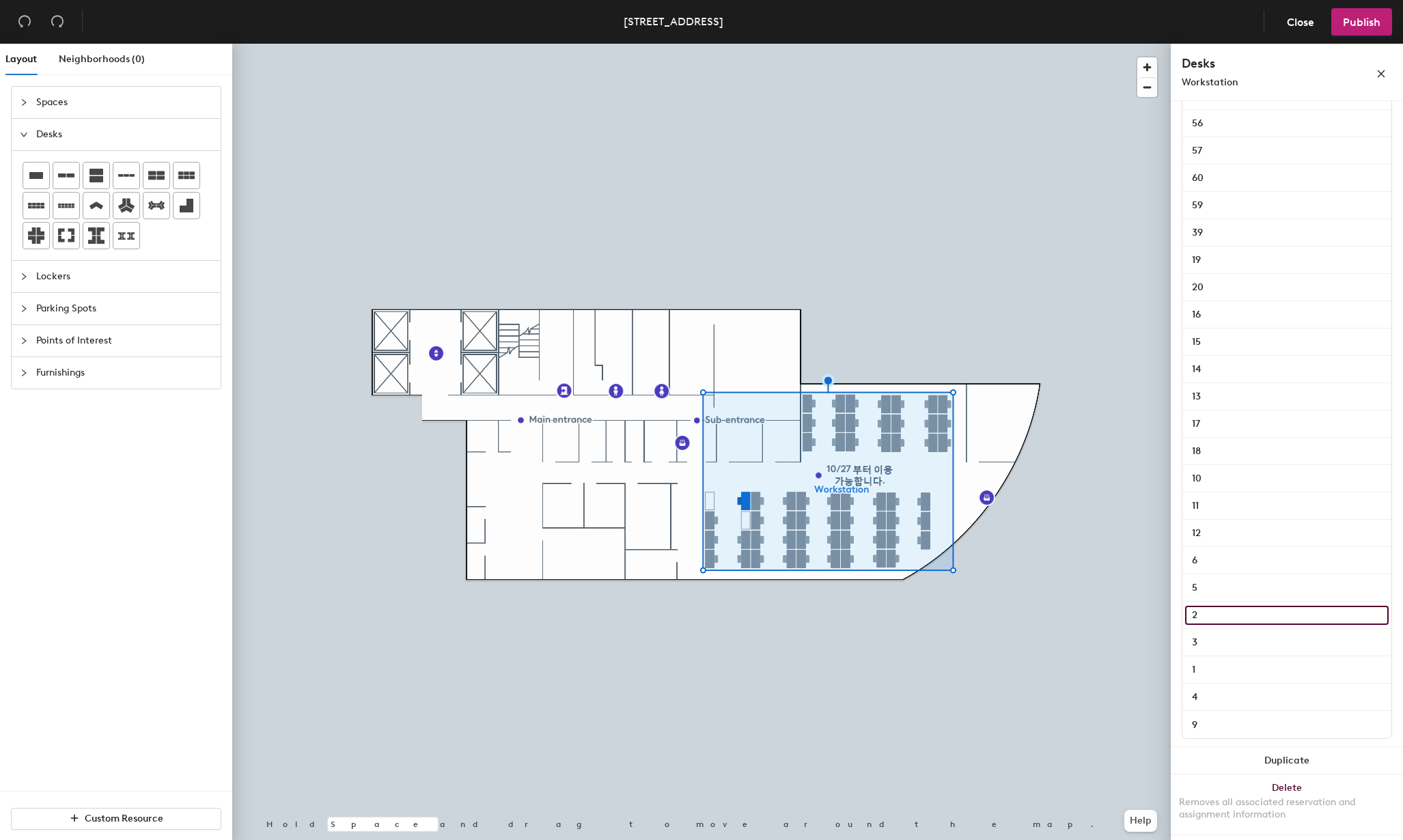
click at [1222, 621] on input "2" at bounding box center [1287, 615] width 204 height 19
click at [1229, 561] on input "6" at bounding box center [1287, 561] width 204 height 19
click at [1202, 725] on input "9" at bounding box center [1287, 725] width 204 height 19
click at [1232, 565] on input "6" at bounding box center [1287, 561] width 204 height 19
click at [1225, 728] on input "9" at bounding box center [1287, 725] width 204 height 19
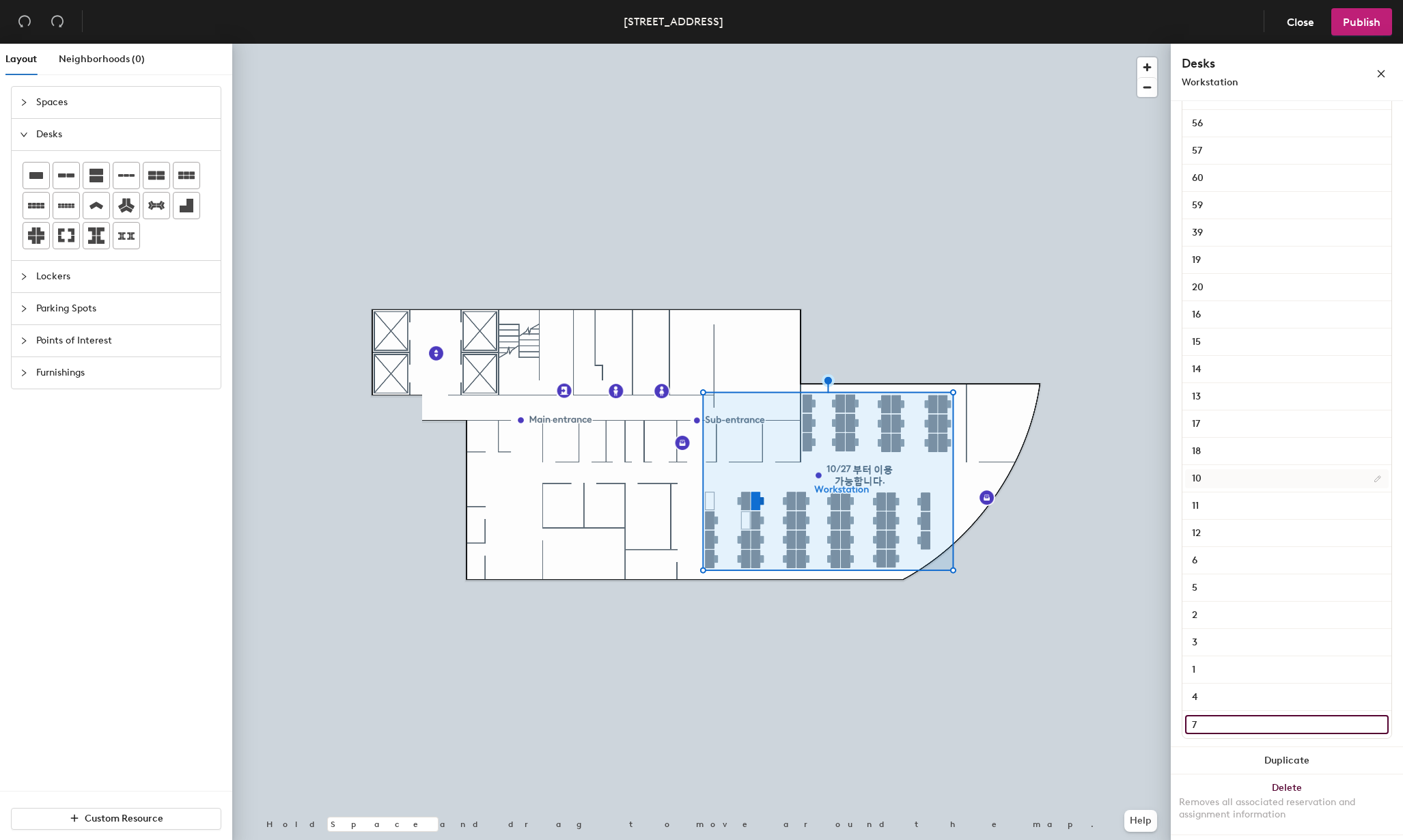
type input "7"
click at [1231, 485] on input "10" at bounding box center [1287, 479] width 204 height 19
type input "8"
click at [1225, 502] on input "11" at bounding box center [1287, 506] width 204 height 19
type input "1"
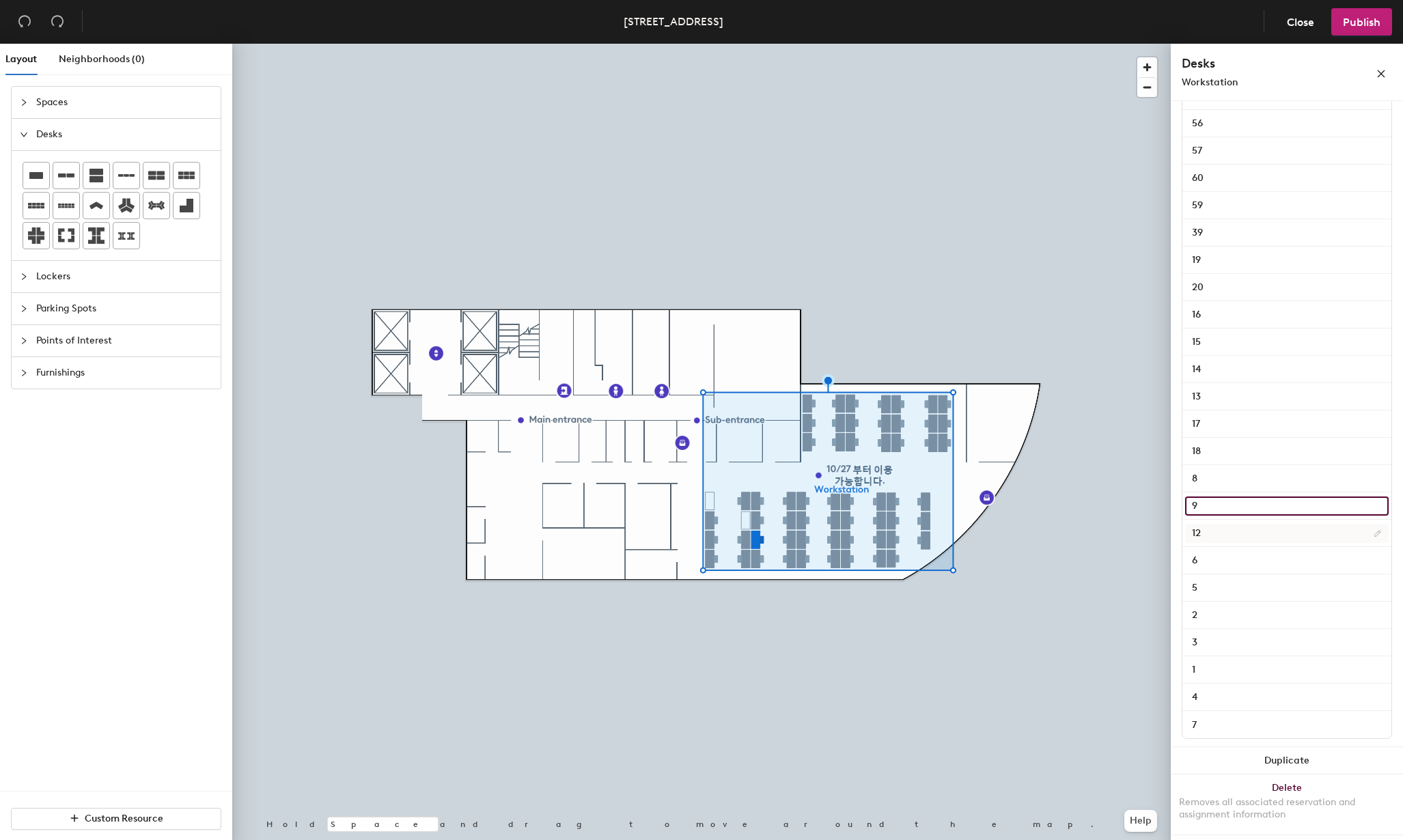
type input "9"
click at [1222, 531] on input "12" at bounding box center [1287, 533] width 204 height 19
type input "10"
click at [1220, 559] on input "6" at bounding box center [1287, 561] width 204 height 19
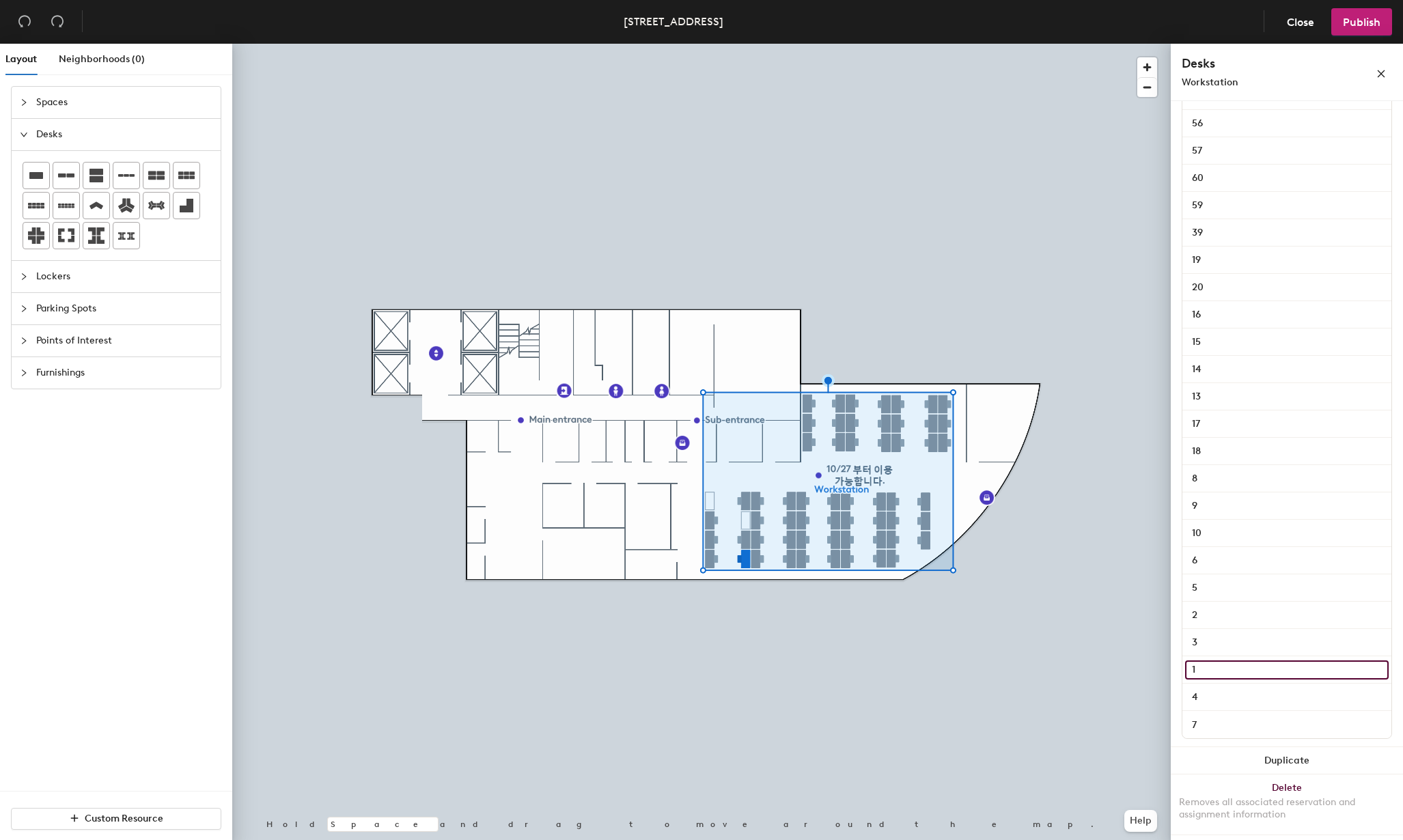
click at [1210, 668] on input "1" at bounding box center [1287, 670] width 204 height 19
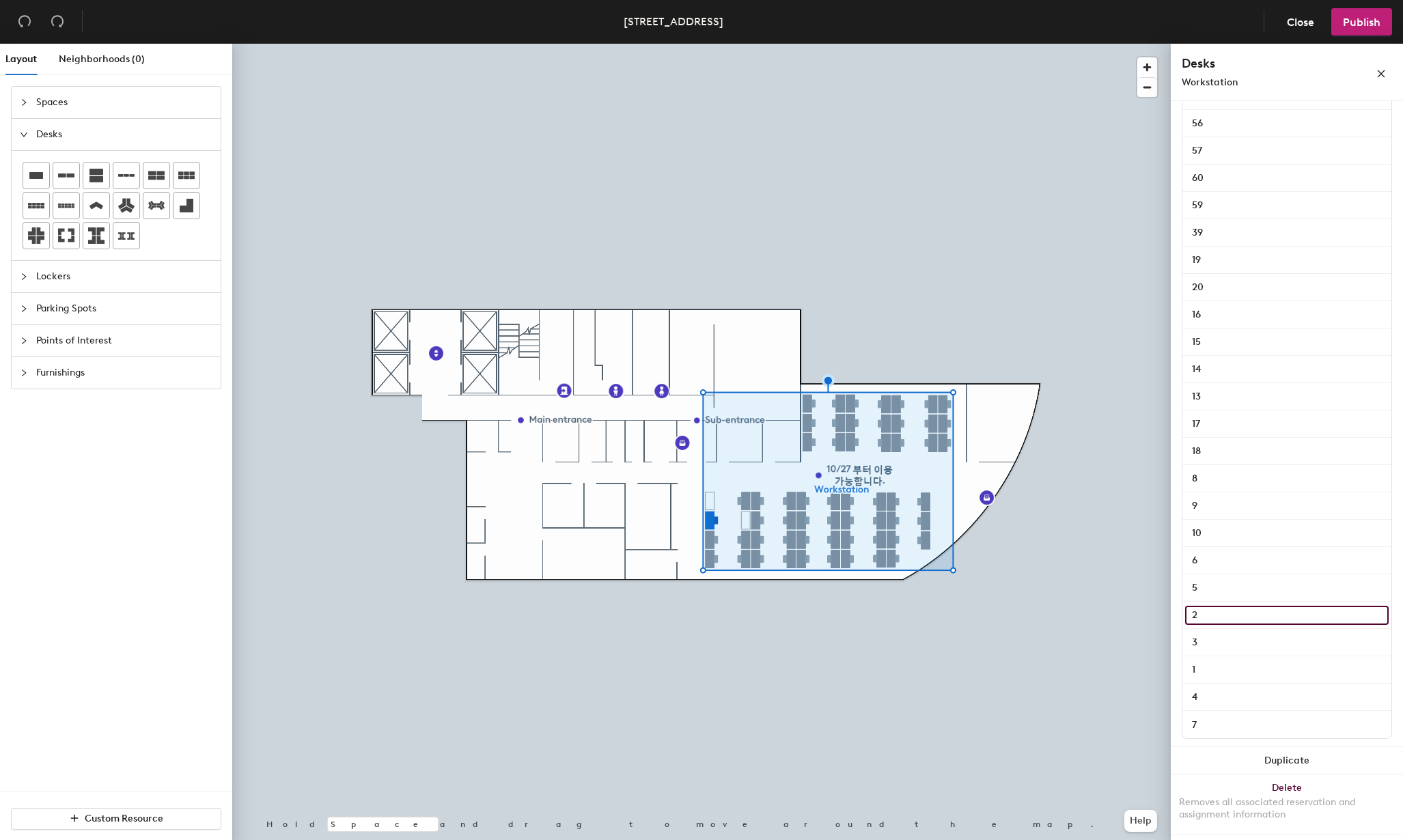
click at [1220, 614] on input "2" at bounding box center [1287, 615] width 204 height 19
click at [1227, 639] on input "3" at bounding box center [1287, 643] width 204 height 19
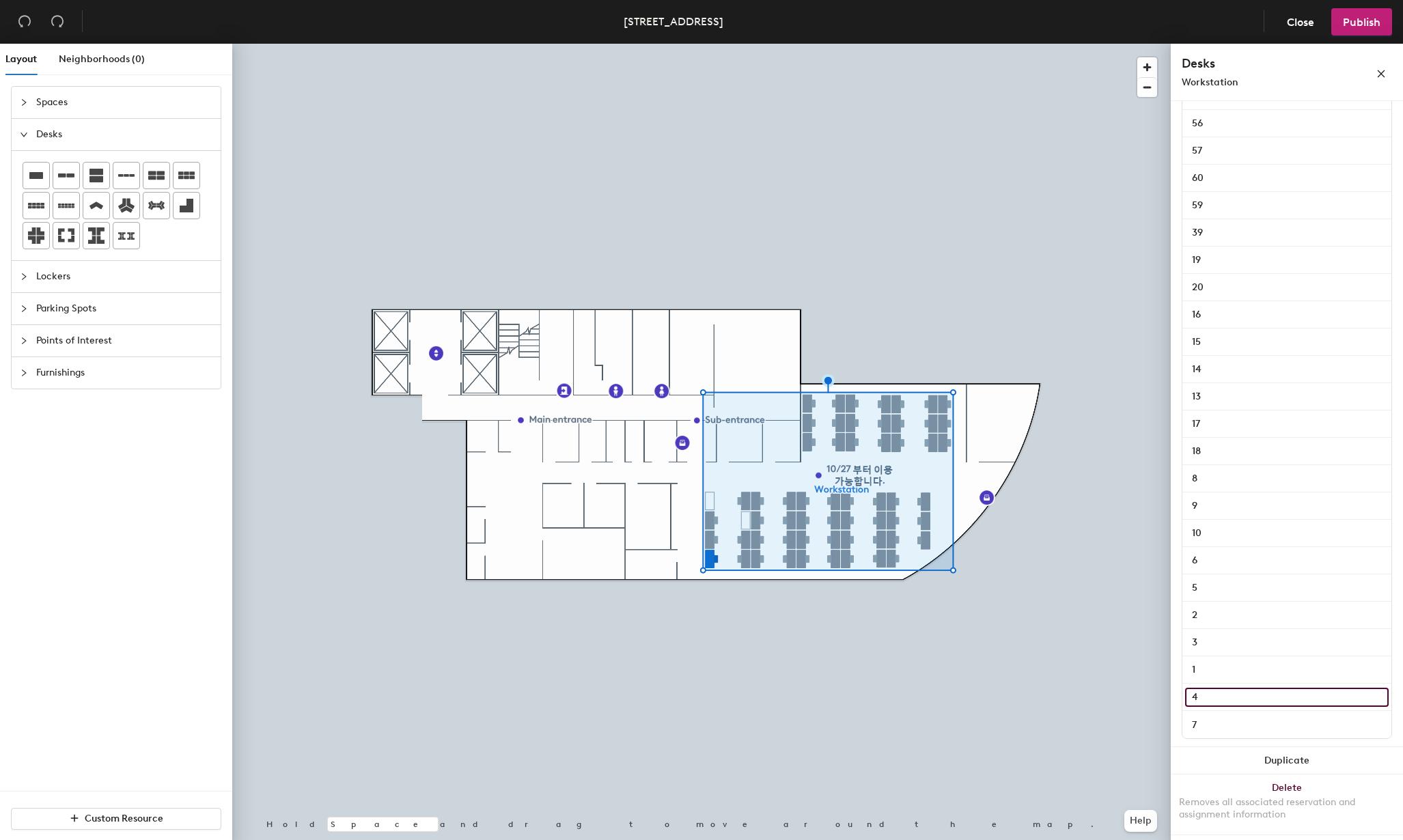
click at [1217, 696] on input "4" at bounding box center [1287, 697] width 204 height 19
click at [1225, 593] on input "5" at bounding box center [1287, 588] width 204 height 19
click at [1231, 561] on input "6" at bounding box center [1287, 561] width 204 height 19
click at [1214, 721] on input "7" at bounding box center [1287, 725] width 204 height 19
click at [1244, 537] on input "10" at bounding box center [1287, 533] width 204 height 19
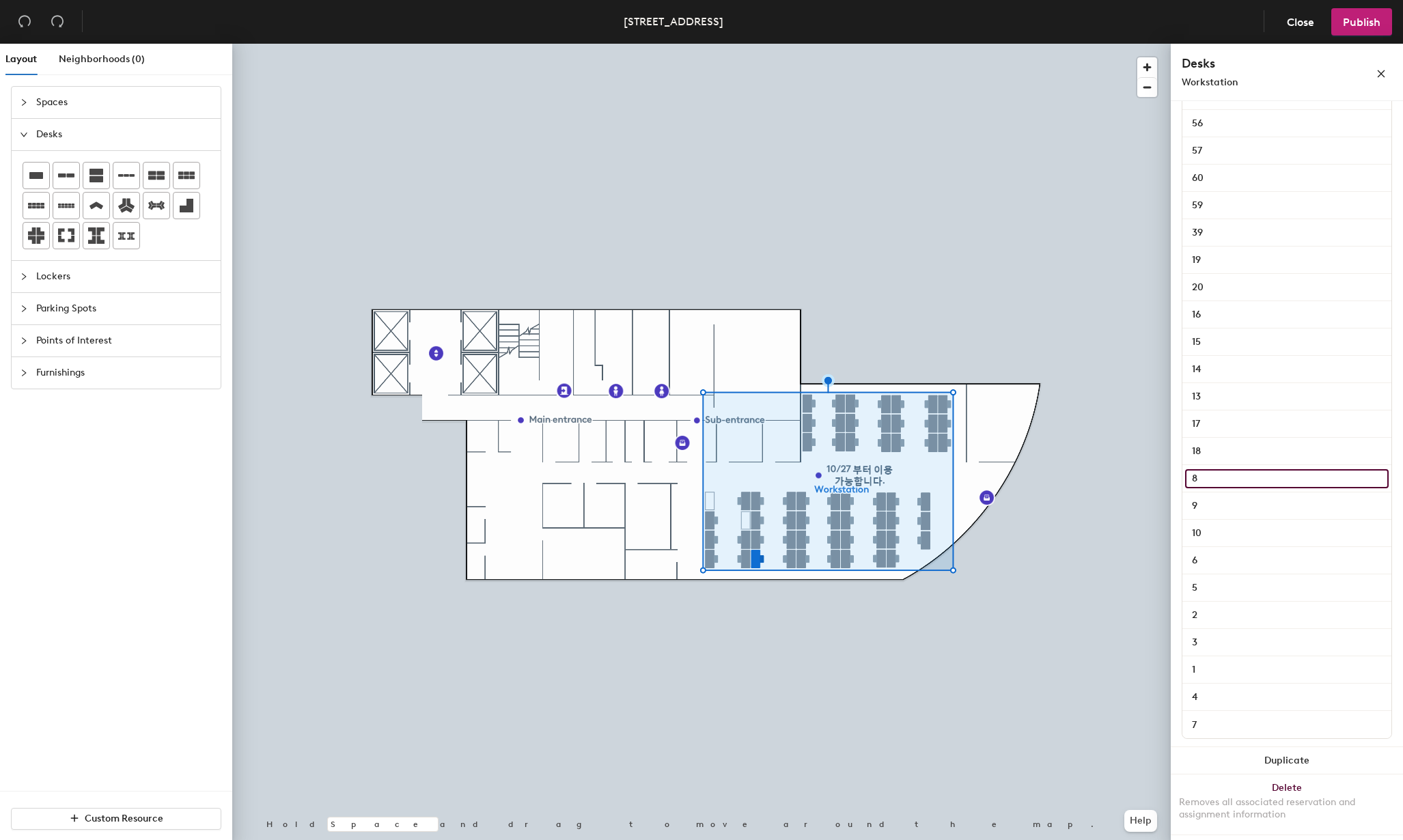
click at [1250, 476] on input "8" at bounding box center [1287, 479] width 204 height 19
click at [1243, 502] on input "9" at bounding box center [1287, 506] width 204 height 19
click at [1228, 533] on input "10" at bounding box center [1287, 533] width 204 height 19
click at [1235, 395] on input "13" at bounding box center [1287, 397] width 204 height 19
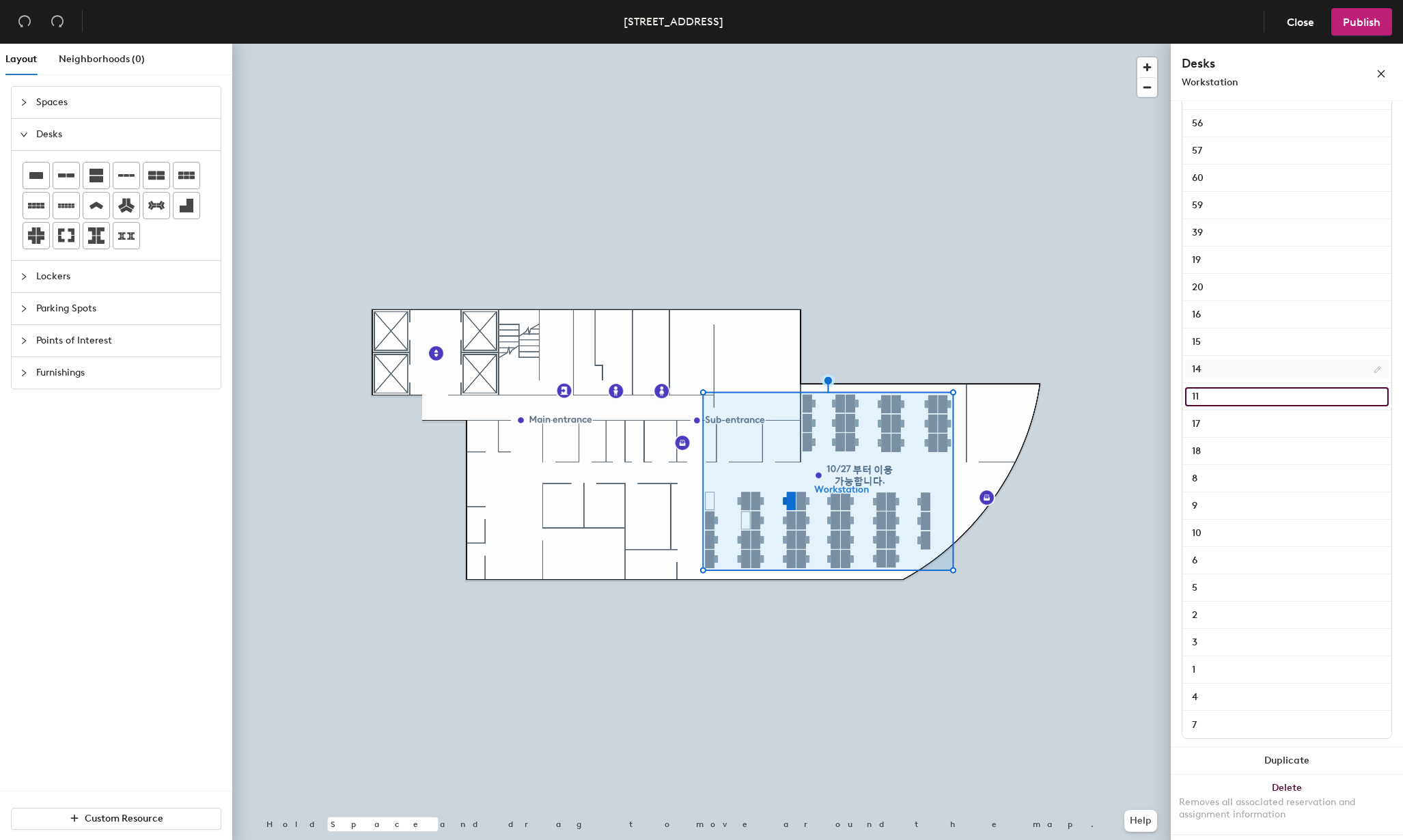
type input "11"
click at [1235, 369] on input "14" at bounding box center [1287, 370] width 204 height 19
click at [1229, 392] on input "11" at bounding box center [1287, 397] width 204 height 19
click at [1234, 366] on input "14" at bounding box center [1287, 370] width 204 height 19
type input "12"
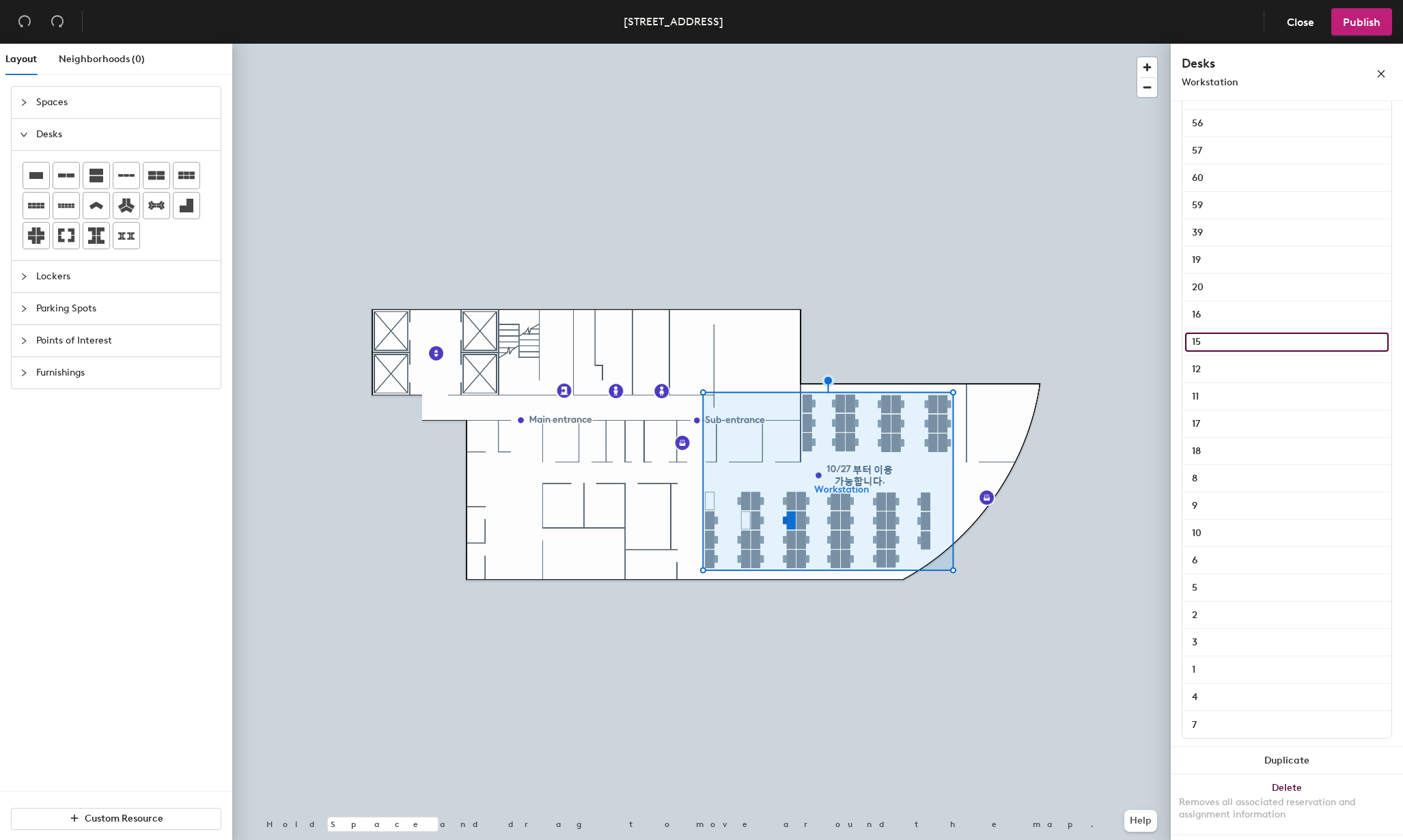
click at [1232, 347] on input "15" at bounding box center [1287, 342] width 204 height 19
type input "13"
click at [1224, 320] on input "16" at bounding box center [1287, 315] width 204 height 19
type input "14"
click at [1235, 426] on input "17" at bounding box center [1287, 424] width 204 height 19
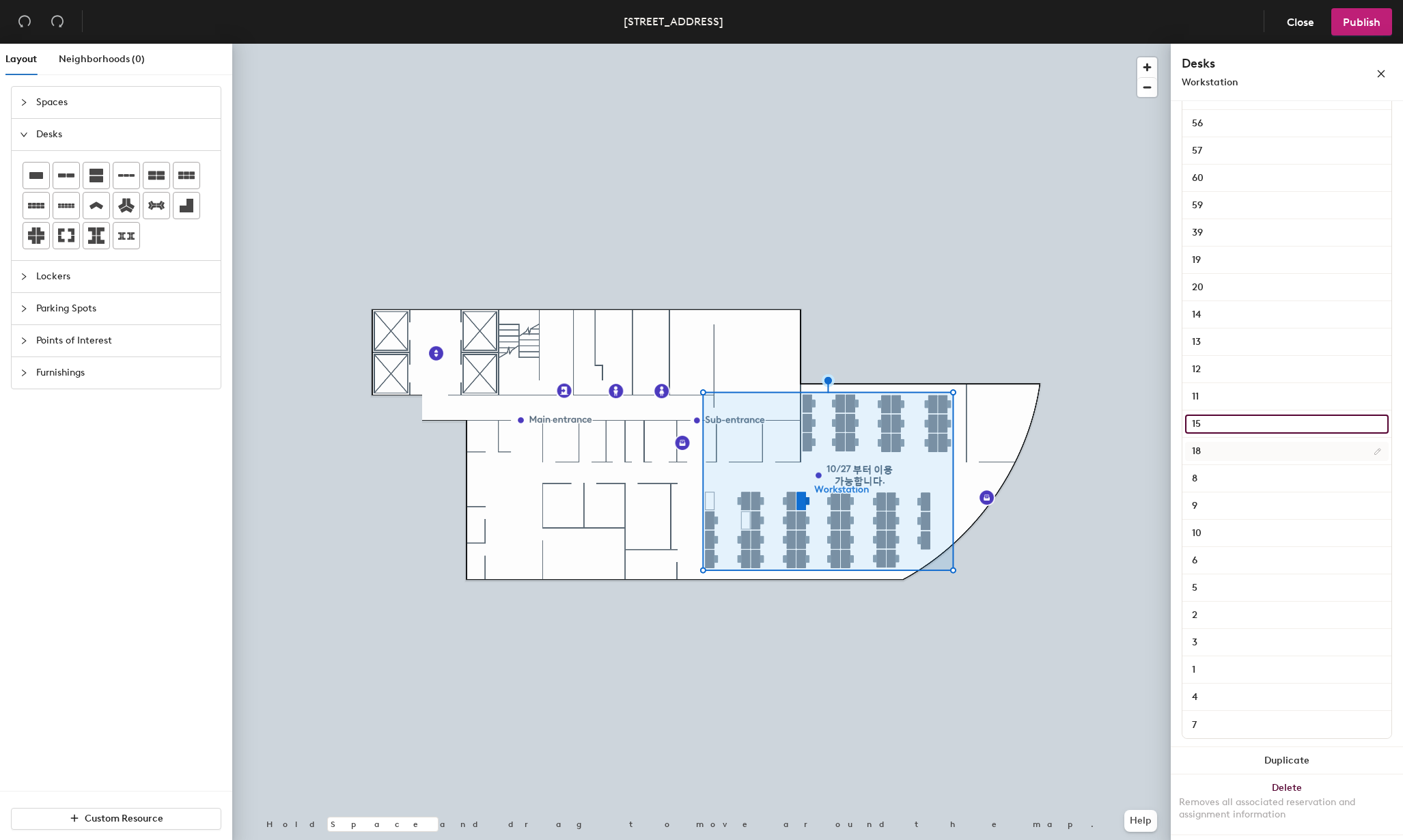
type input "15"
click at [1228, 445] on input "18" at bounding box center [1287, 452] width 204 height 19
type input "16"
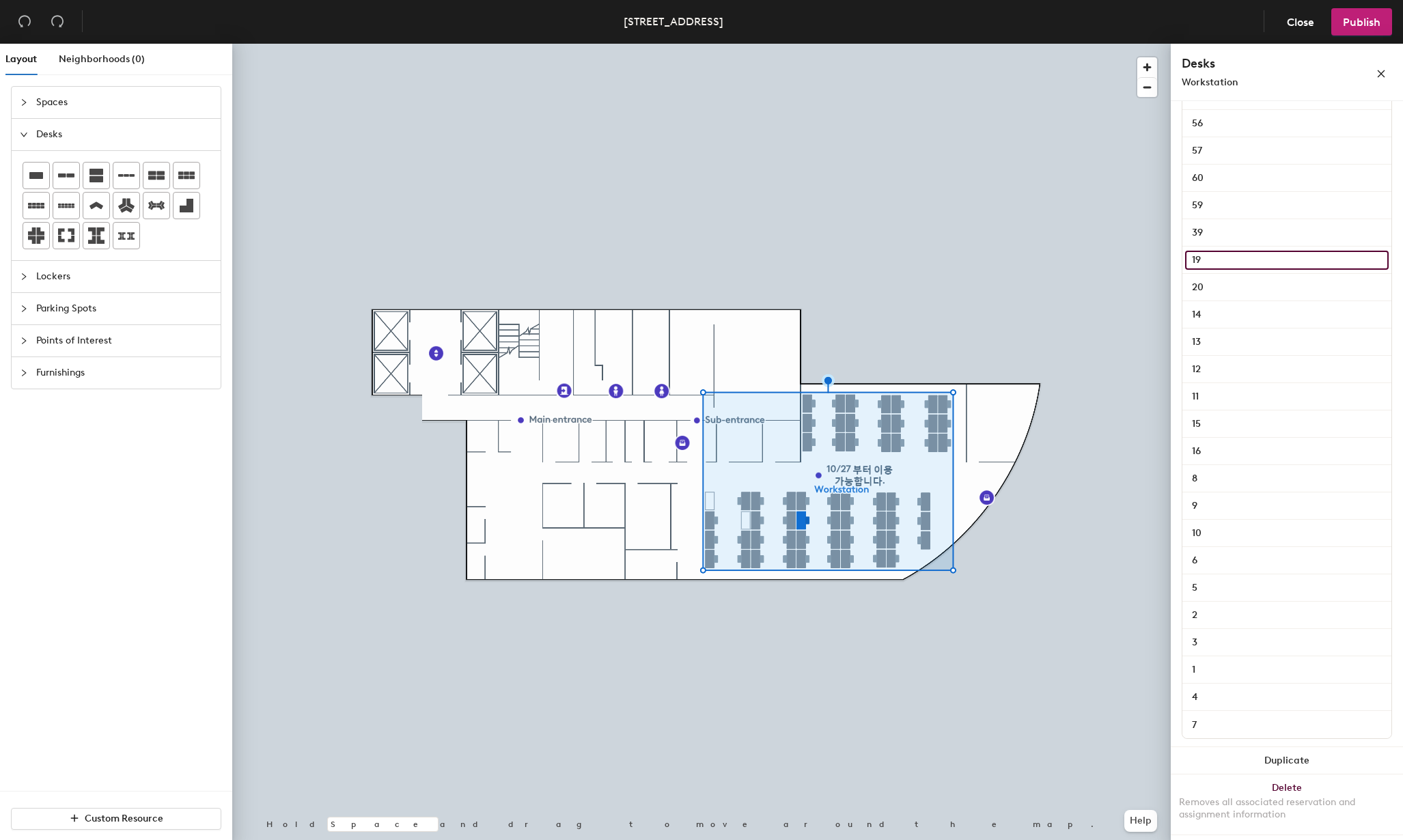
click at [1249, 260] on input "19" at bounding box center [1287, 260] width 204 height 19
type input "17"
click at [1234, 290] on input "20" at bounding box center [1287, 288] width 204 height 19
click at [1198, 289] on input "2018" at bounding box center [1287, 288] width 204 height 19
type input "18"
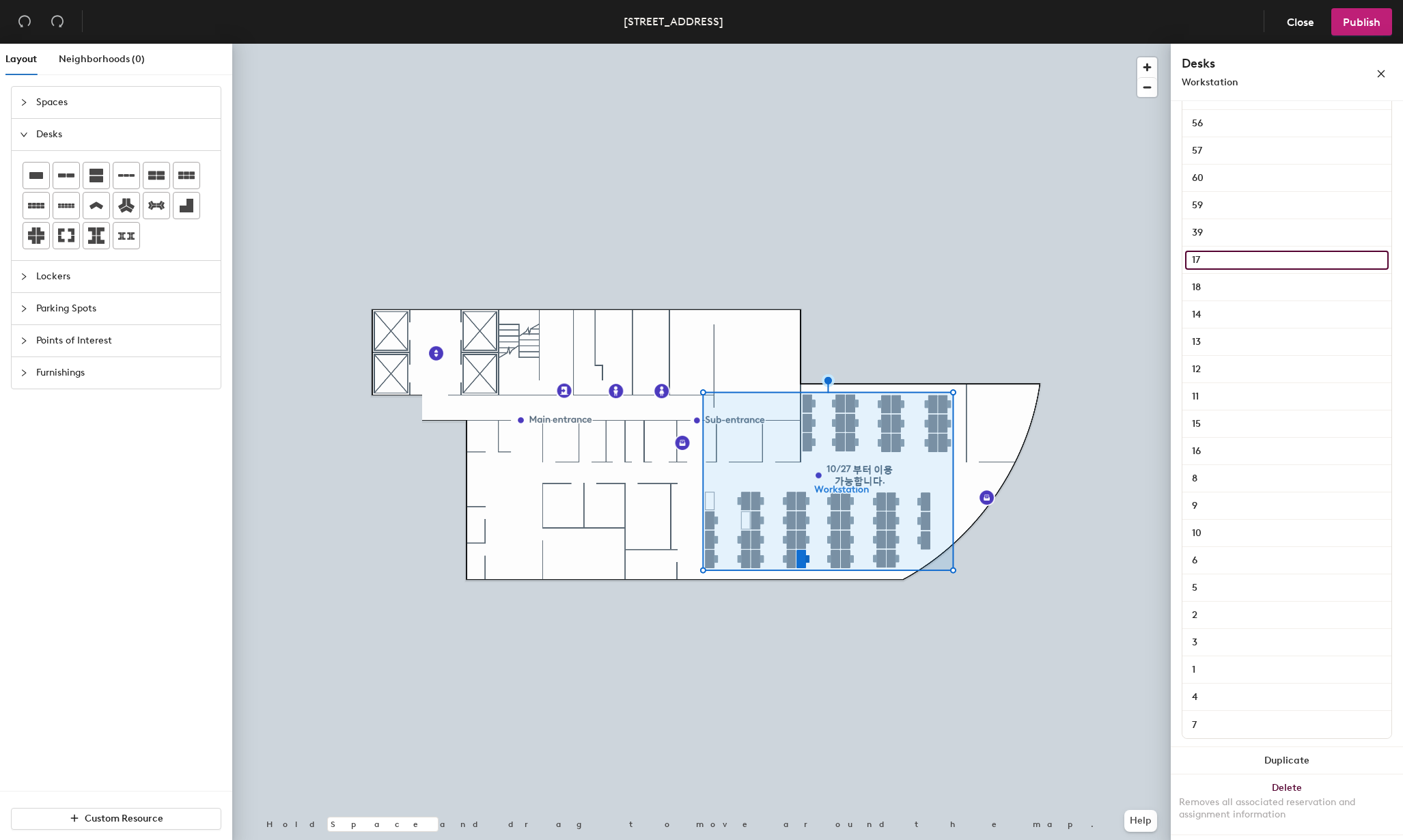
click at [1253, 263] on input "17" at bounding box center [1287, 260] width 204 height 19
click at [1231, 285] on input "18" at bounding box center [1287, 288] width 204 height 19
click at [1243, 236] on input "39" at bounding box center [1287, 232] width 204 height 19
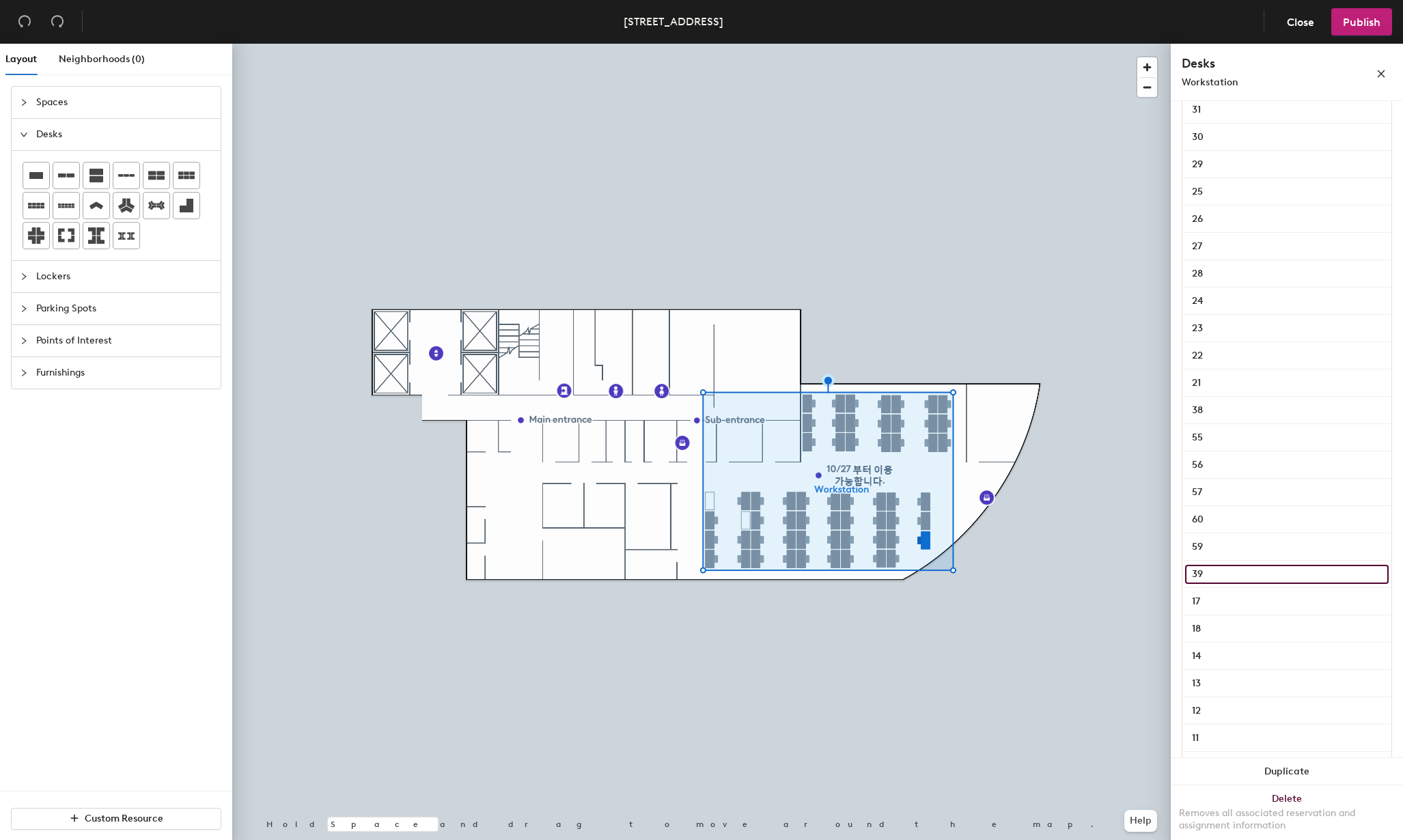
scroll to position [785, 0]
click at [1228, 702] on input "18" at bounding box center [1287, 697] width 204 height 19
click at [1225, 583] on input "21" at bounding box center [1287, 588] width 204 height 19
type input "19"
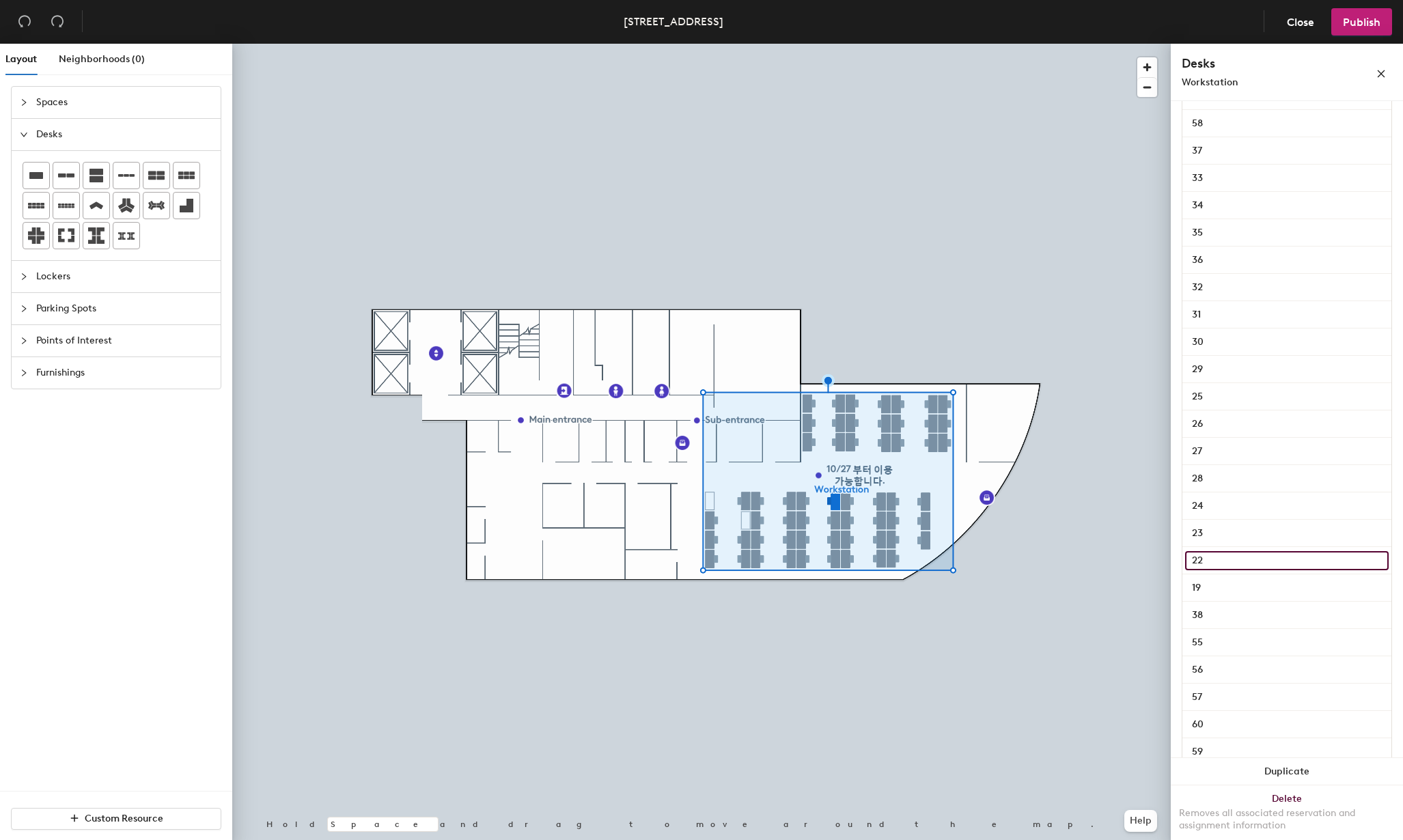
click at [1225, 562] on input "22" at bounding box center [1287, 561] width 204 height 19
type input "20"
click at [1226, 536] on input "23" at bounding box center [1287, 533] width 204 height 19
type input "21"
click at [1227, 504] on input "24" at bounding box center [1287, 506] width 204 height 19
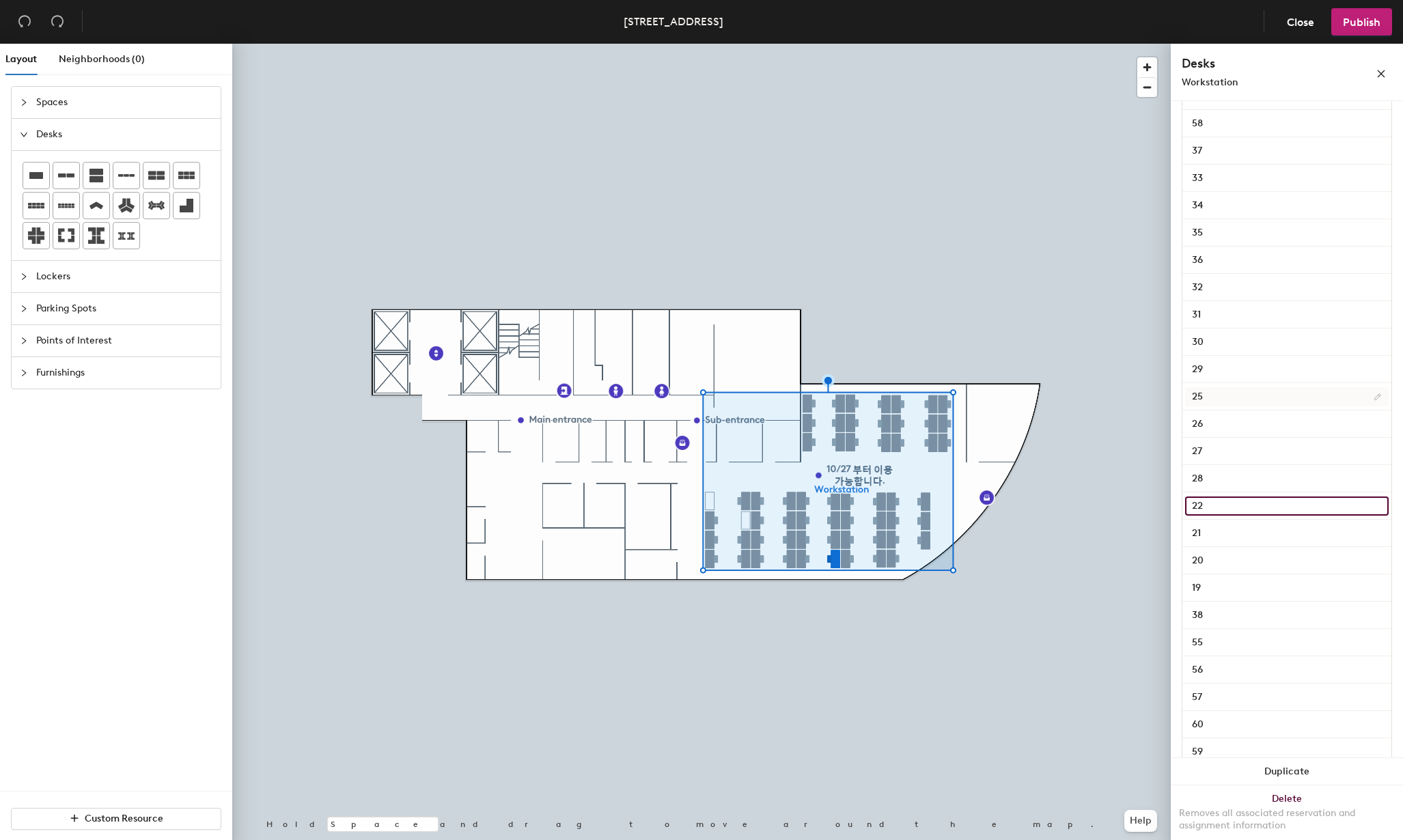
type input "22"
click at [1228, 395] on input "25" at bounding box center [1287, 397] width 204 height 19
type input "23"
click at [1231, 425] on input "26" at bounding box center [1287, 424] width 204 height 19
type input "24"
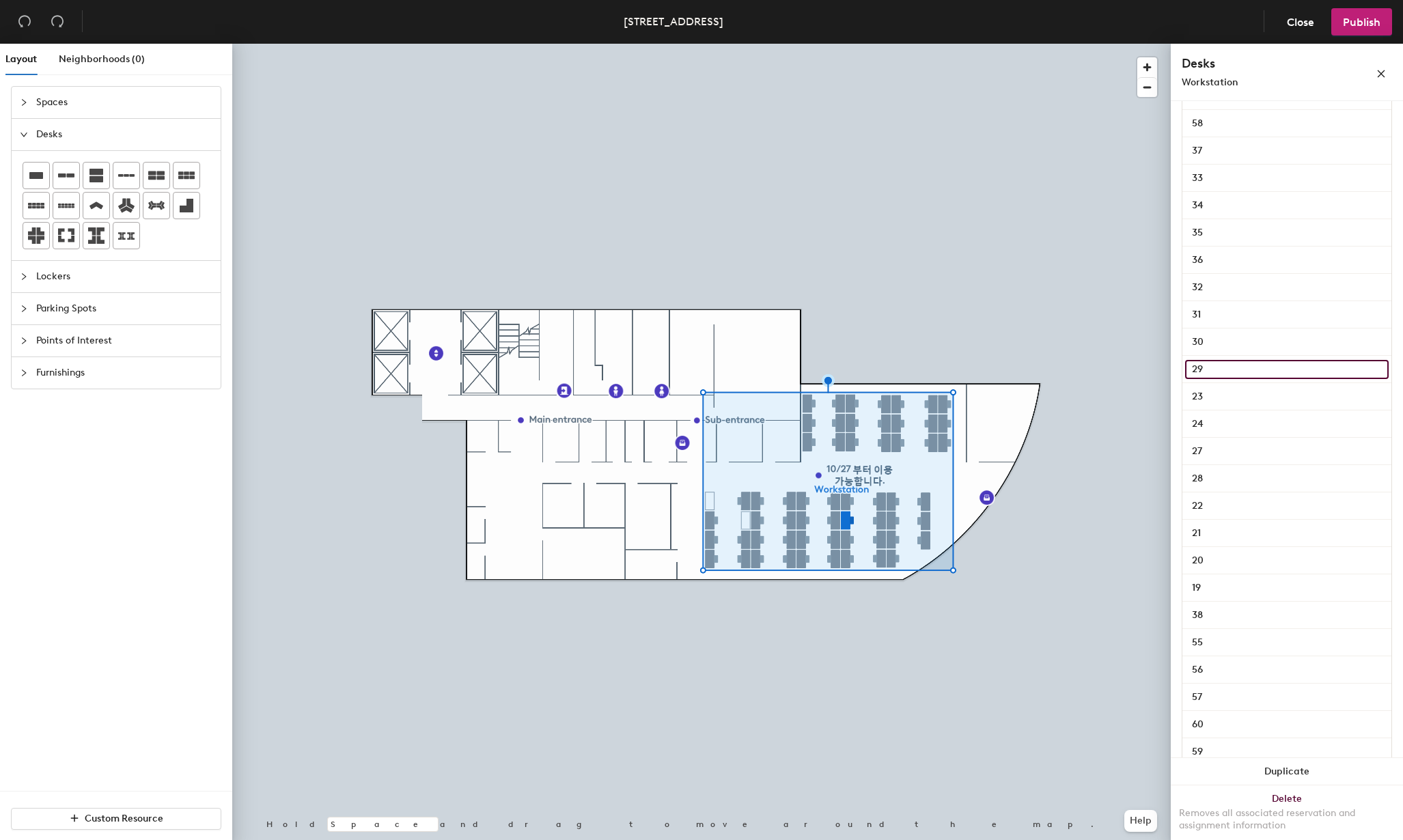
click at [1235, 369] on input "29" at bounding box center [1287, 370] width 204 height 19
click at [1223, 398] on input "23" at bounding box center [1287, 397] width 204 height 19
click at [1213, 425] on input "24" at bounding box center [1287, 424] width 204 height 19
click at [1220, 454] on input "27" at bounding box center [1287, 452] width 204 height 19
type input "25"
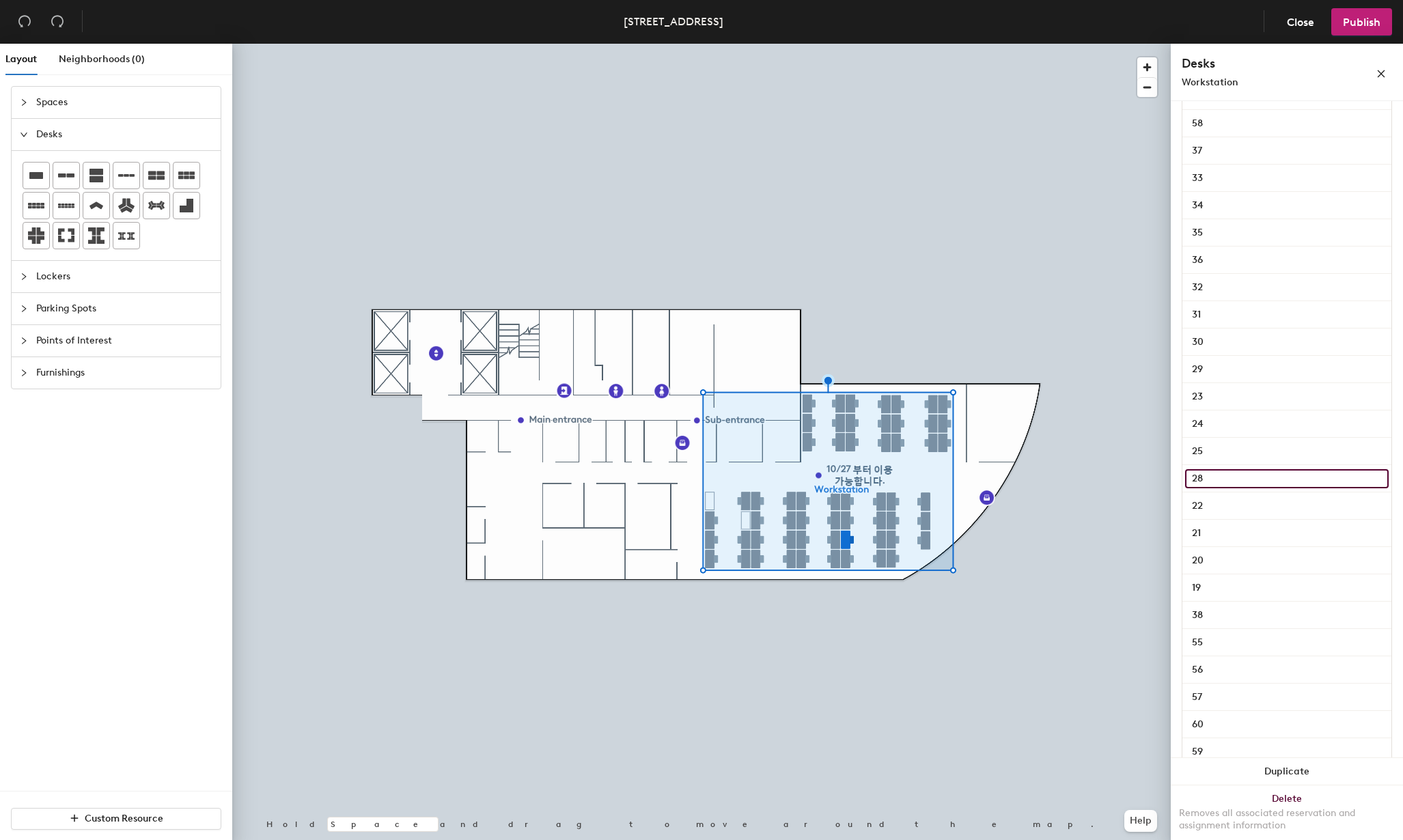
click at [1225, 471] on input "28" at bounding box center [1287, 479] width 204 height 19
type input "2826"
click at [1201, 477] on input "2826" at bounding box center [1287, 479] width 204 height 19
type input "26"
click at [1228, 453] on input "25" at bounding box center [1287, 452] width 204 height 19
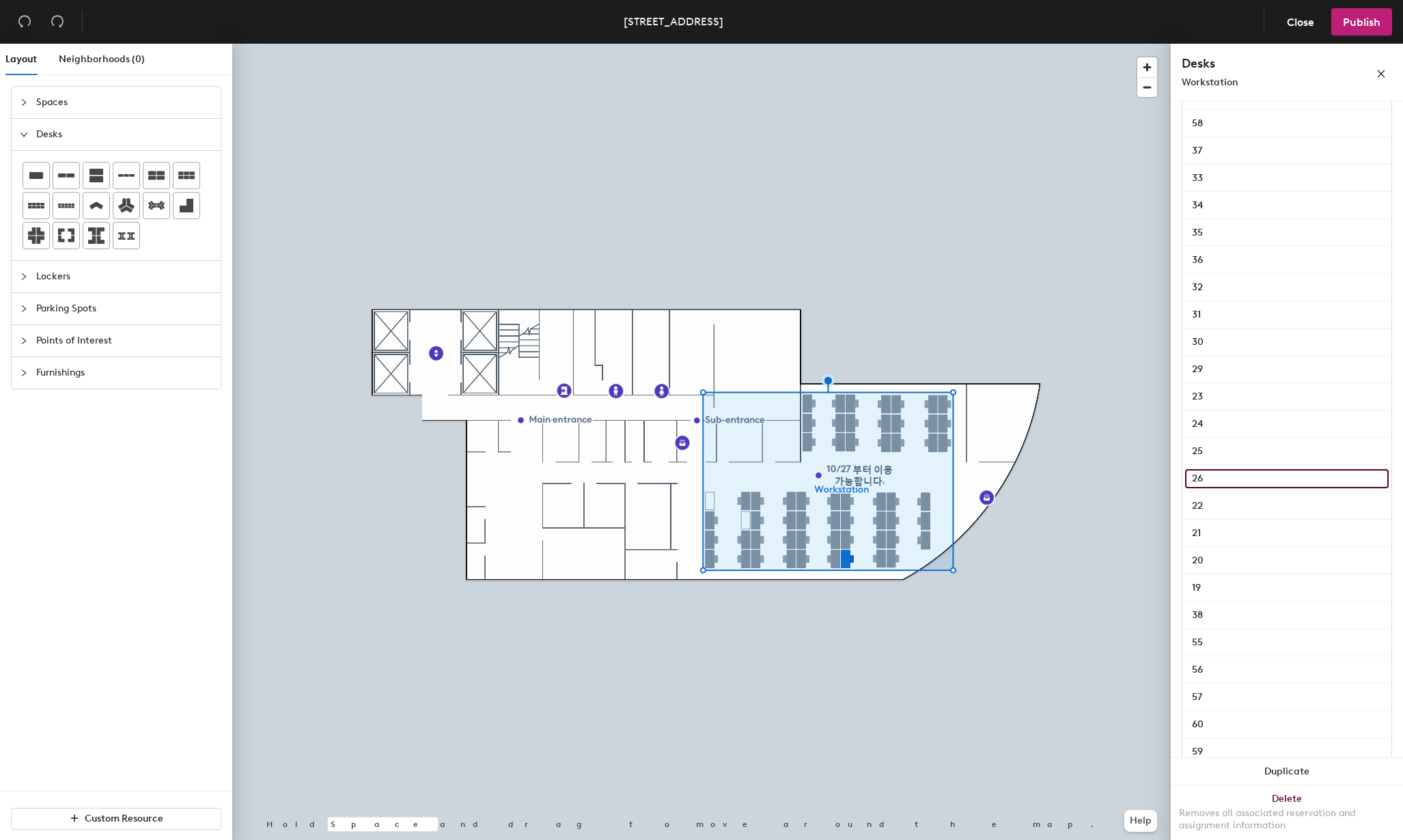
click at [1229, 474] on input "26" at bounding box center [1287, 479] width 204 height 19
click at [1235, 361] on input "29" at bounding box center [1287, 370] width 204 height 19
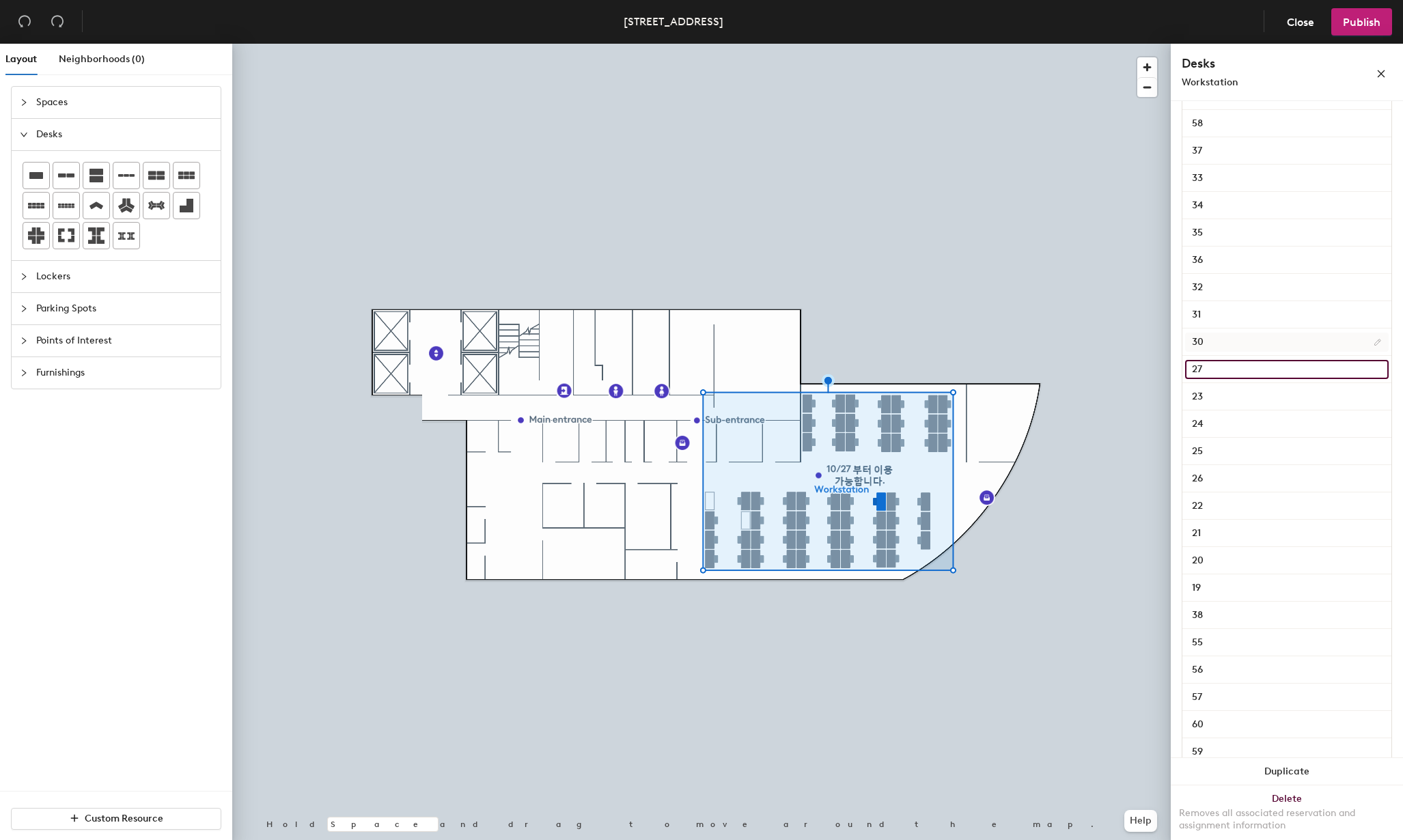
type input "27"
click at [1235, 341] on input "30" at bounding box center [1287, 342] width 204 height 19
type input "3"
type input "28"
click at [1231, 315] on input "31" at bounding box center [1287, 315] width 204 height 19
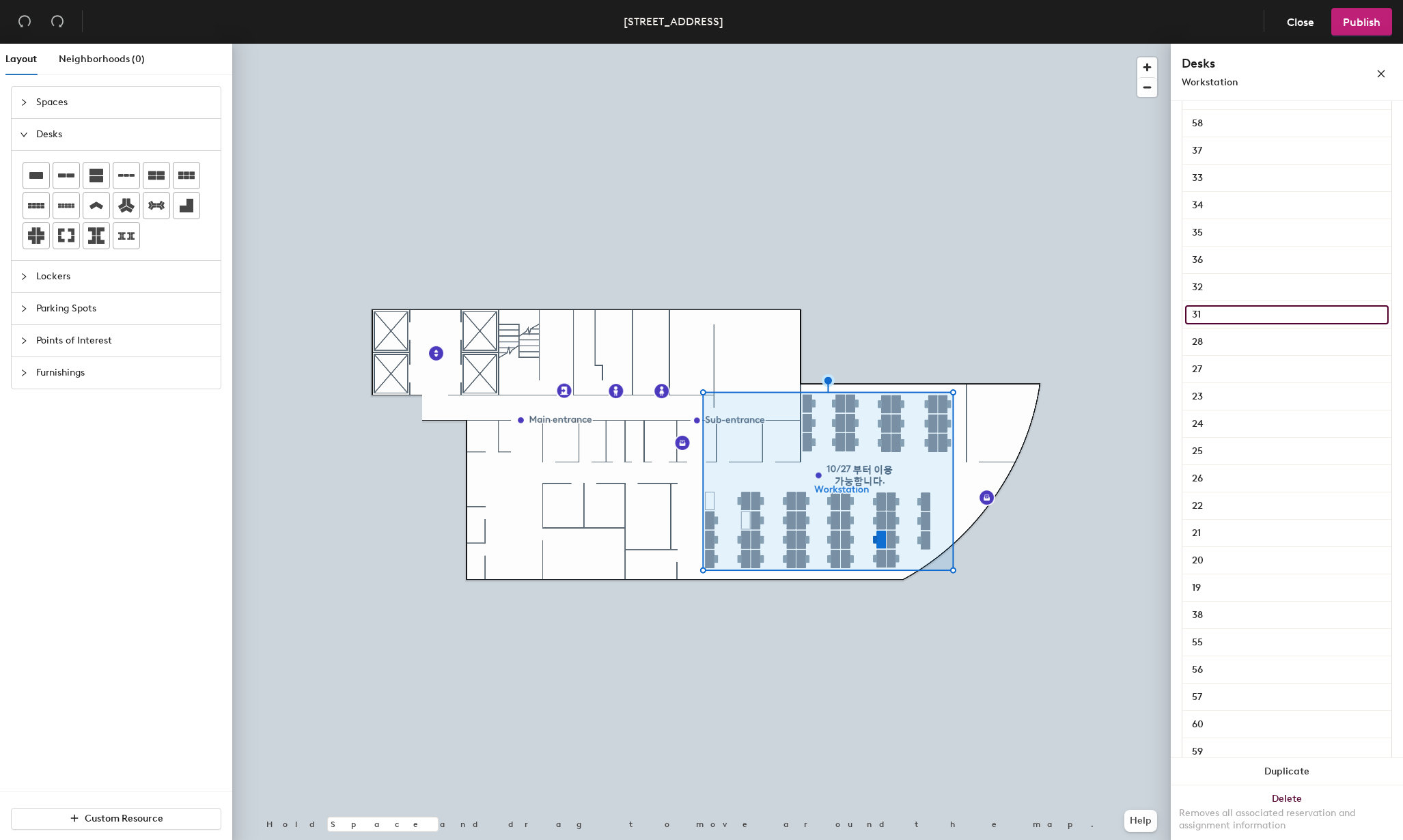
type input "3"
type input "29"
click at [1221, 290] on input "32" at bounding box center [1287, 288] width 204 height 19
type input "30"
click at [1221, 173] on input "33" at bounding box center [1287, 178] width 204 height 19
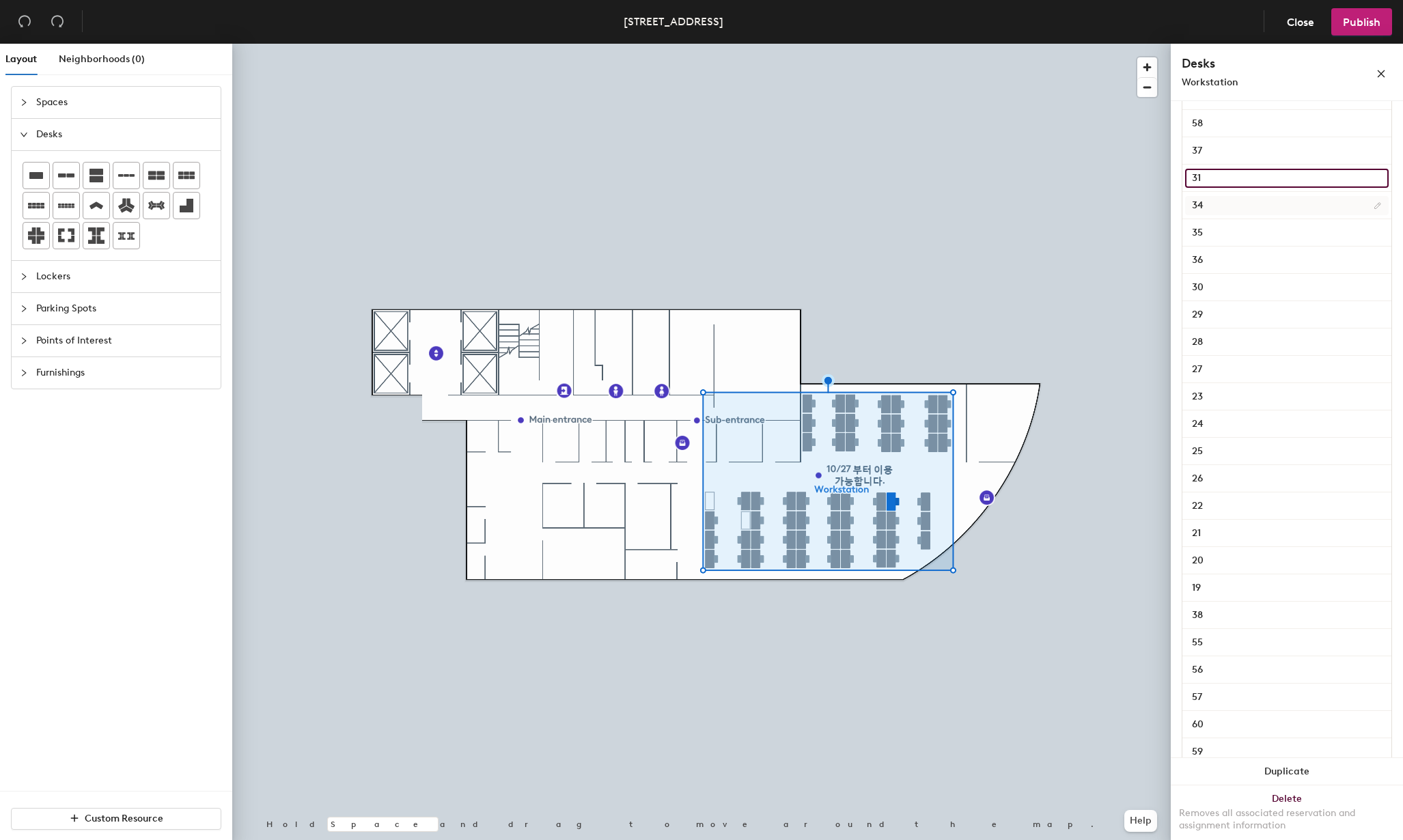
type input "31"
click at [1231, 204] on input "34" at bounding box center [1287, 205] width 204 height 19
type input "343"
type input "2"
type input "32"
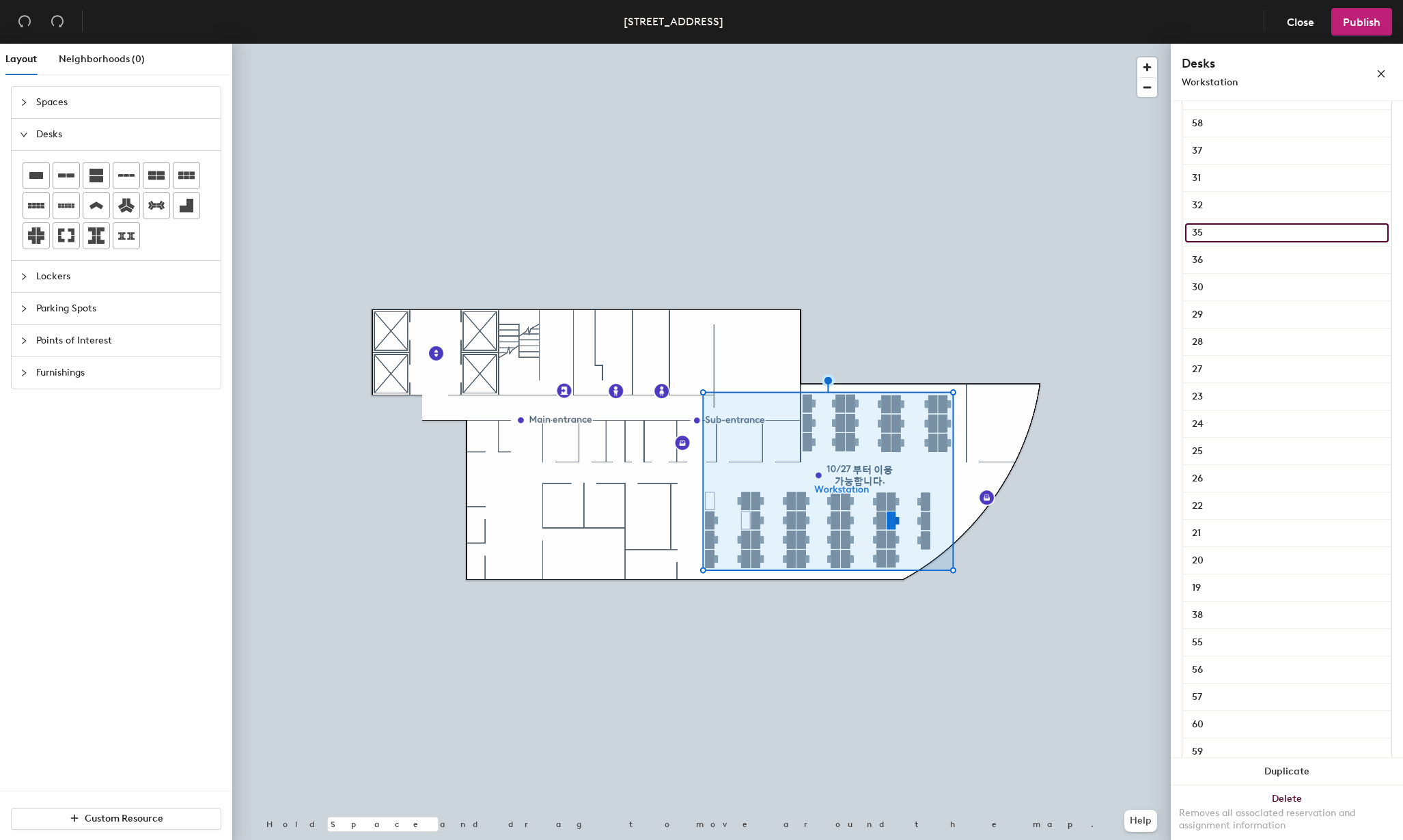
click at [1226, 230] on input "35" at bounding box center [1287, 232] width 204 height 19
type input "33"
click at [1223, 259] on input "36" at bounding box center [1287, 260] width 204 height 19
type input "34"
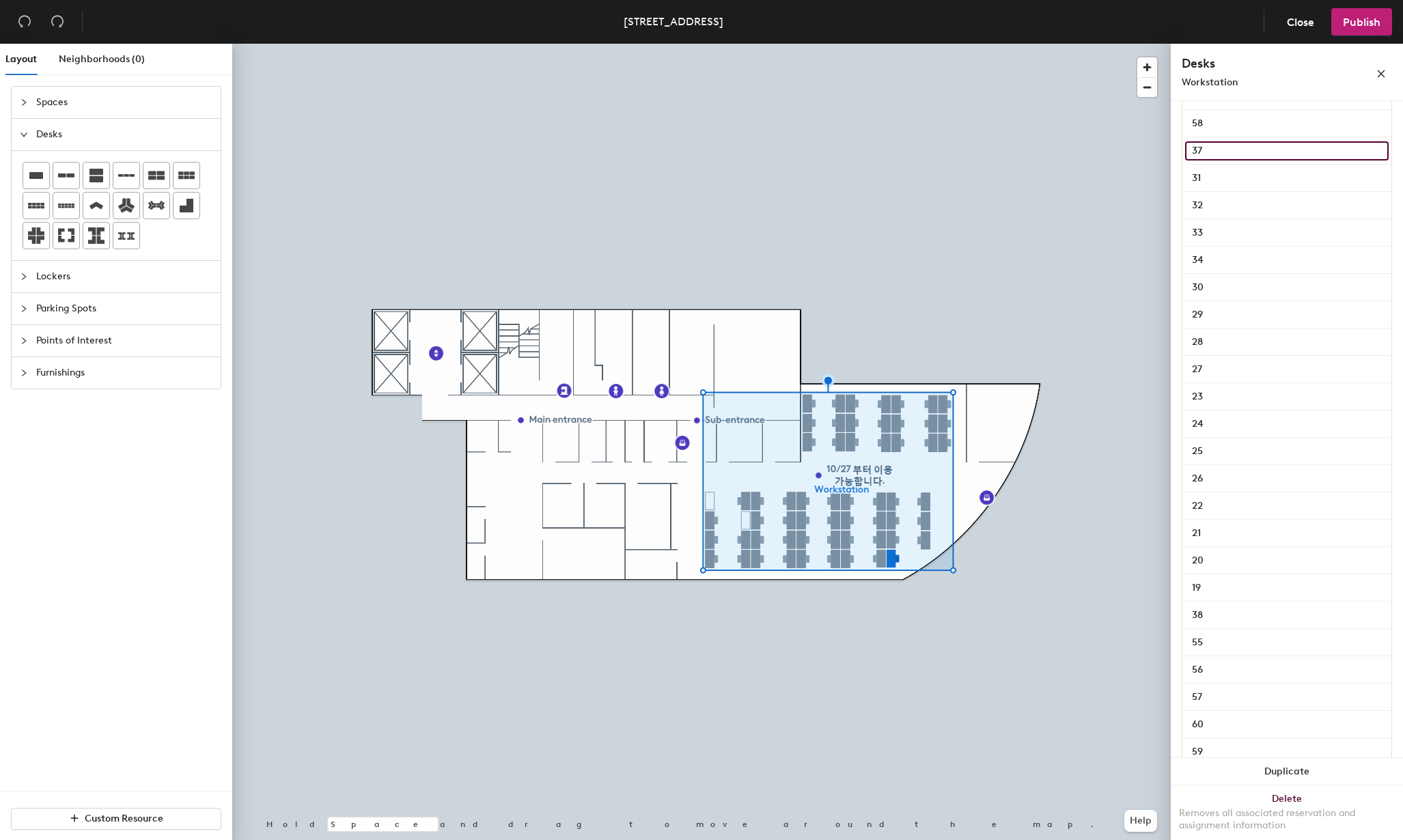
click at [1234, 146] on input "37" at bounding box center [1287, 151] width 204 height 19
type input "35"
click at [1215, 122] on input "4" at bounding box center [1287, 123] width 204 height 19
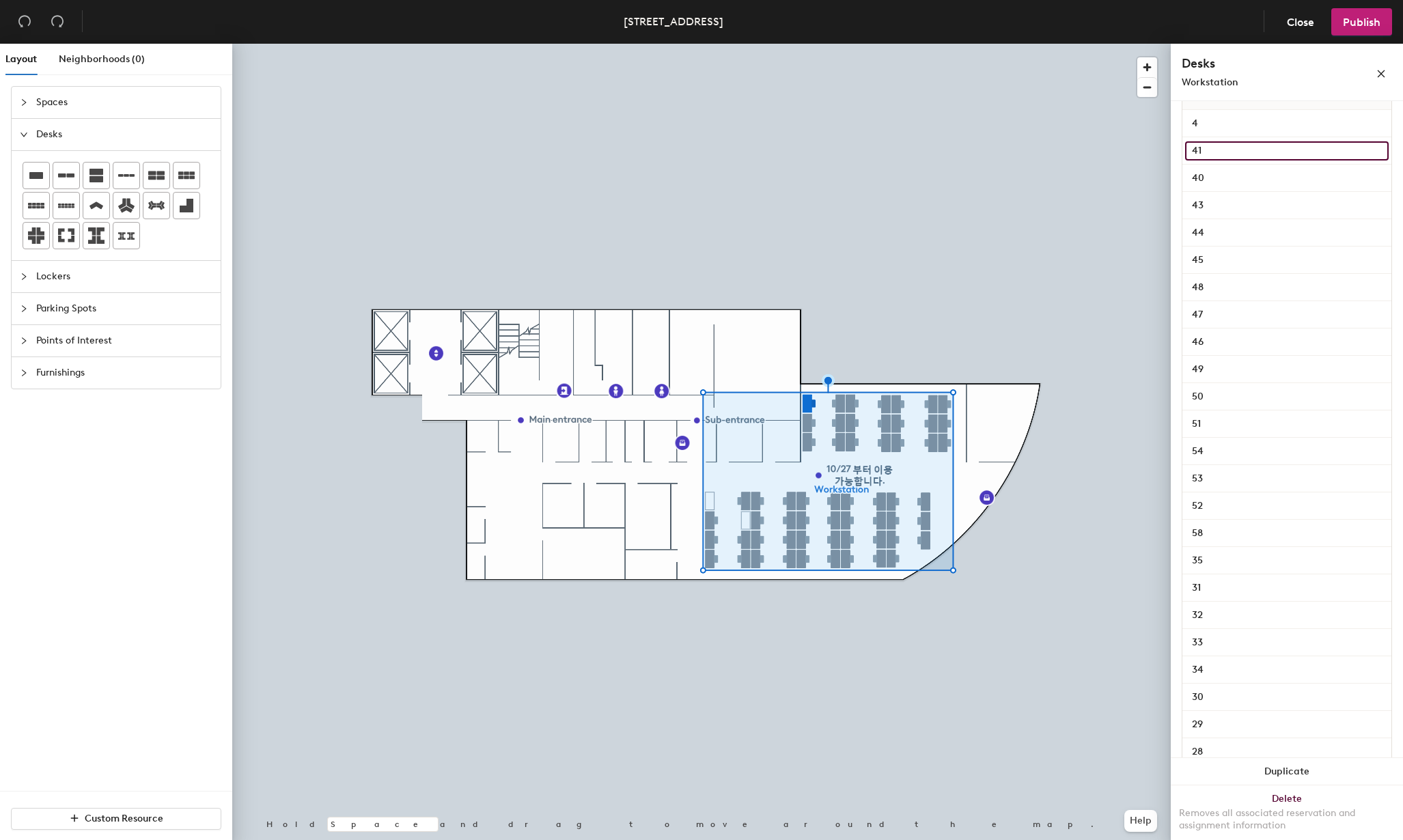
click at [1225, 151] on input "41" at bounding box center [1287, 151] width 204 height 19
click at [1228, 190] on div "40" at bounding box center [1287, 178] width 209 height 27
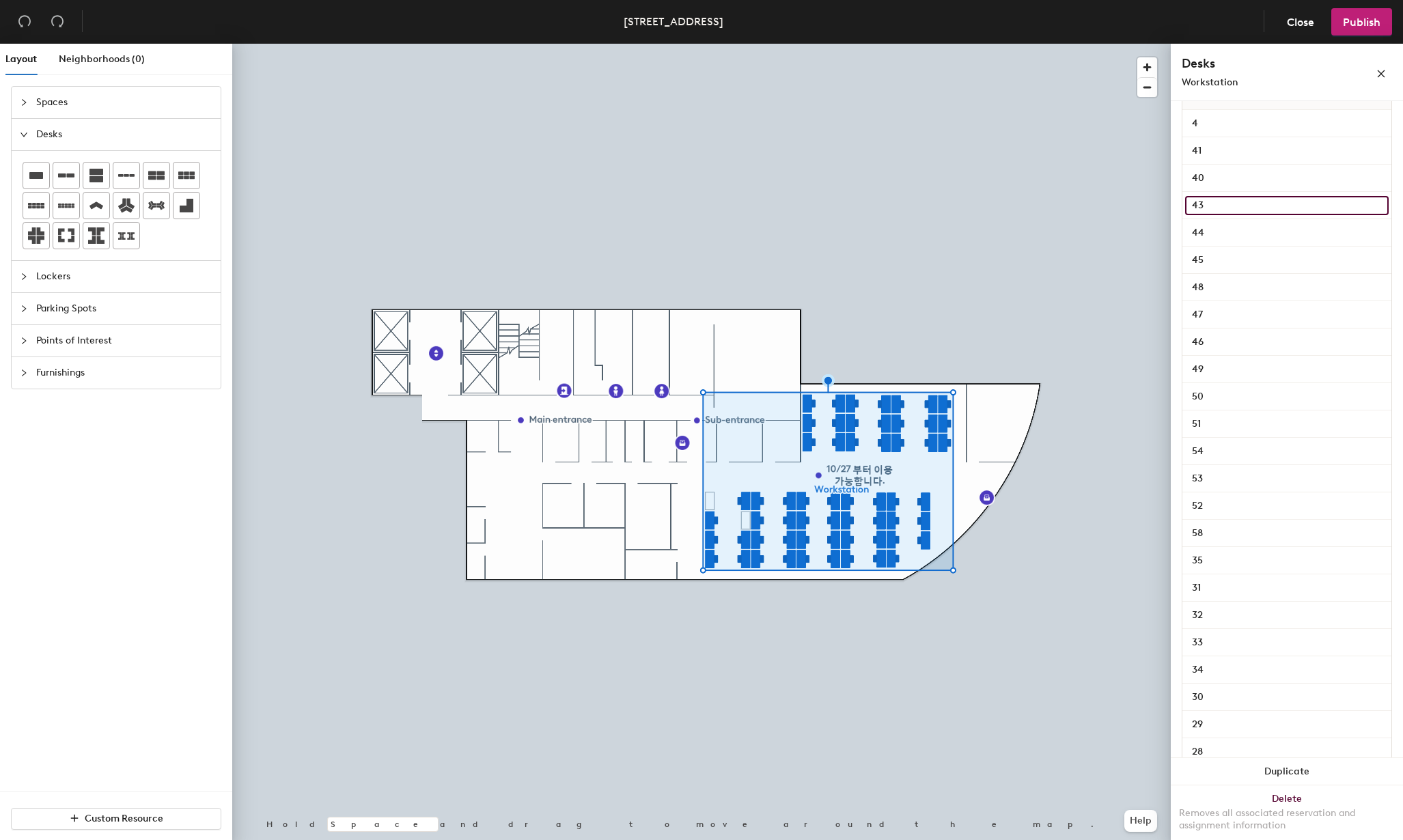
click at [1223, 209] on input "43" at bounding box center [1287, 205] width 204 height 19
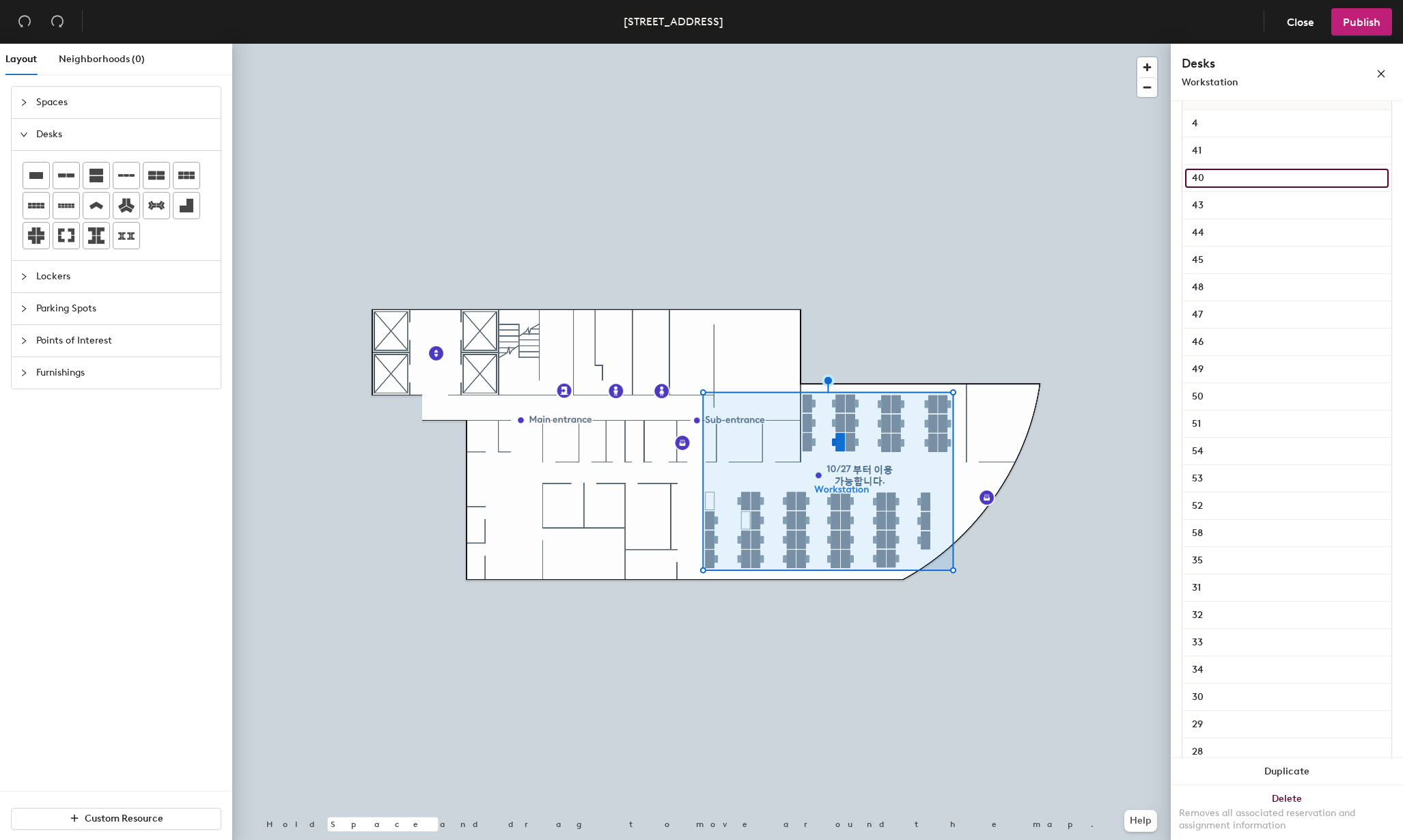
click at [1223, 183] on input "40" at bounding box center [1287, 178] width 204 height 19
click at [1223, 338] on input "46" at bounding box center [1287, 342] width 204 height 19
click at [1225, 311] on input "47" at bounding box center [1287, 315] width 204 height 19
click at [1228, 563] on input "35" at bounding box center [1287, 561] width 204 height 19
click at [1230, 535] on input "58" at bounding box center [1287, 533] width 204 height 19
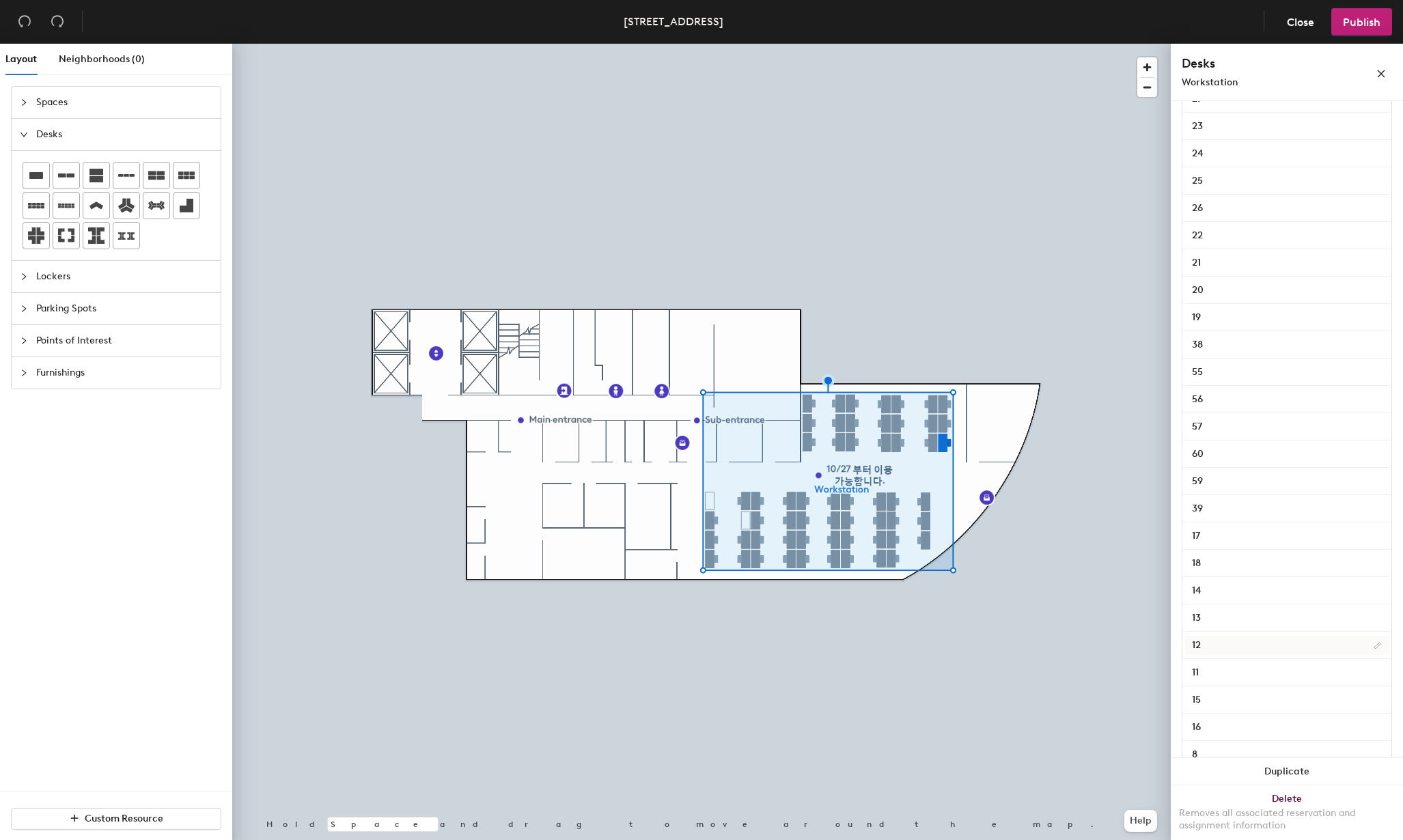
scroll to position [921, 0]
click at [1232, 340] on input "38" at bounding box center [1287, 342] width 204 height 19
type input "36"
click at [1217, 509] on input "39" at bounding box center [1287, 506] width 204 height 19
type input "37"
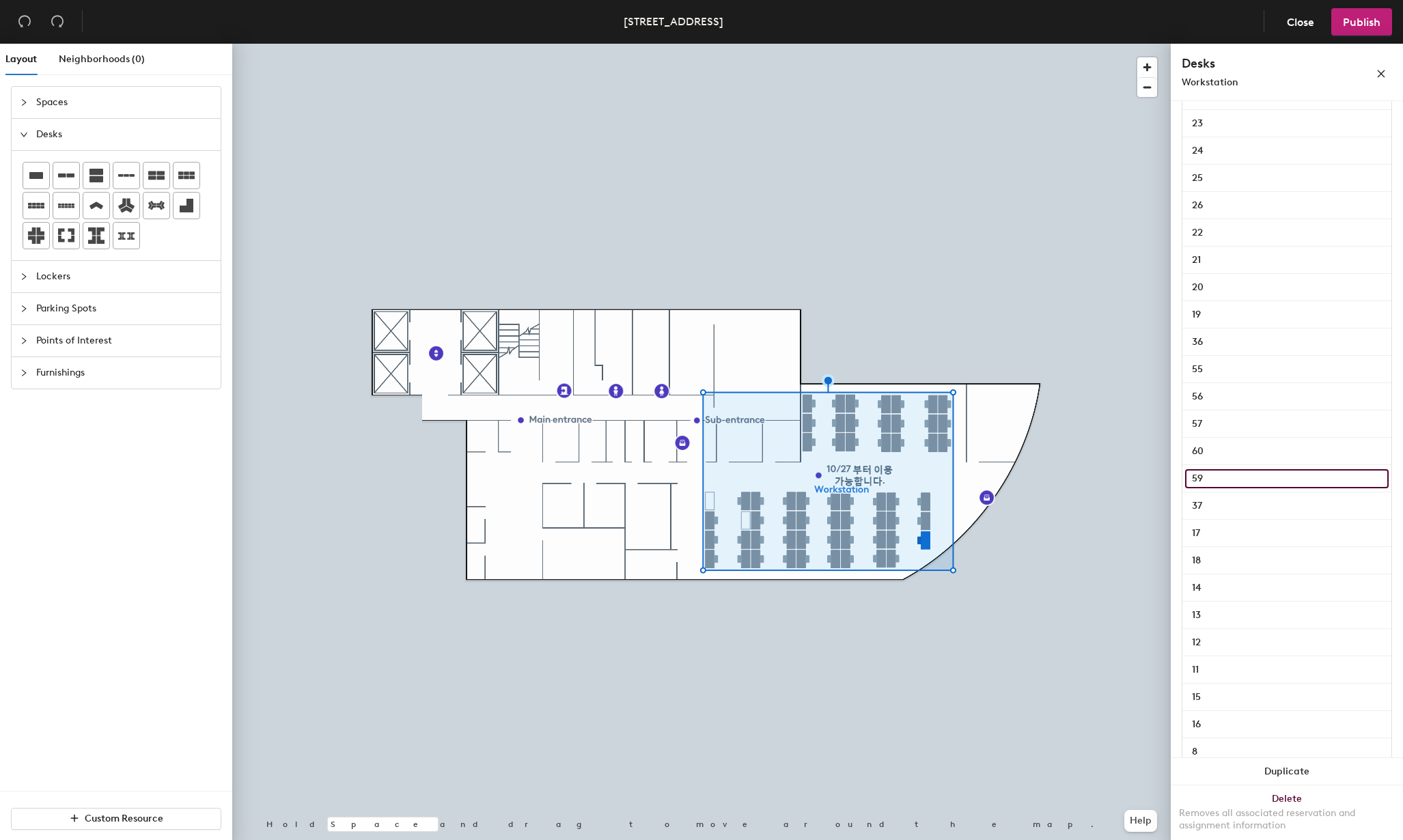
click at [1231, 477] on input "59" at bounding box center [1287, 479] width 204 height 19
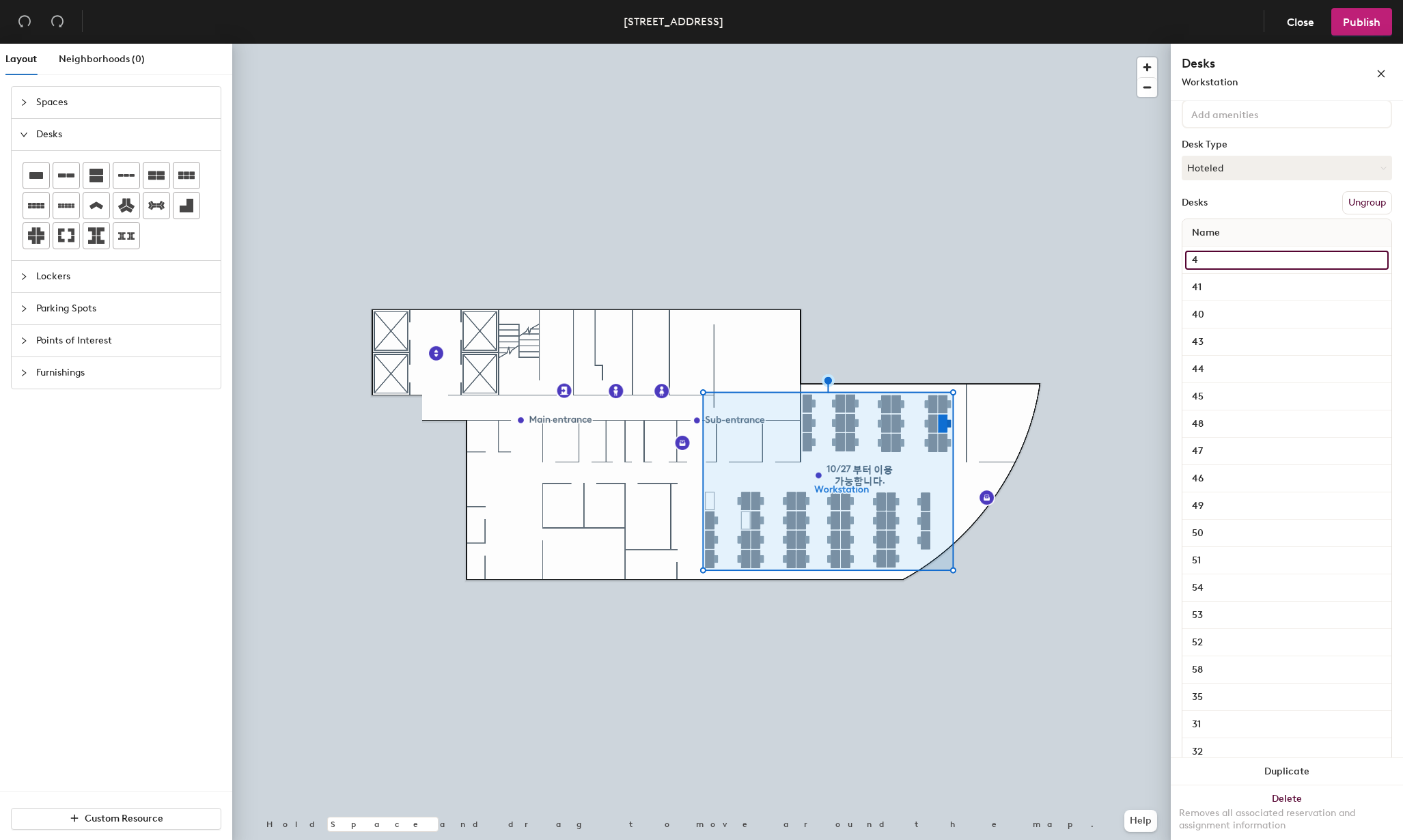
click at [1217, 257] on input "4" at bounding box center [1287, 260] width 204 height 19
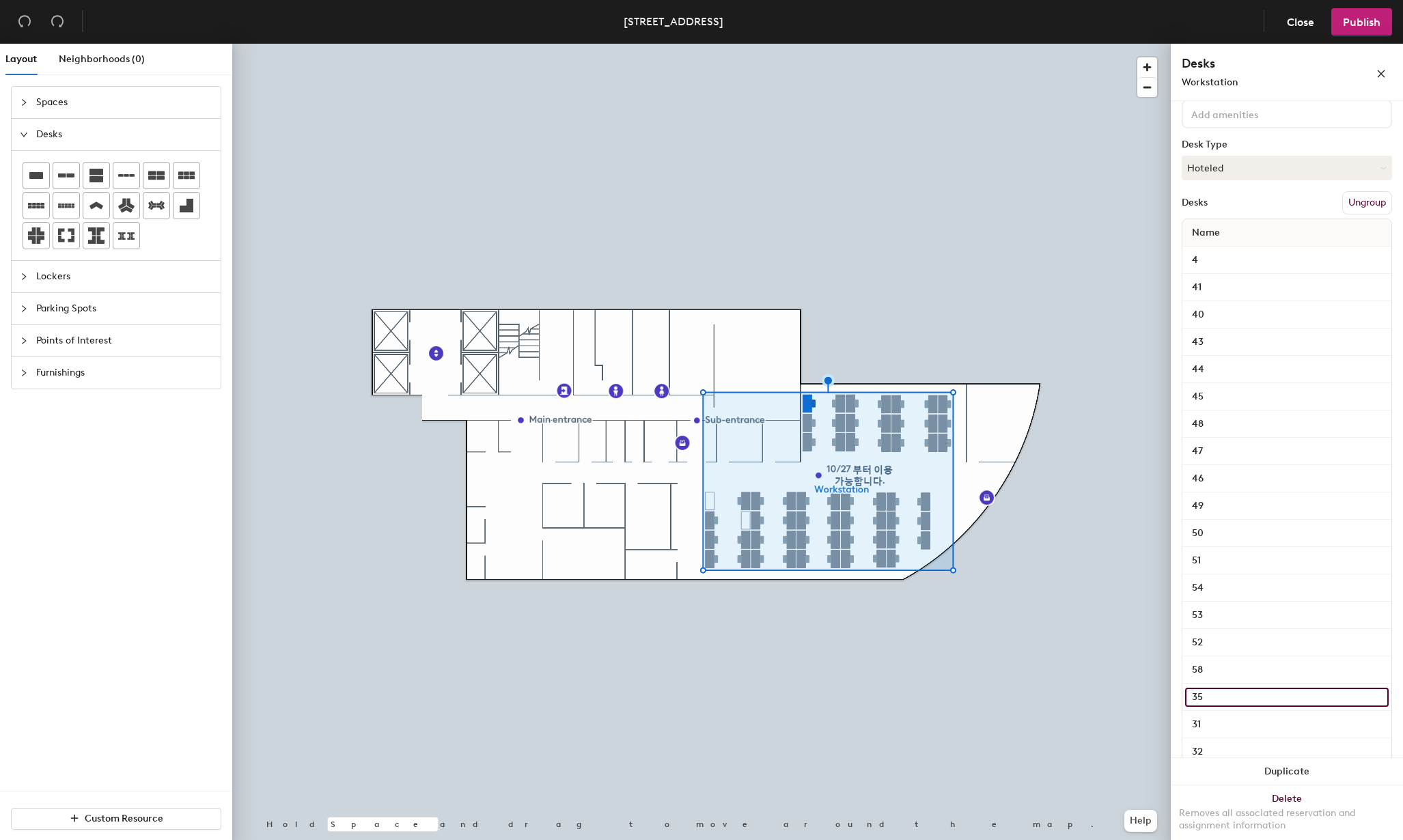
click at [1242, 699] on input "35" at bounding box center [1287, 697] width 204 height 19
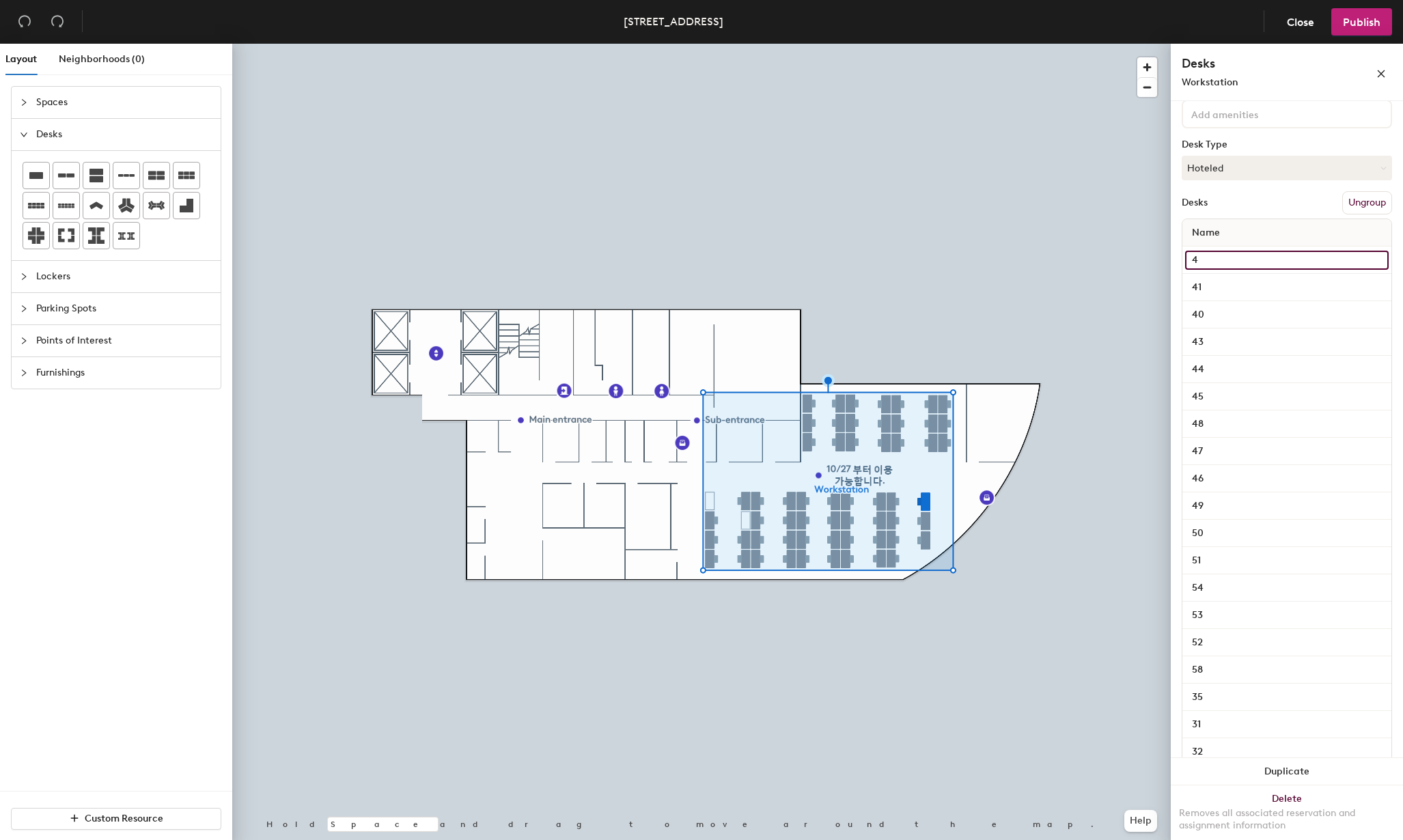
click at [1220, 260] on input "4" at bounding box center [1287, 260] width 204 height 19
type input "38"
click at [1228, 289] on input "41" at bounding box center [1287, 288] width 204 height 19
type input "39"
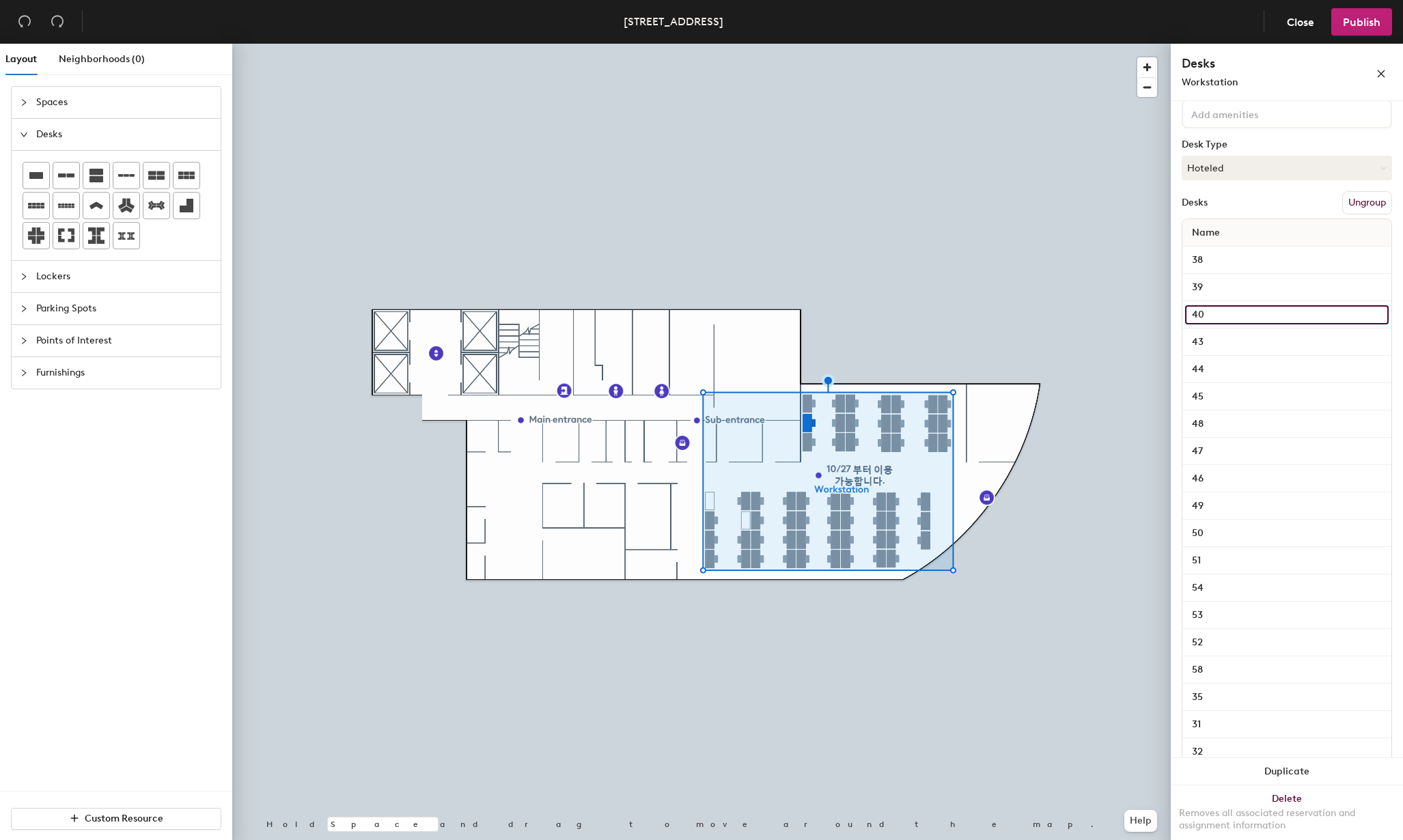
click at [1231, 314] on input "40" at bounding box center [1287, 315] width 204 height 19
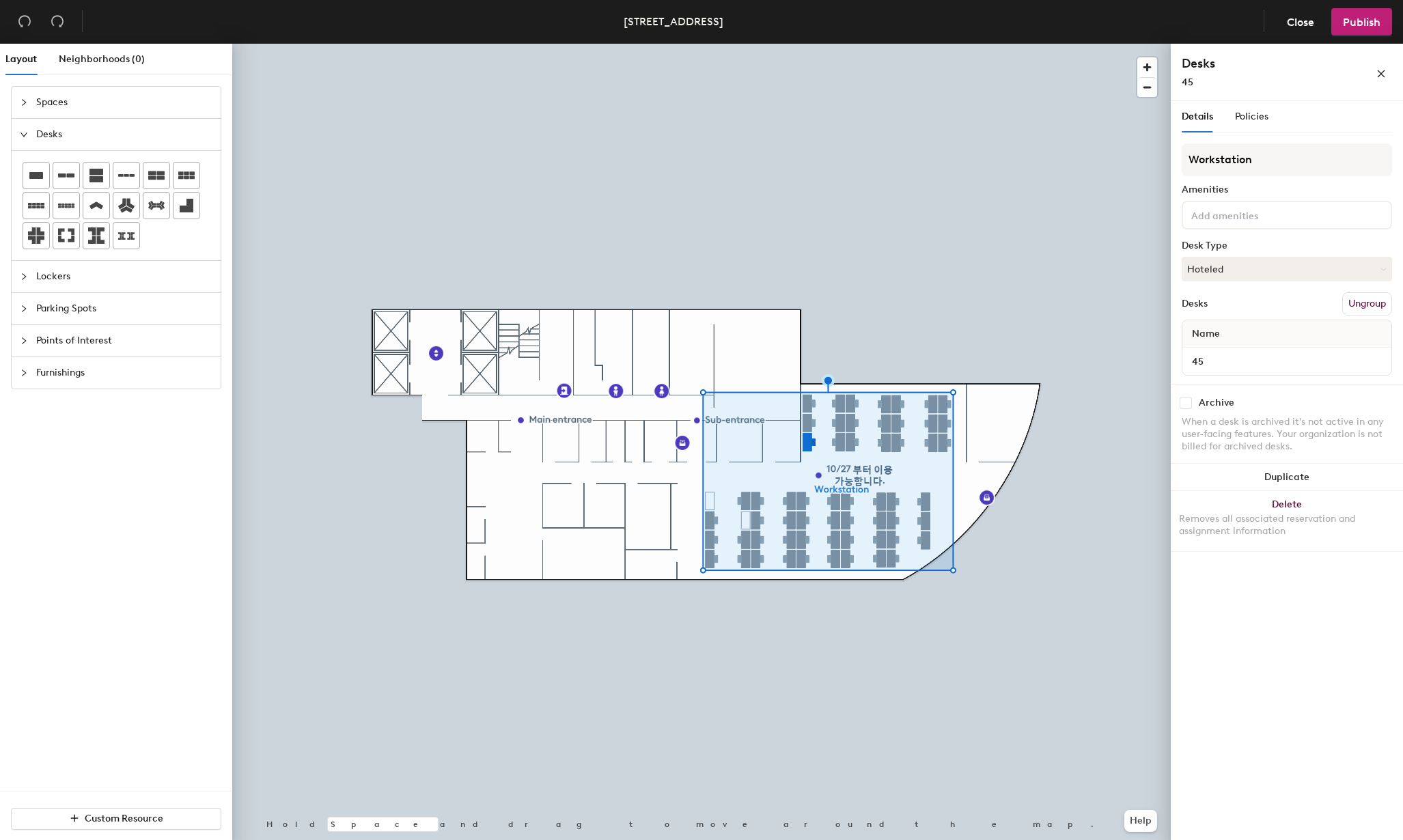
scroll to position [0, 0]
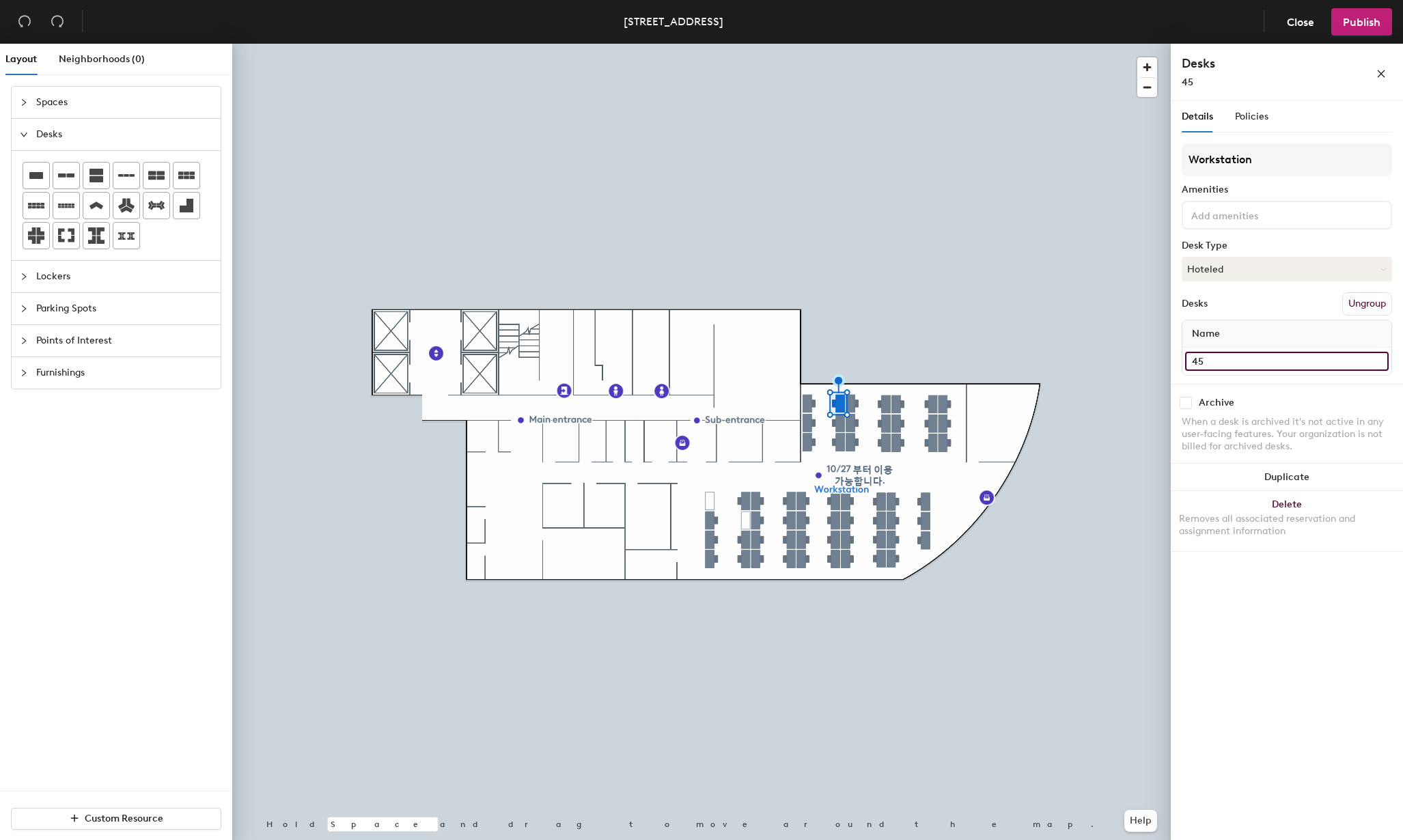
click at [1217, 370] on input "45" at bounding box center [1287, 361] width 204 height 19
type input "41"
click at [1224, 364] on input "44" at bounding box center [1287, 361] width 204 height 19
type input "42"
click at [1163, 362] on div "Layout Neighborhoods (0) Spaces Desks Lockers Parking Spots Points of Interest …" at bounding box center [701, 445] width 1403 height 802
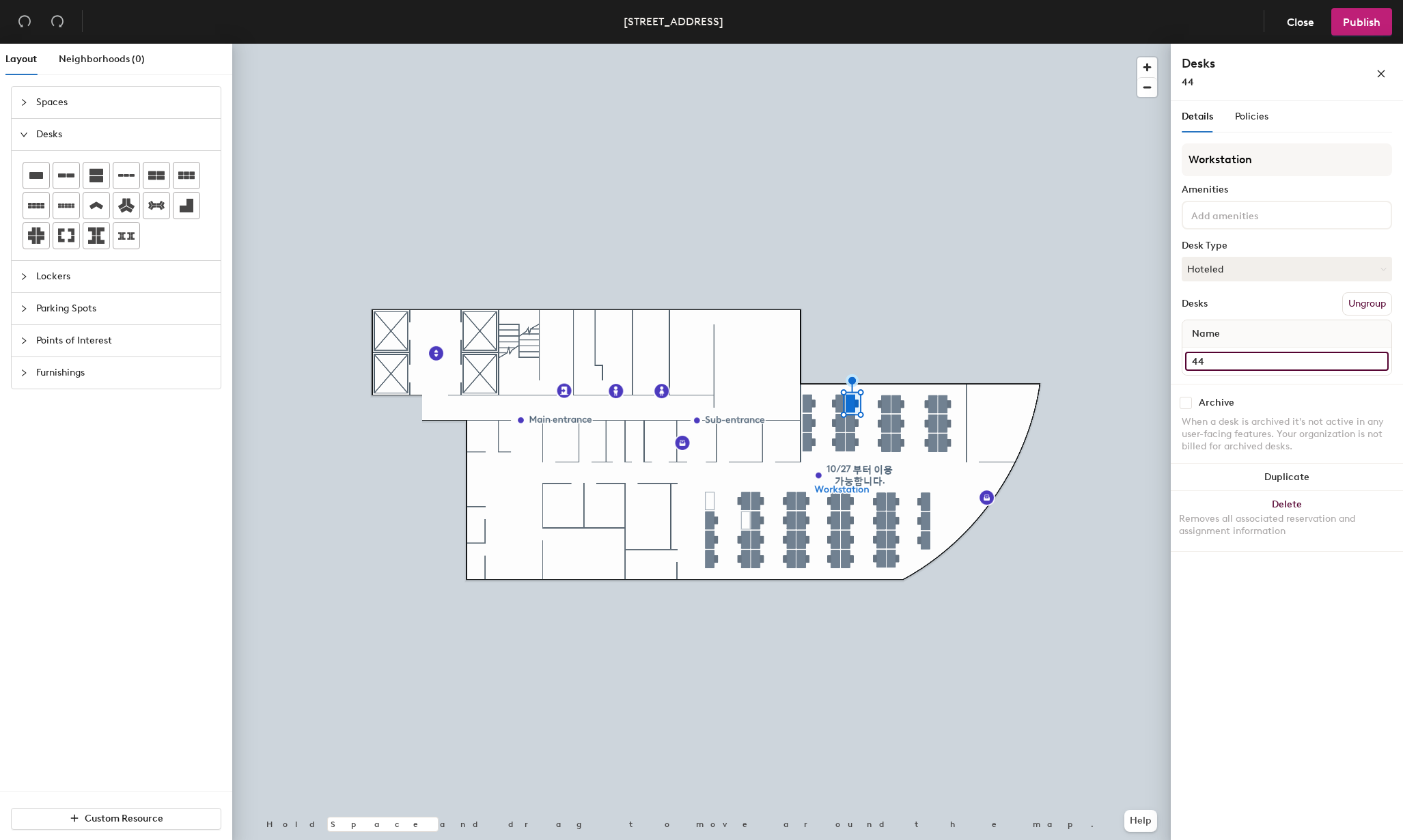
type input "44"
click at [1169, 360] on div "Layout Neighborhoods (0) Spaces Desks Lockers Parking Spots Points of Interest …" at bounding box center [701, 445] width 1403 height 802
type input "45"
drag, startPoint x: 1206, startPoint y: 363, endPoint x: 1171, endPoint y: 364, distance: 35.0
click at [1171, 364] on div "Details Policies Workstation Amenities Desk Type Hoteled Desks Ungroup Name 51 …" at bounding box center [1287, 473] width 232 height 745
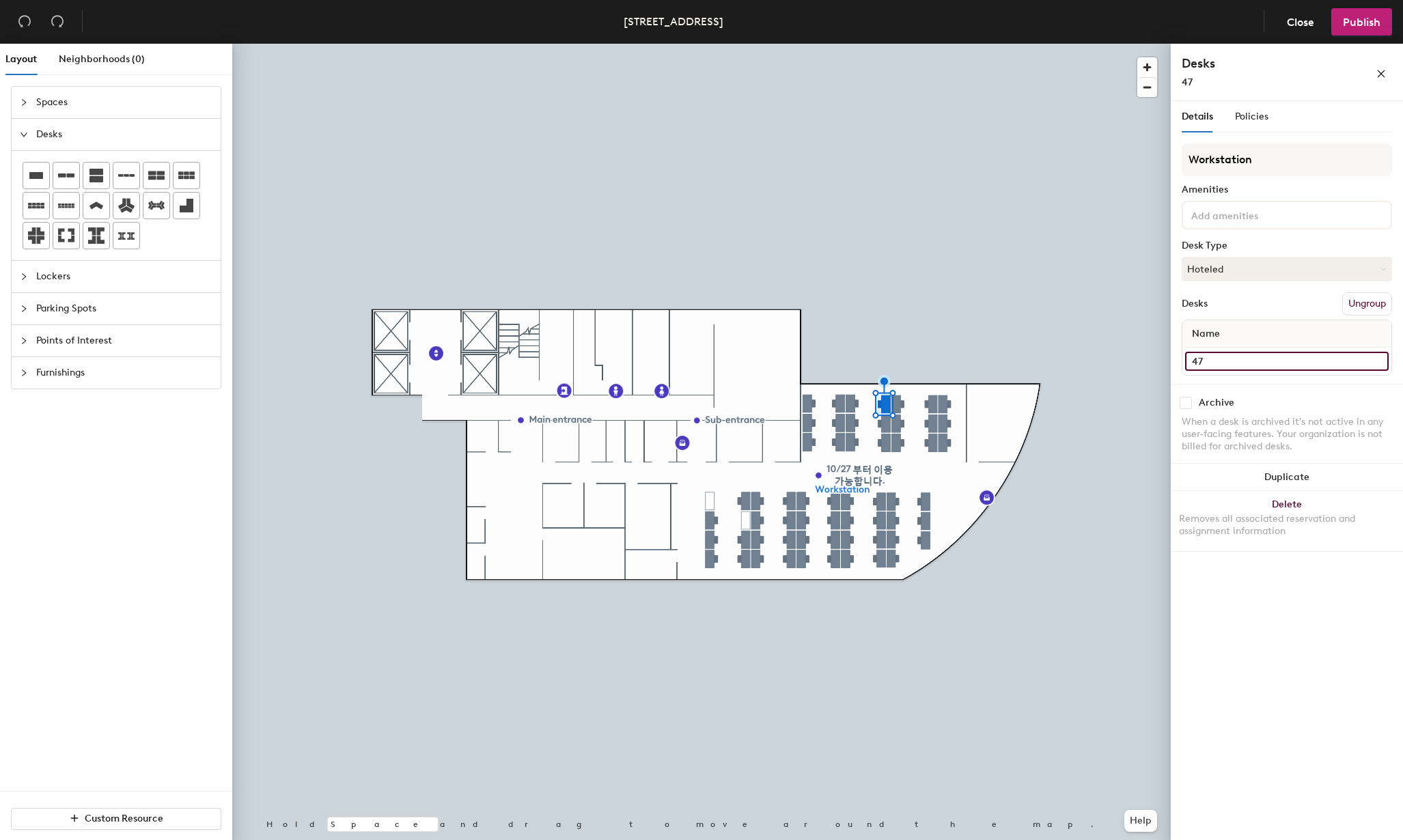
type input "47"
click at [1217, 363] on input "50" at bounding box center [1287, 361] width 204 height 19
type input "48"
drag, startPoint x: 1214, startPoint y: 364, endPoint x: 1181, endPoint y: 366, distance: 33.1
click at [1181, 366] on div "Details Policies Workstation Amenities Desk Type Hoteled Desks Ungroup Name 49 …" at bounding box center [1287, 473] width 232 height 745
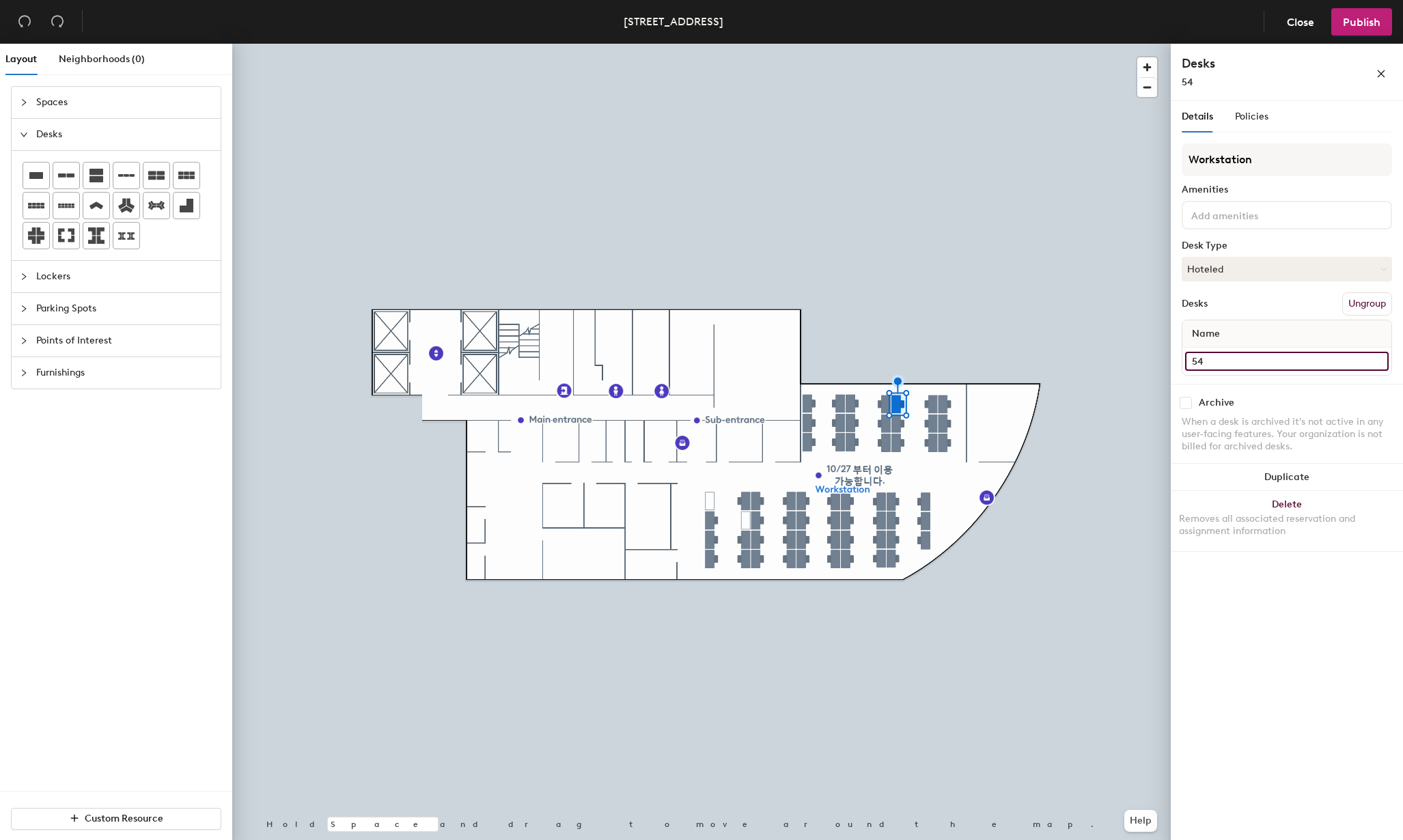
click at [1226, 357] on input "54" at bounding box center [1287, 361] width 204 height 19
type input "50"
click at [1134, 358] on div "Layout Neighborhoods (0) Spaces Desks Lockers Parking Spots Points of Interest …" at bounding box center [701, 445] width 1403 height 802
type input "51"
click at [1164, 361] on div "Layout Neighborhoods (0) Spaces Desks Lockers Parking Spots Points of Interest …" at bounding box center [701, 445] width 1403 height 802
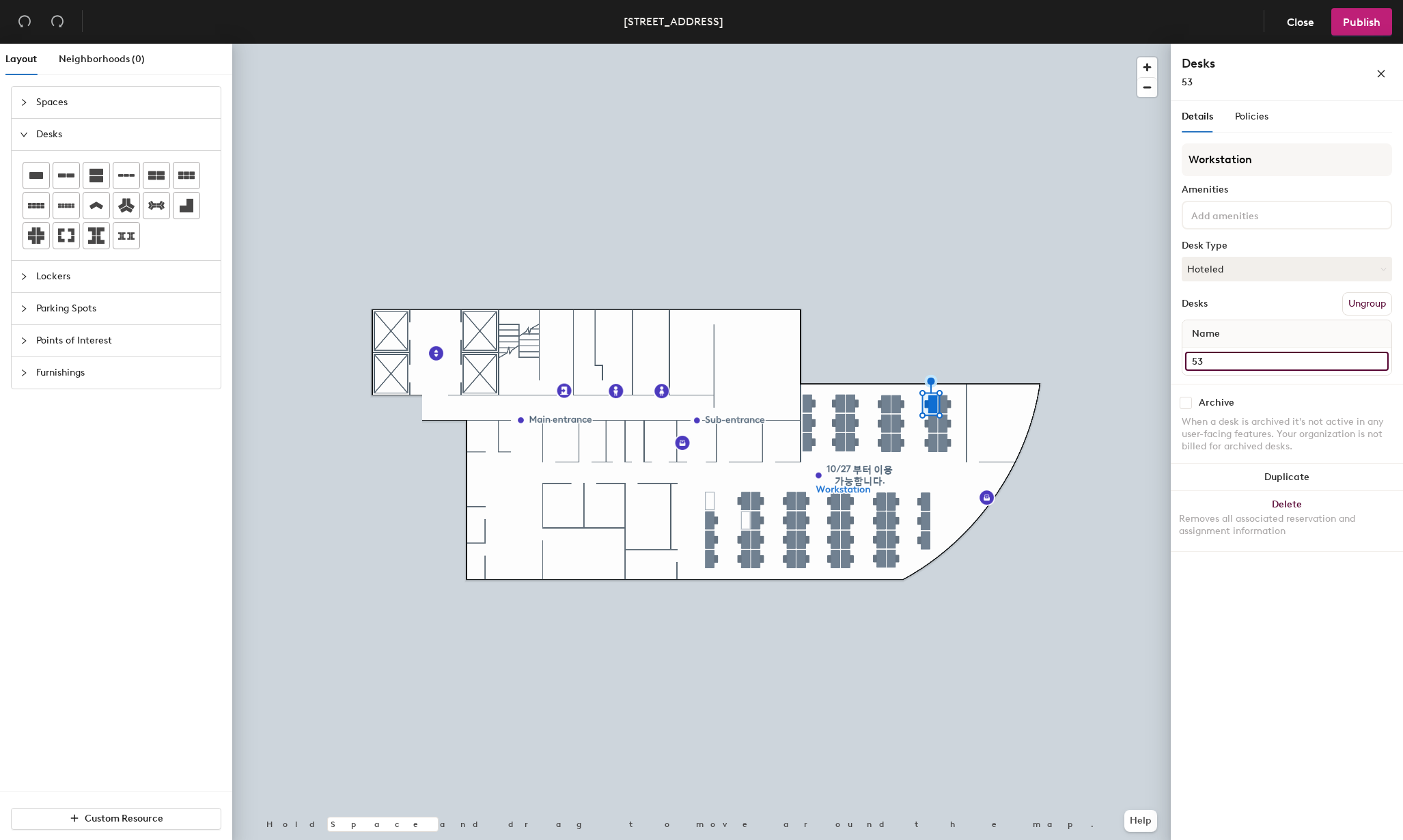
type input "53"
click at [932, 44] on div at bounding box center [702, 44] width 939 height 0
click at [1153, 367] on div "Layout Neighborhoods (0) Spaces Desks Lockers Parking Spots Points of Interest …" at bounding box center [701, 445] width 1403 height 802
type input "54"
click at [1210, 360] on input "60" at bounding box center [1287, 361] width 204 height 19
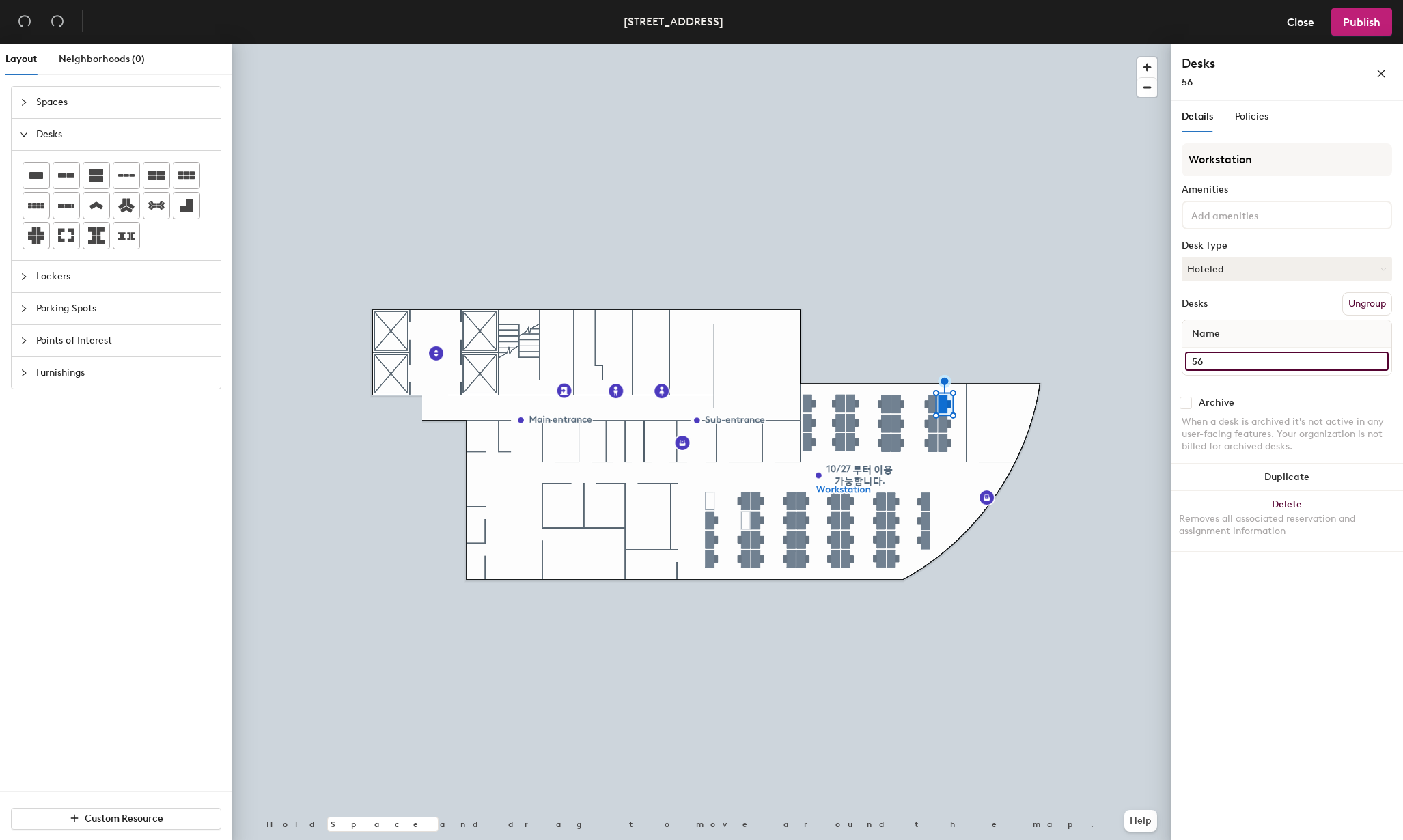
type input "56"
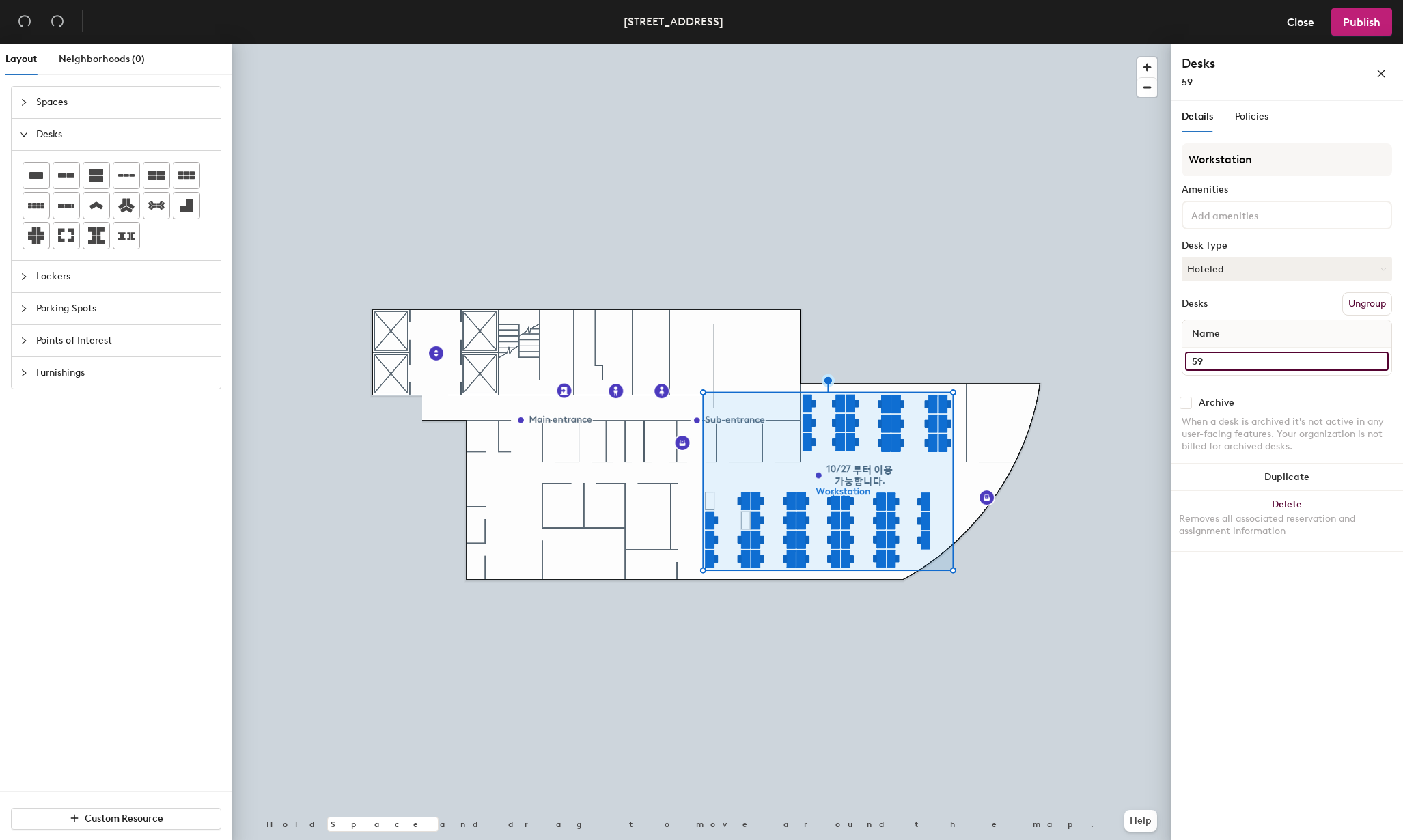
click at [1226, 360] on input "59" at bounding box center [1287, 361] width 204 height 19
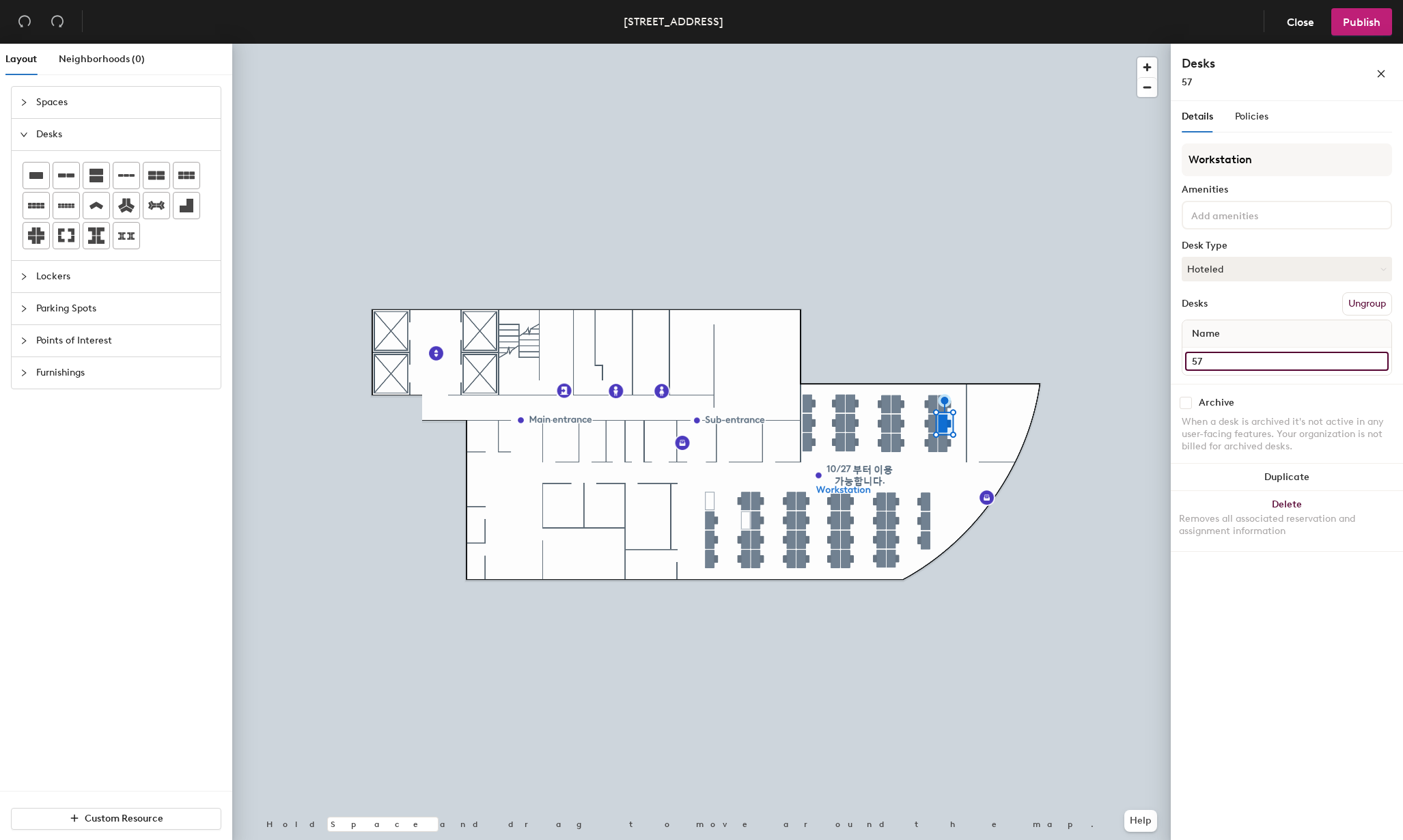
type input "57"
click at [1220, 356] on input "40" at bounding box center [1287, 361] width 204 height 19
type input "38"
click at [1226, 361] on input "39" at bounding box center [1287, 361] width 204 height 19
click at [1153, 358] on div "Layout Neighborhoods (0) Spaces Desks Lockers Parking Spots Points of Interest …" at bounding box center [701, 445] width 1403 height 802
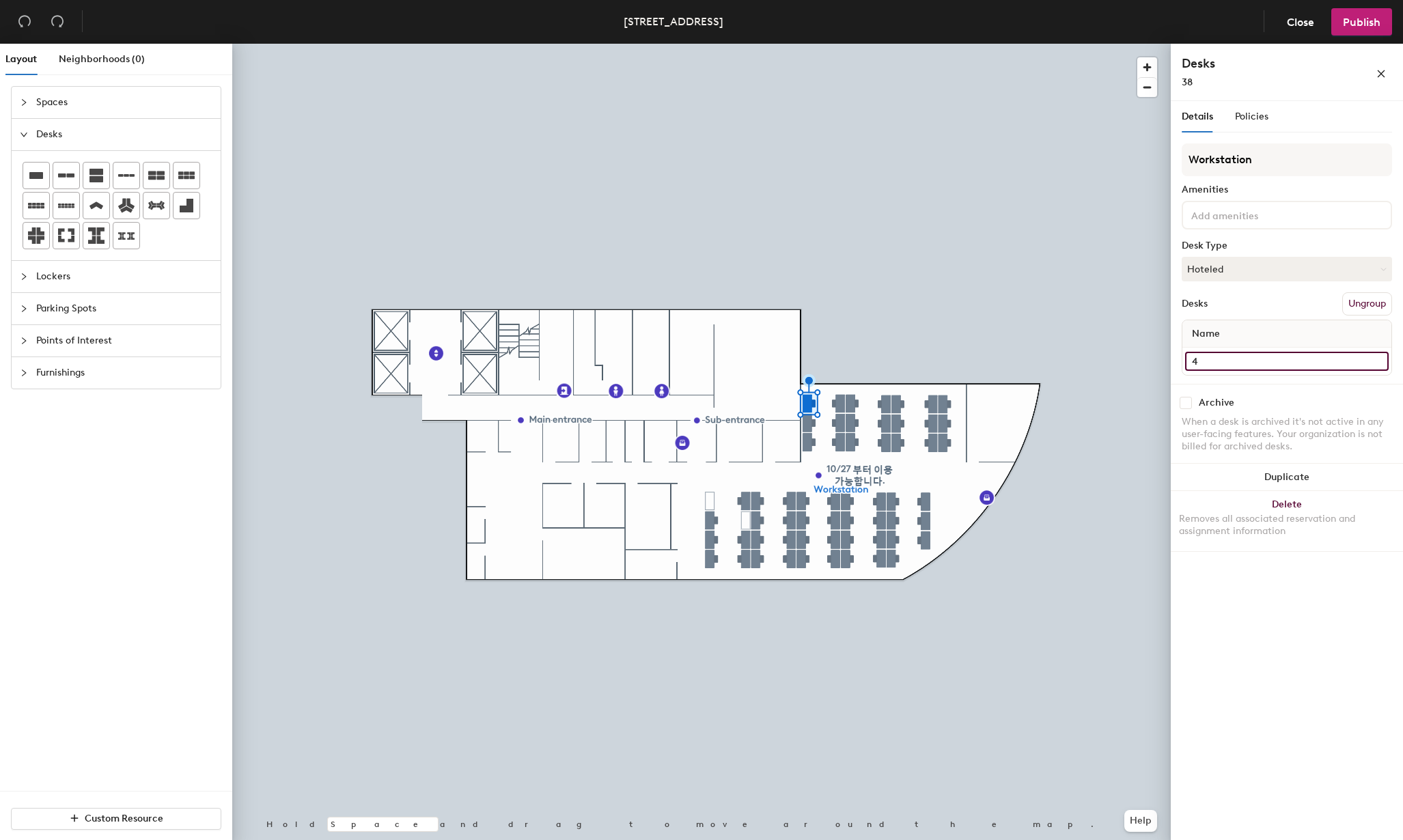
type input "40"
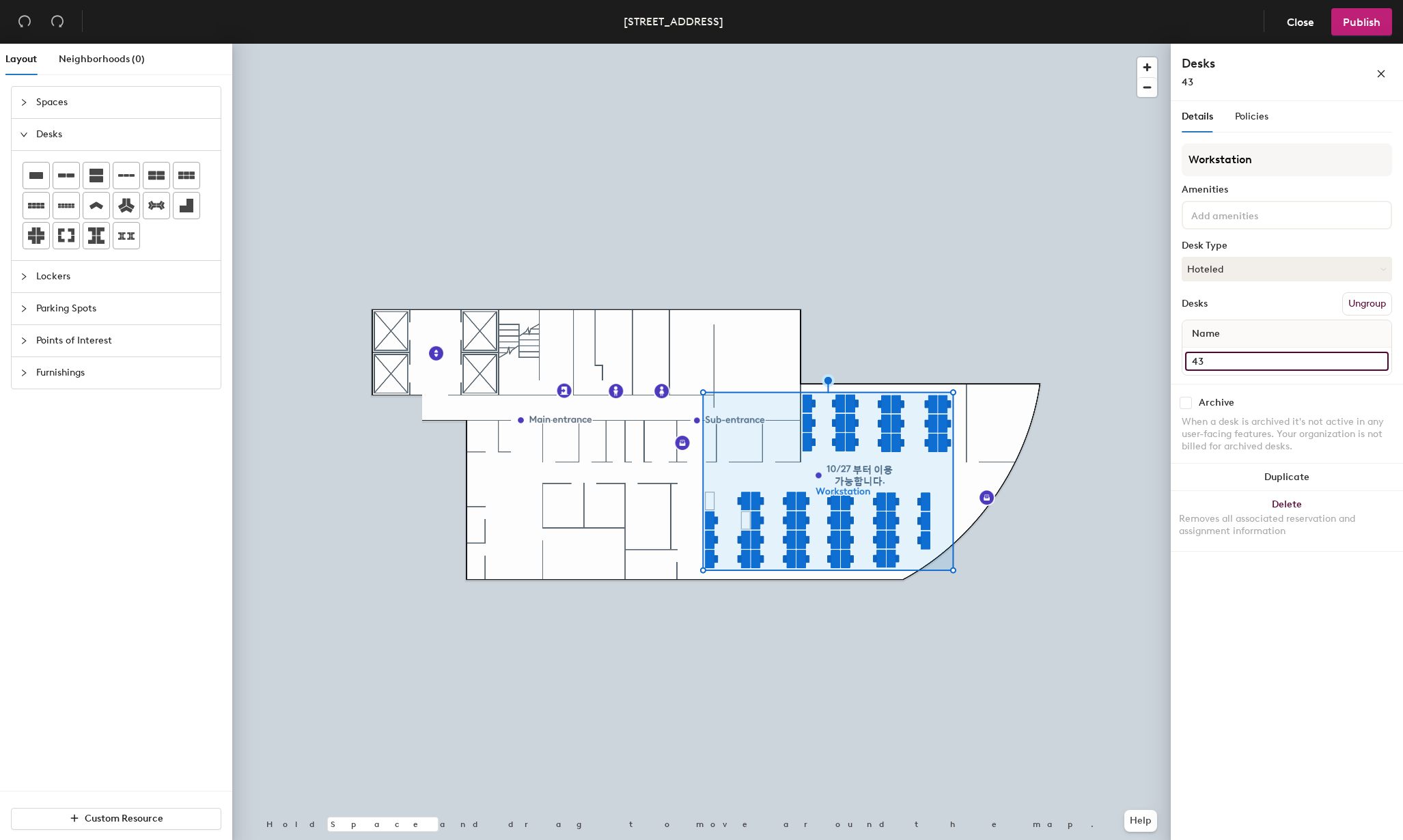
click at [1160, 356] on div "Layout Neighborhoods (0) Spaces Desks Lockers Parking Spots Points of Interest …" at bounding box center [701, 445] width 1403 height 802
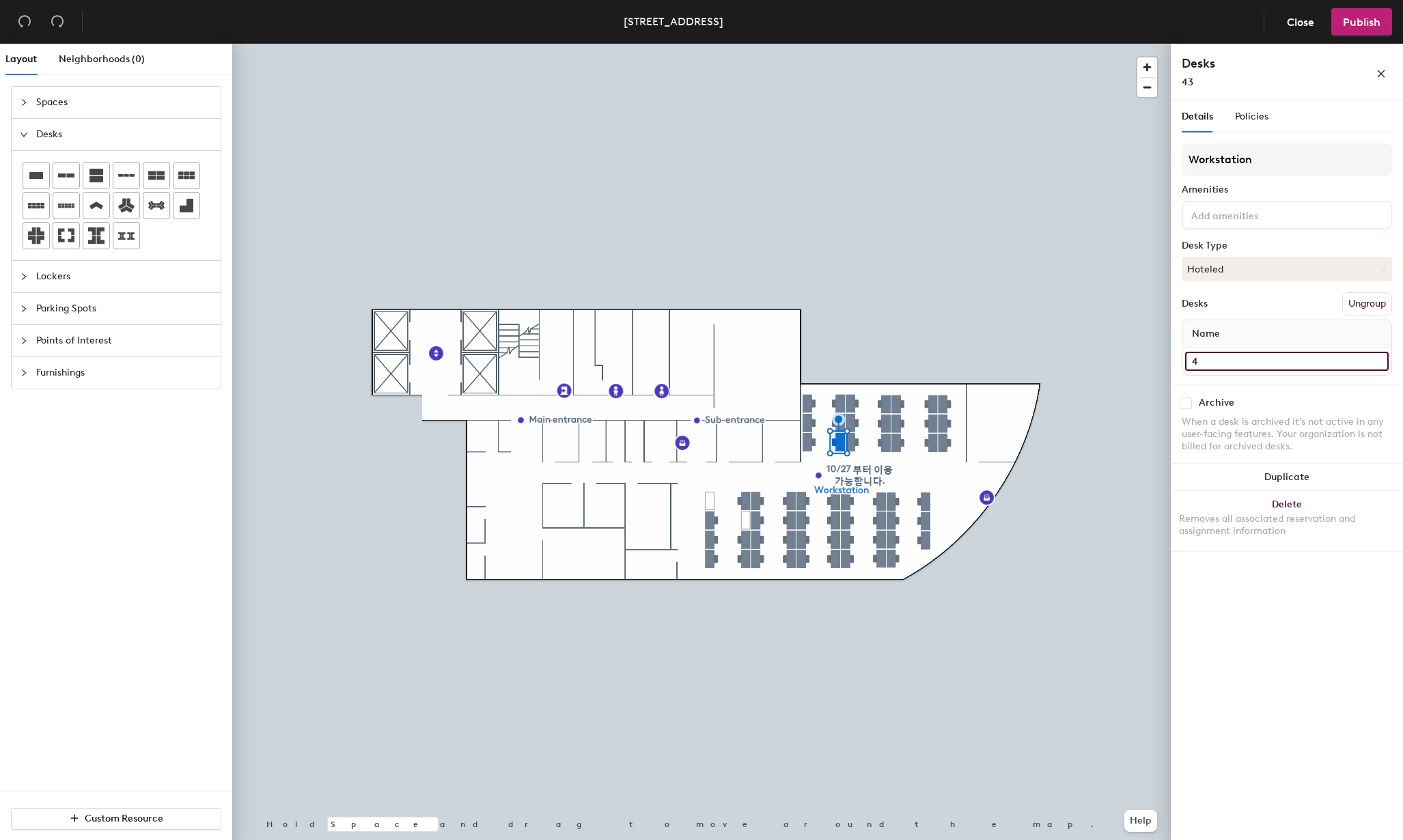
type input "41"
click at [1146, 365] on div "Layout Neighborhoods (0) Spaces Desks Lockers Parking Spots Points of Interest …" at bounding box center [701, 445] width 1403 height 802
type input "43"
click at [1213, 365] on input "46" at bounding box center [1287, 361] width 204 height 19
type input "44"
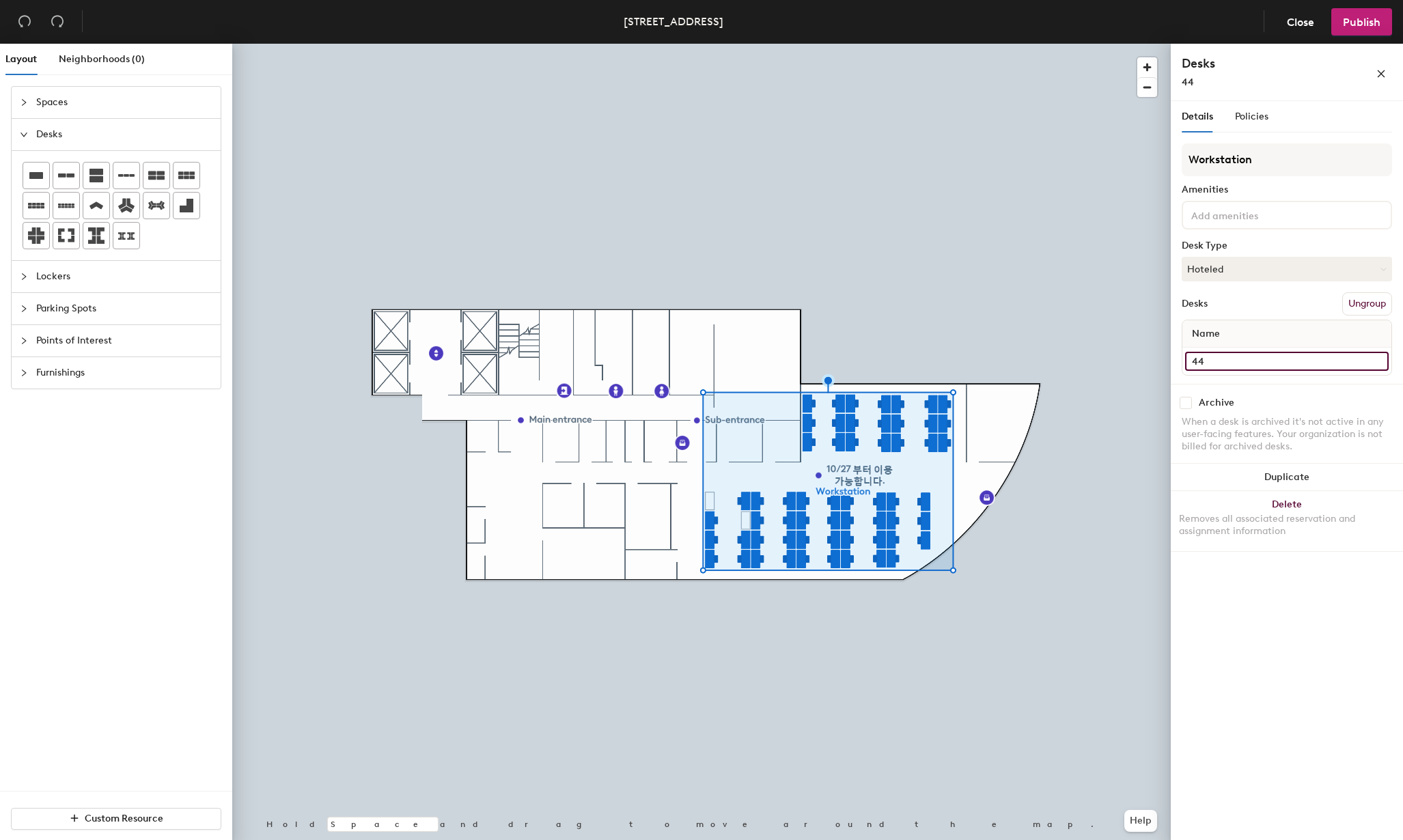
drag, startPoint x: 1242, startPoint y: 359, endPoint x: 1180, endPoint y: 360, distance: 62.0
click at [1180, 359] on div "Details Policies Workstation Amenities Desk Type Hoteled Desks Ungroup Name 44 …" at bounding box center [1287, 473] width 232 height 745
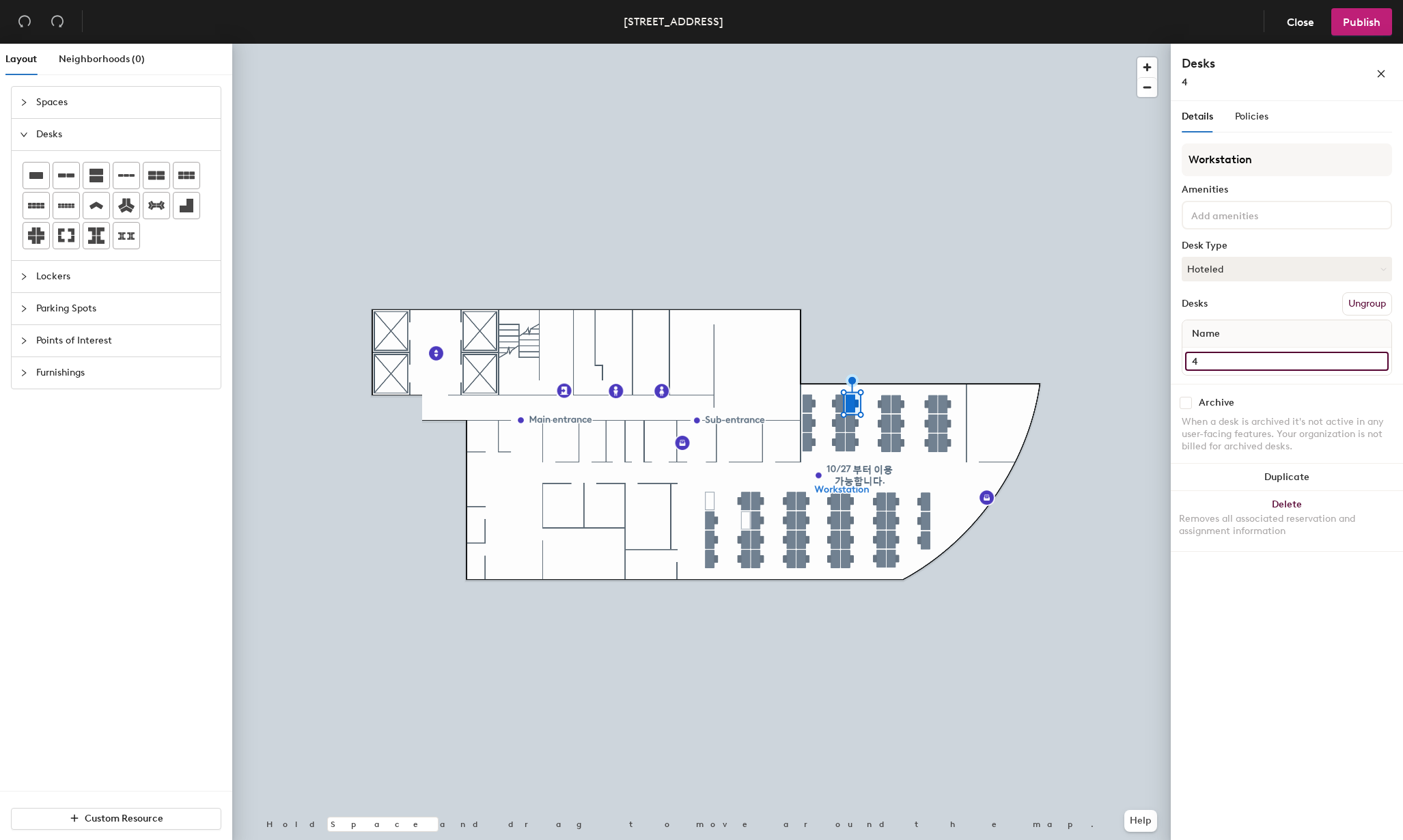
type input "46"
click at [1231, 360] on input "49" at bounding box center [1287, 361] width 204 height 19
type input "47"
click at [1160, 361] on div "Layout Neighborhoods (0) Spaces Desks Lockers Parking Spots Points of Interest …" at bounding box center [701, 445] width 1403 height 802
type input "49"
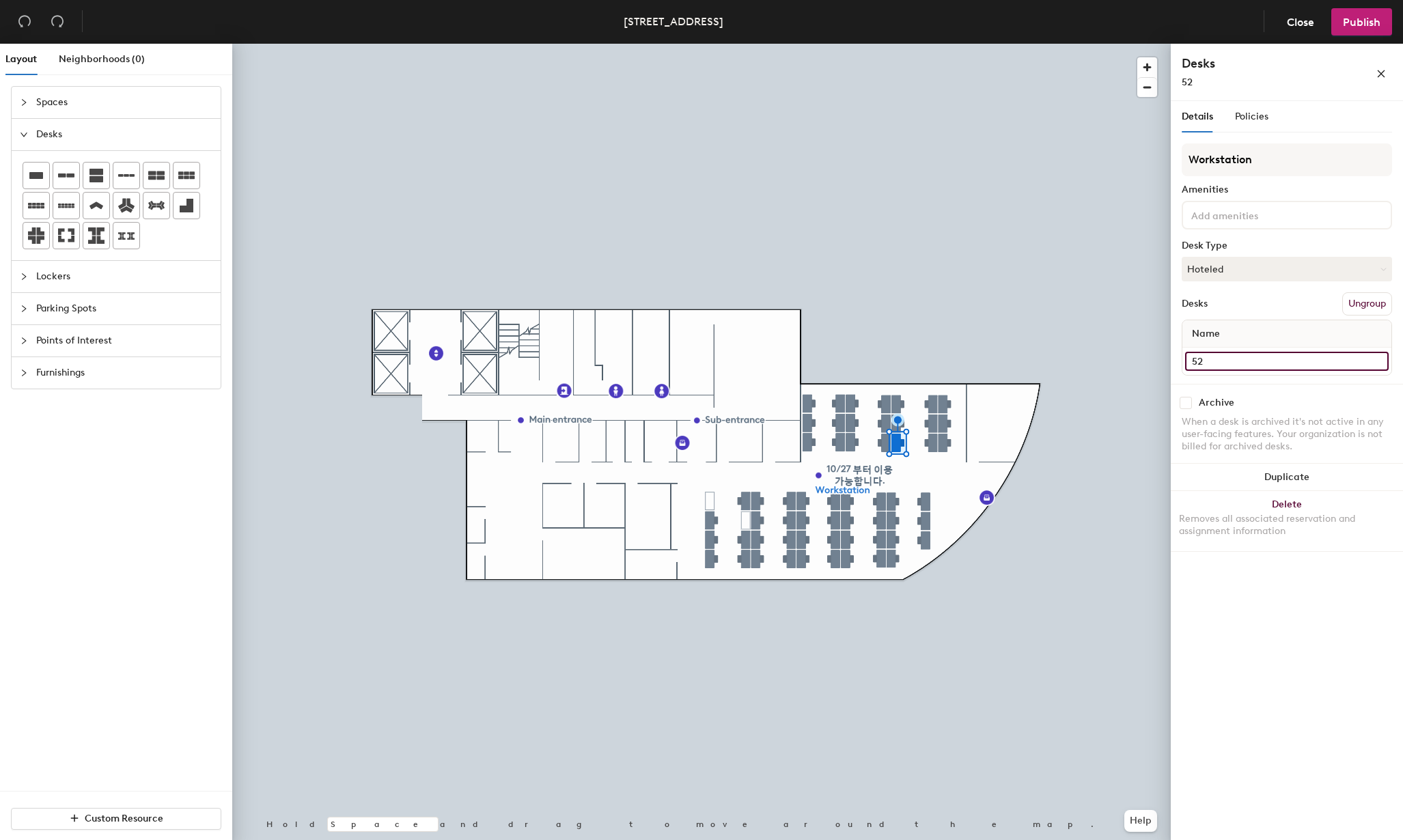
click at [1148, 356] on div "Layout Neighborhoods (0) Spaces Desks Lockers Parking Spots Points of Interest …" at bounding box center [701, 445] width 1403 height 802
type input "50"
click at [1137, 354] on div "Layout Neighborhoods (0) Spaces Desks Lockers Parking Spots Points of Interest …" at bounding box center [701, 445] width 1403 height 802
type input "52"
click at [1162, 363] on div "Layout Neighborhoods (0) Spaces Desks Lockers Parking Spots Points of Interest …" at bounding box center [701, 445] width 1403 height 802
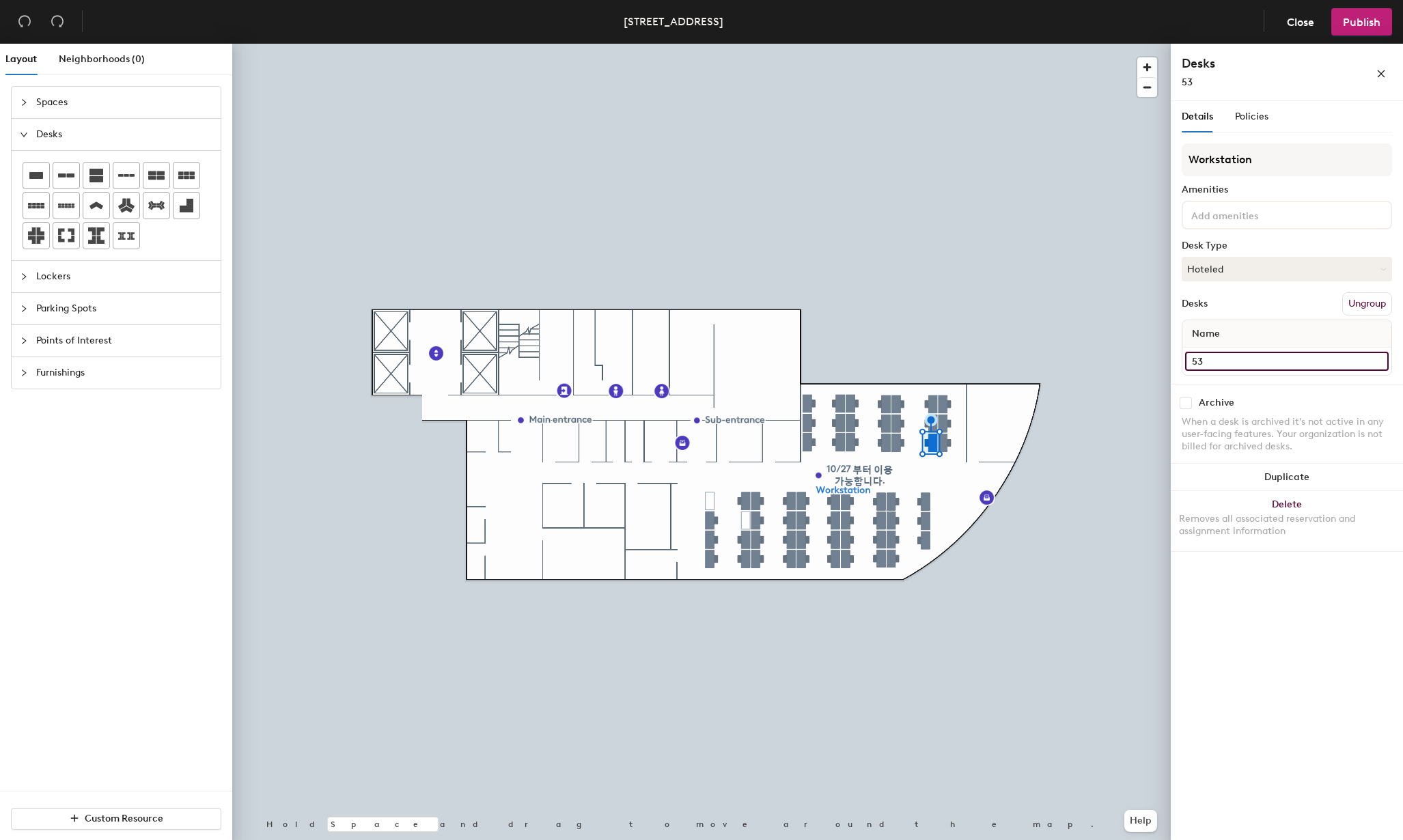
type input "53"
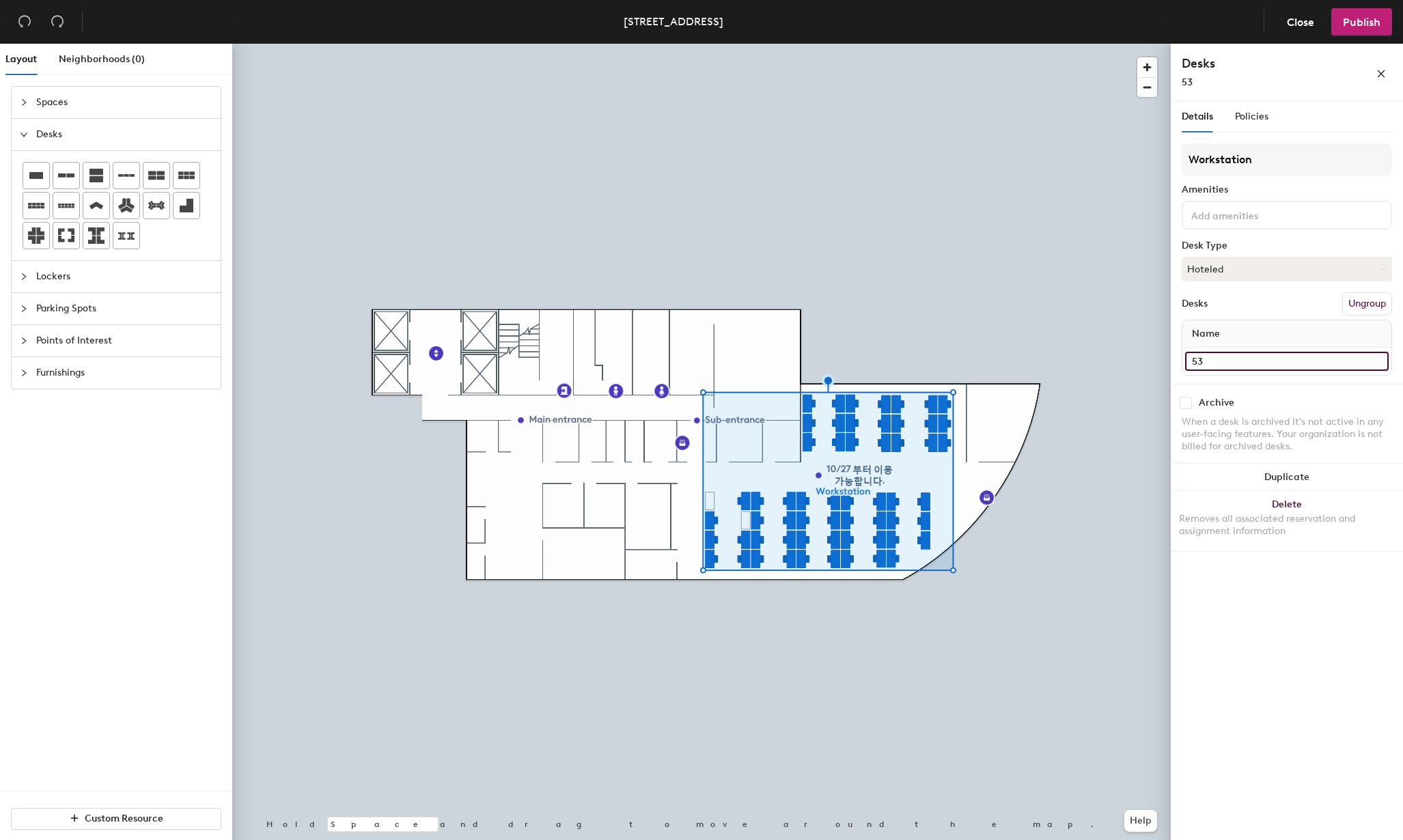
click at [1139, 360] on div "Layout Neighborhoods (0) Spaces Desks Lockers Parking Spots Points of Interest …" at bounding box center [701, 445] width 1403 height 802
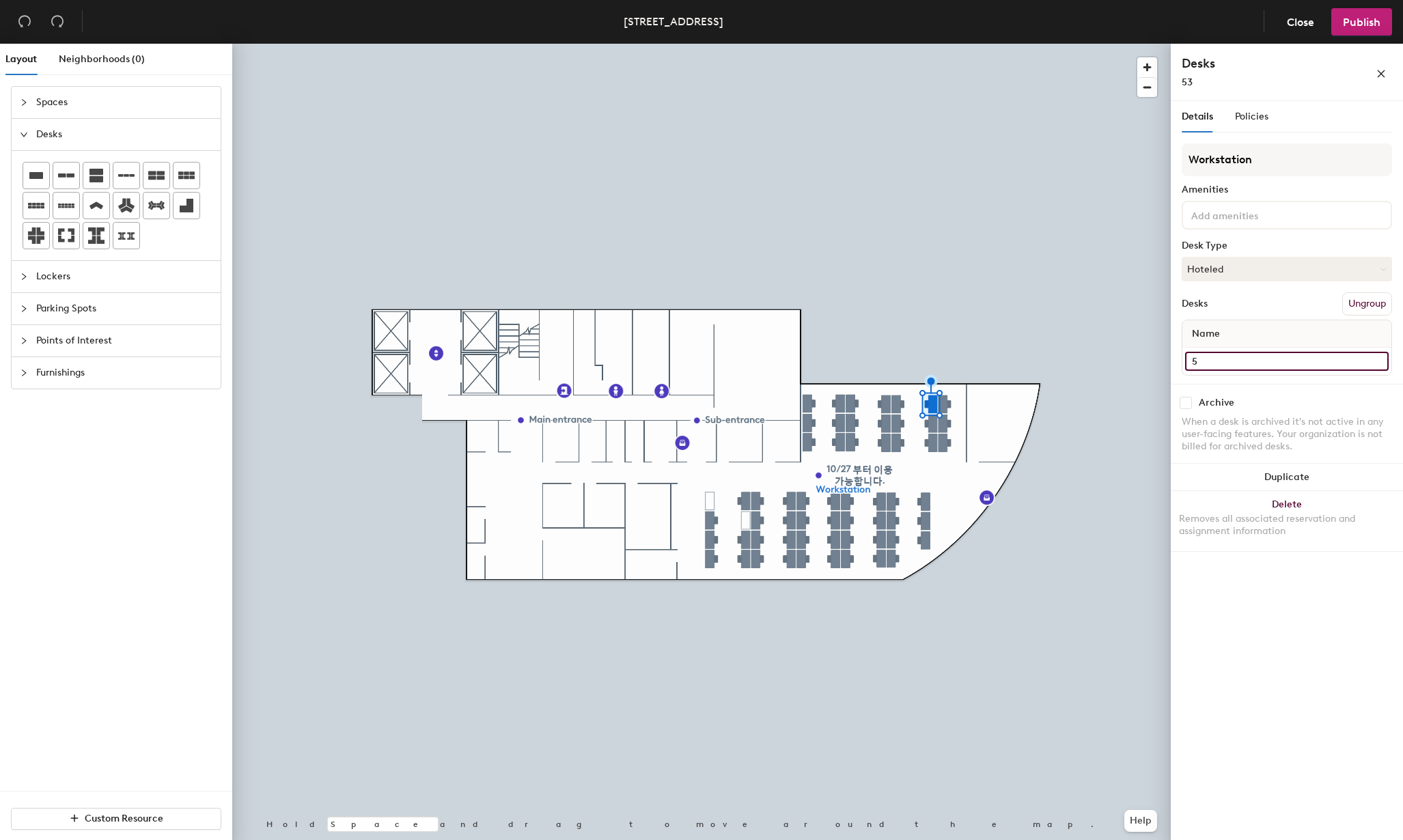
type input "55"
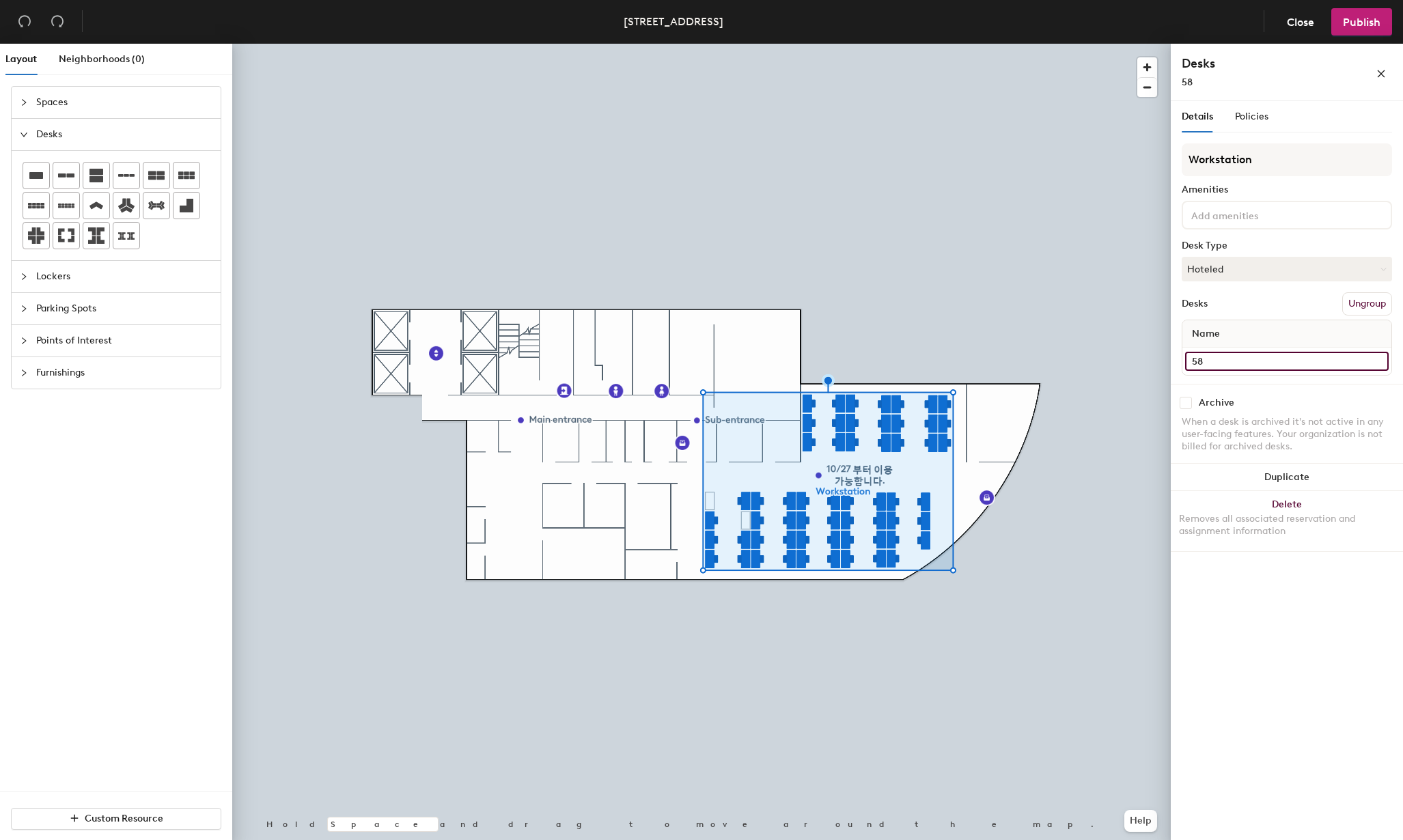
click at [1104, 356] on div "Layout Neighborhoods (0) Spaces Desks Lockers Parking Spots Points of Interest …" at bounding box center [701, 445] width 1403 height 802
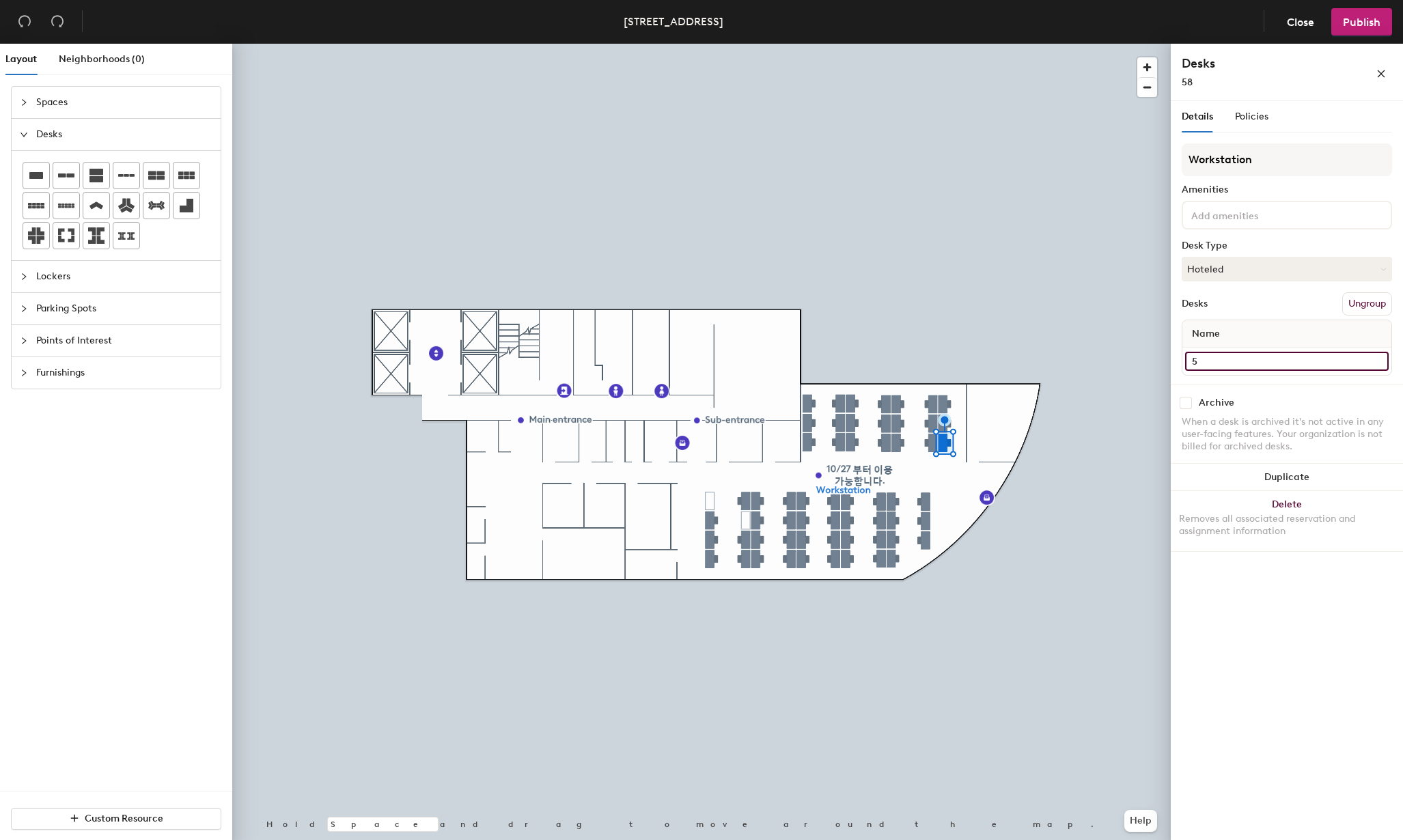
type input "56"
drag, startPoint x: 1222, startPoint y: 356, endPoint x: 1190, endPoint y: 356, distance: 32.0
click at [1011, 44] on div at bounding box center [702, 44] width 939 height 0
click at [1115, 358] on div "Layout Neighborhoods (0) Spaces Desks Lockers Parking Spots Points of Interest …" at bounding box center [701, 445] width 1403 height 802
type input "58"
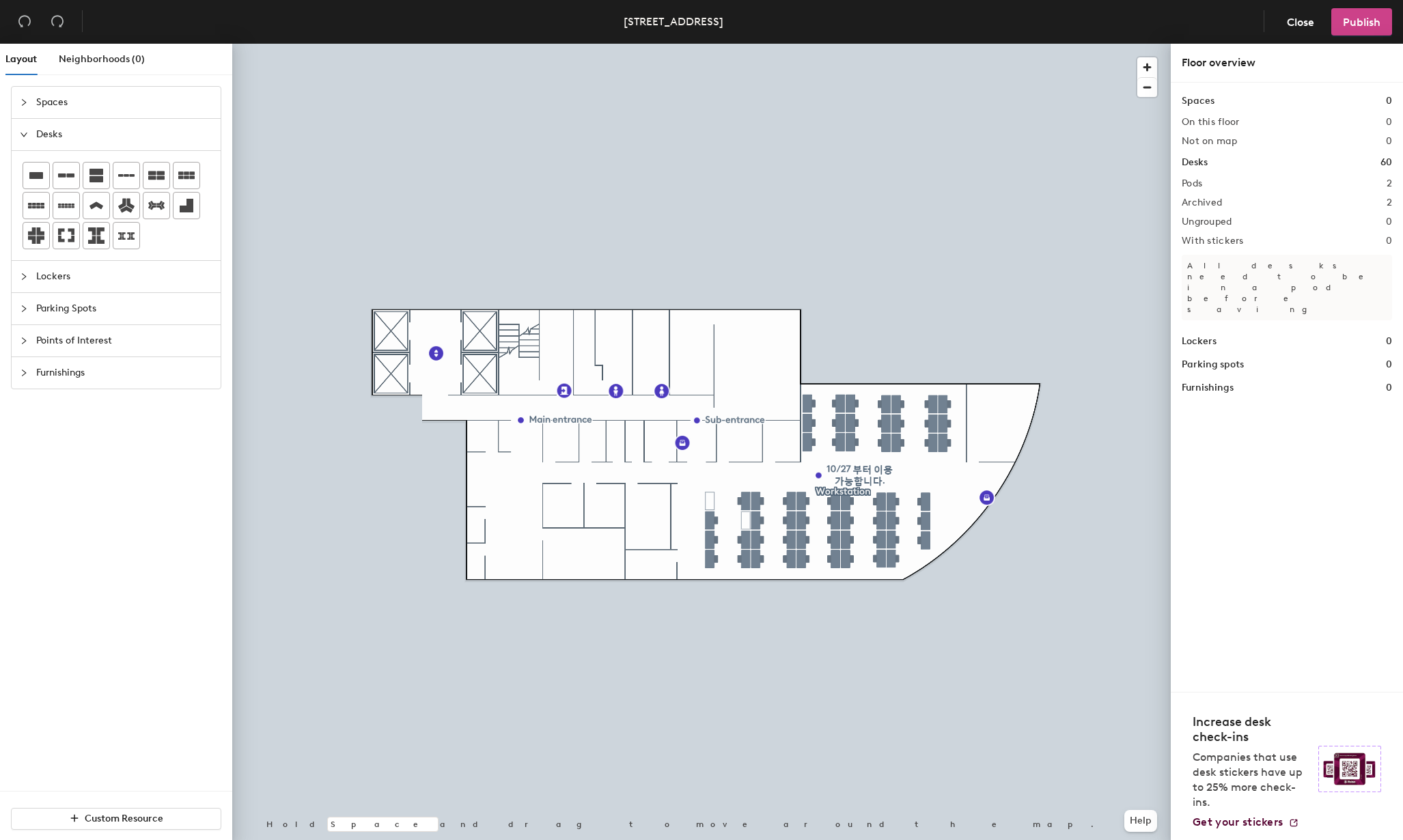
click at [1368, 19] on span "Publish" at bounding box center [1362, 22] width 37 height 13
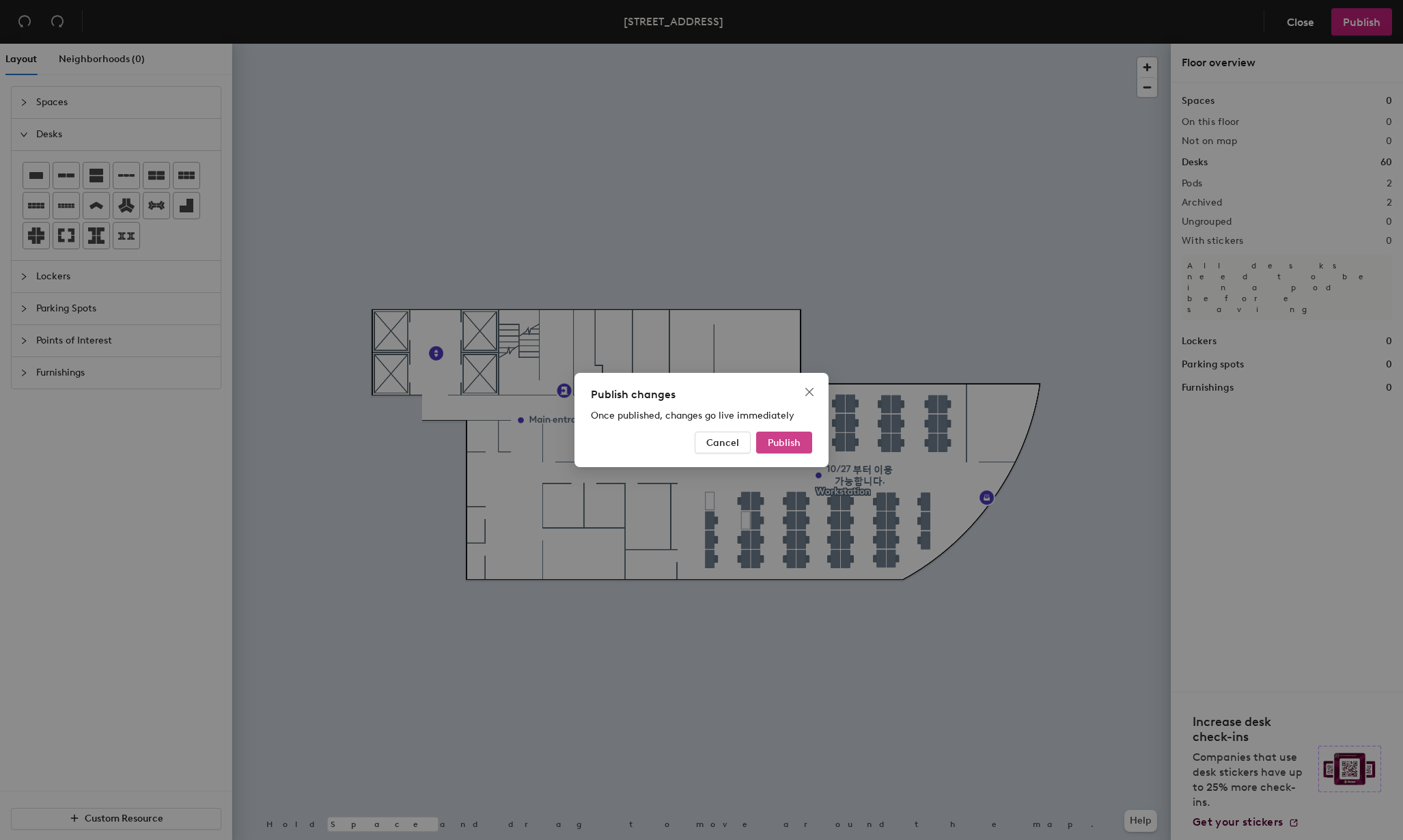
click at [785, 444] on span "Publish" at bounding box center [785, 443] width 33 height 12
